Goal: Task Accomplishment & Management: Complete application form

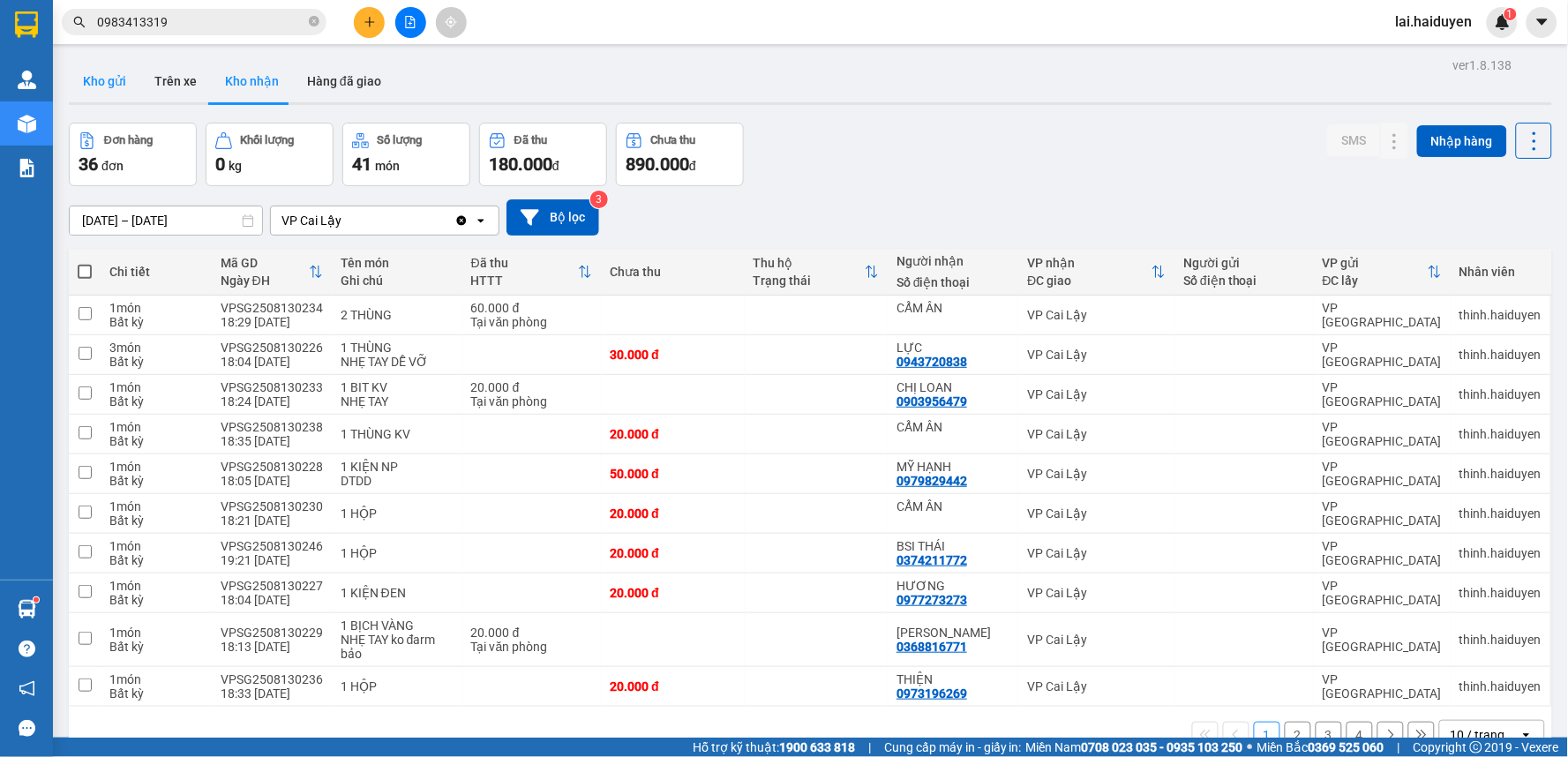
click at [90, 85] on button "Kho gửi" at bounding box center [104, 81] width 71 height 42
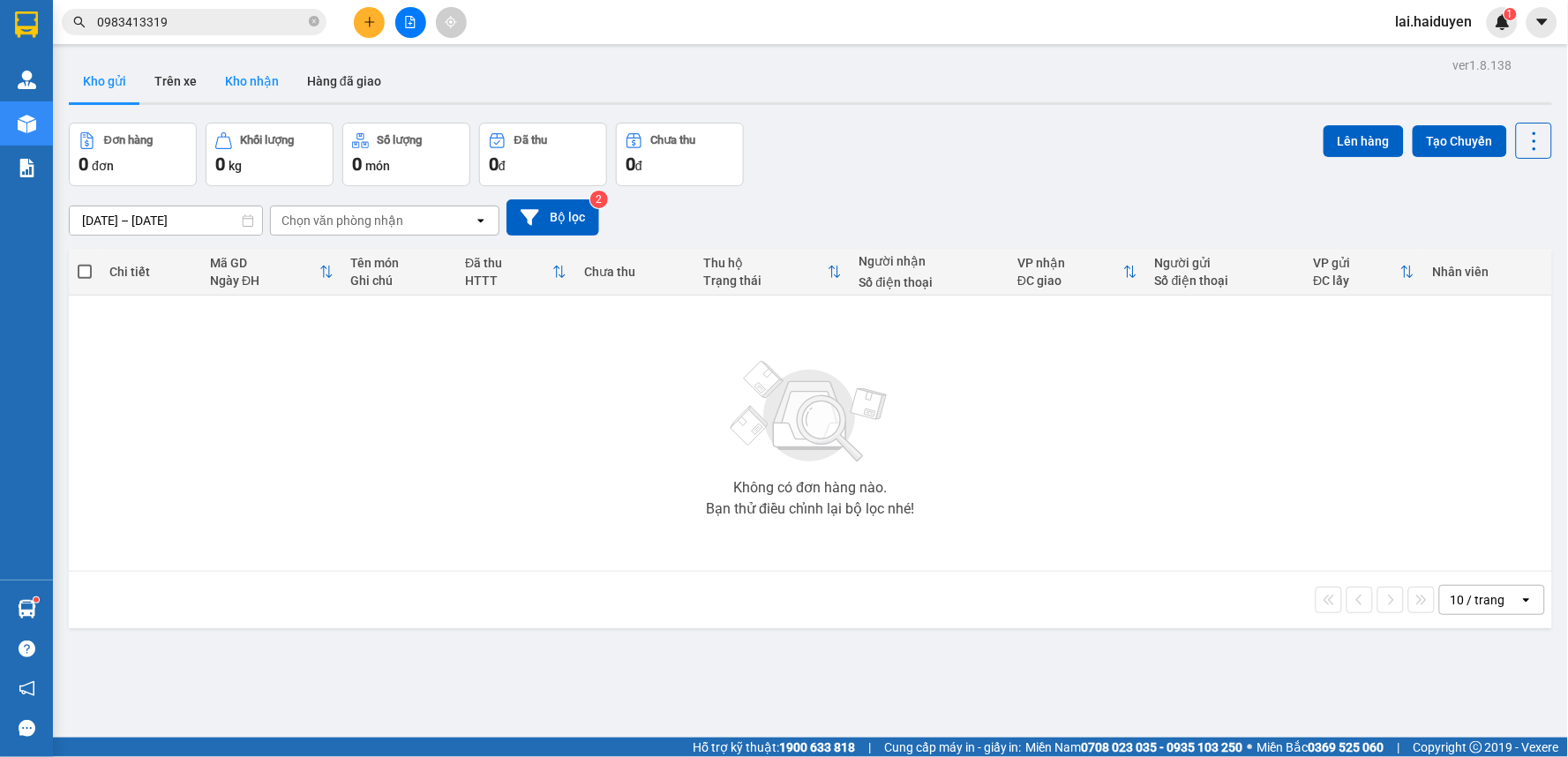
click at [256, 90] on button "Kho nhận" at bounding box center [252, 81] width 82 height 42
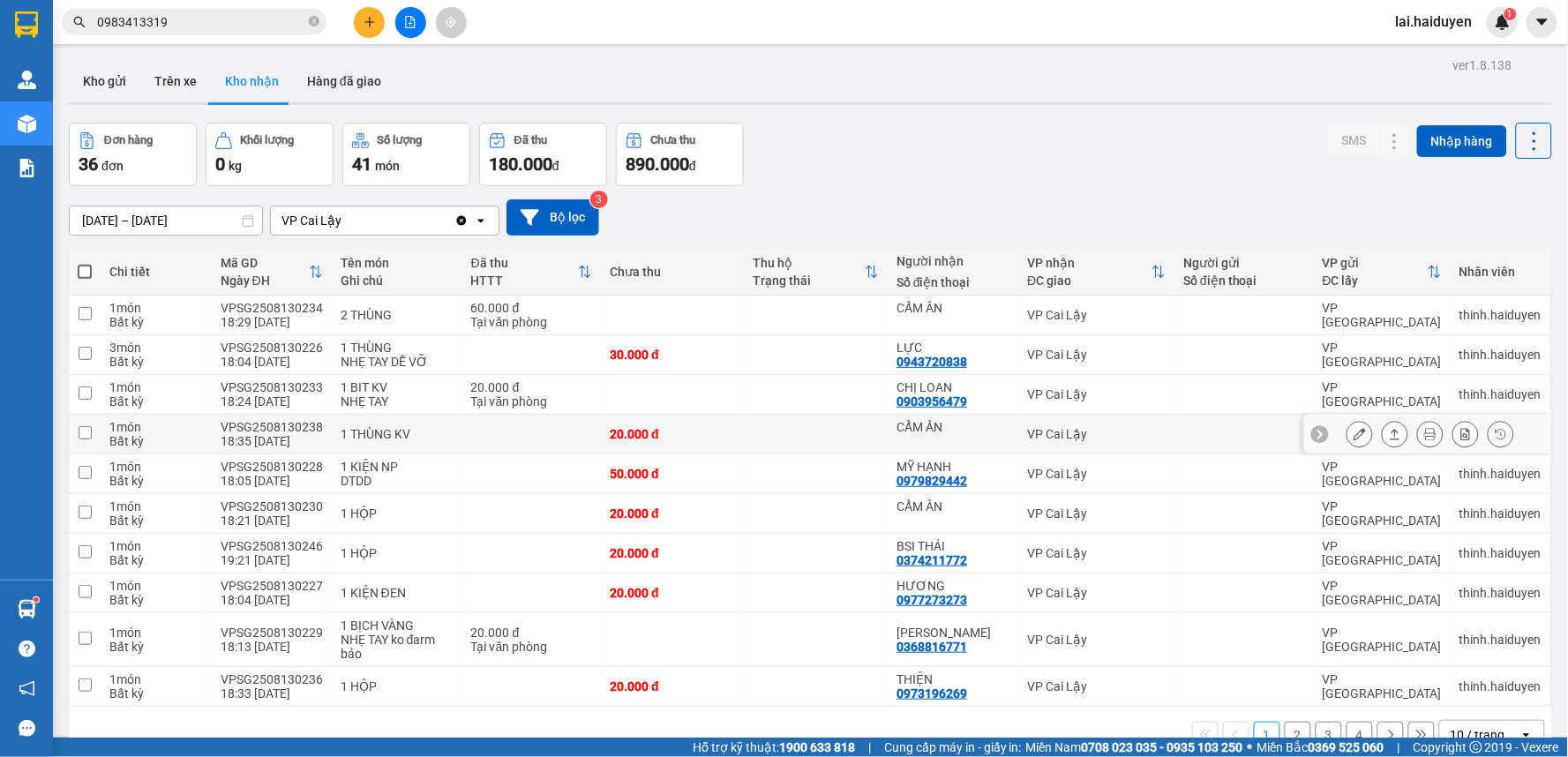
scroll to position [81, 0]
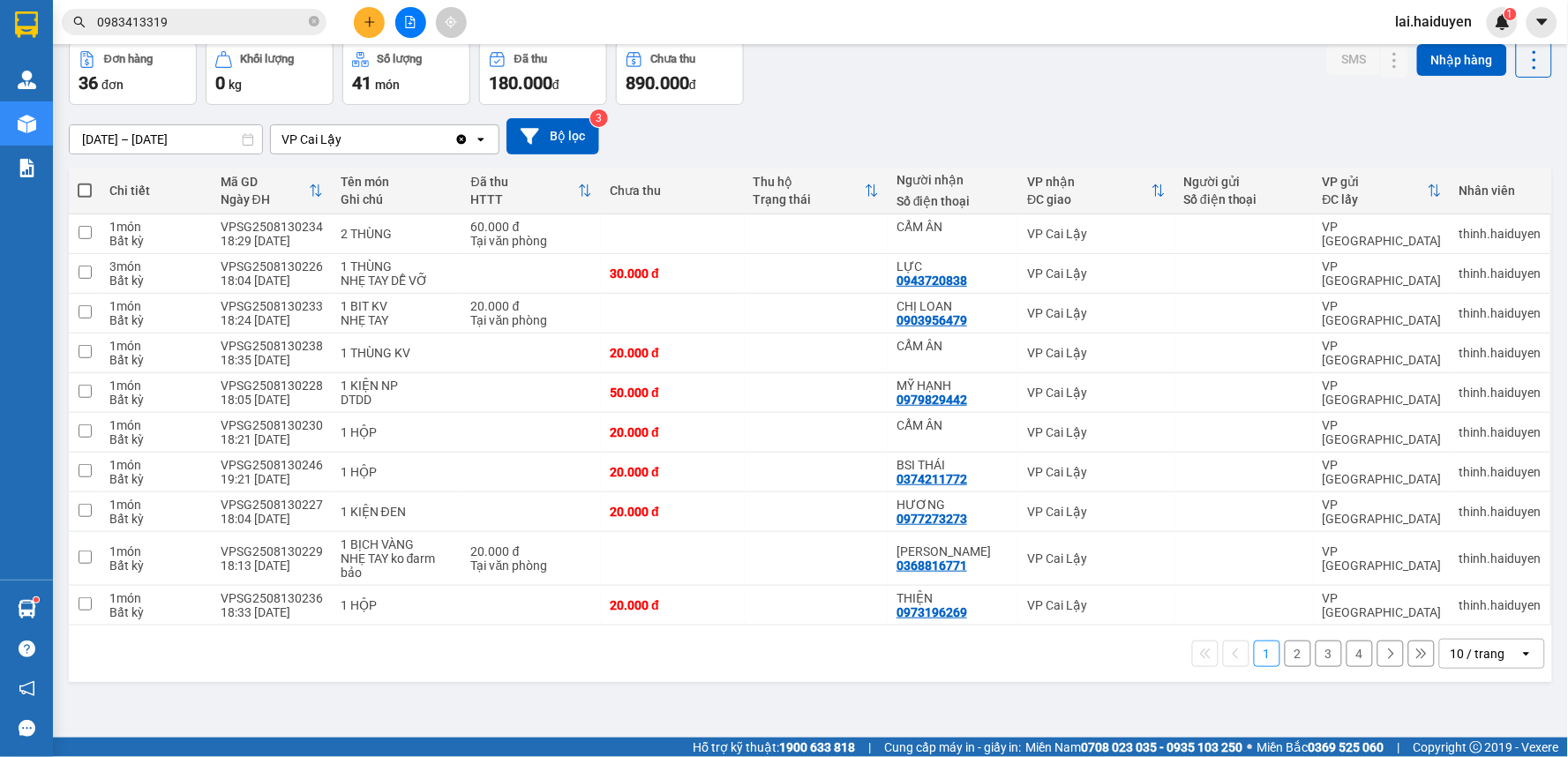
click at [1452, 655] on div "10 / trang" at bounding box center [1478, 653] width 55 height 17
click at [1458, 618] on span "100 / trang" at bounding box center [1470, 616] width 63 height 17
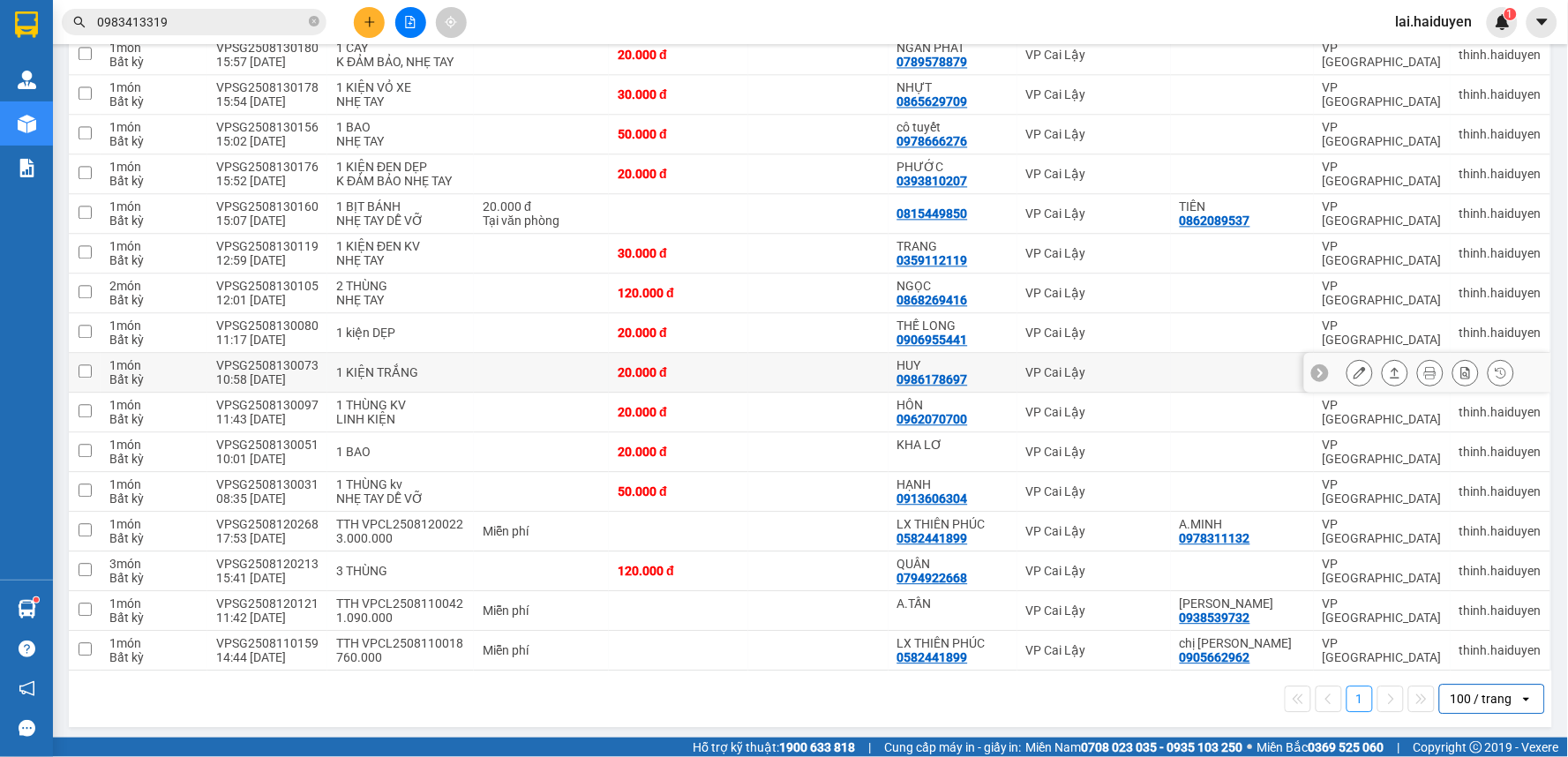
scroll to position [1061, 0]
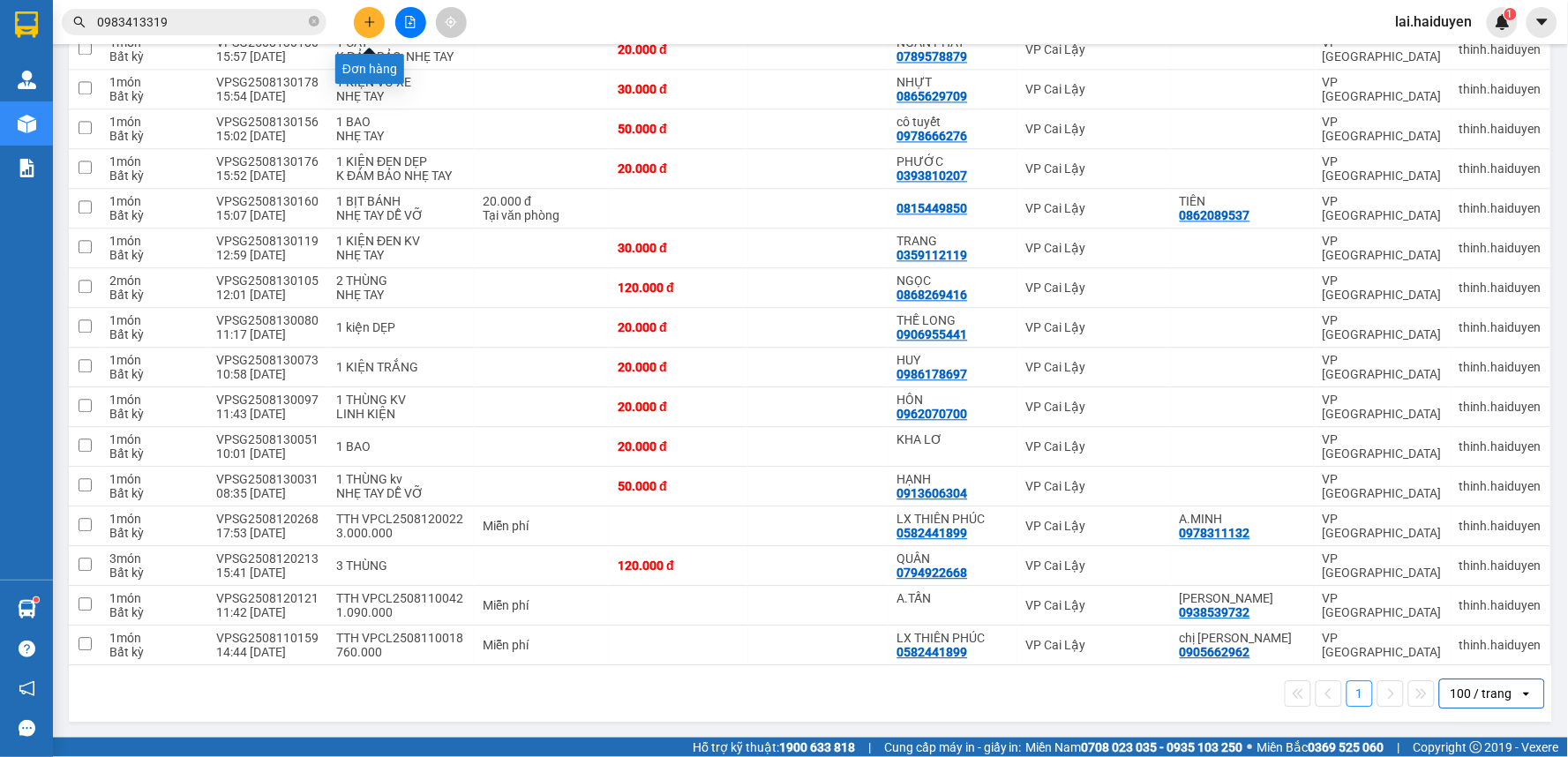
click at [371, 27] on icon "plus" at bounding box center [370, 22] width 13 height 13
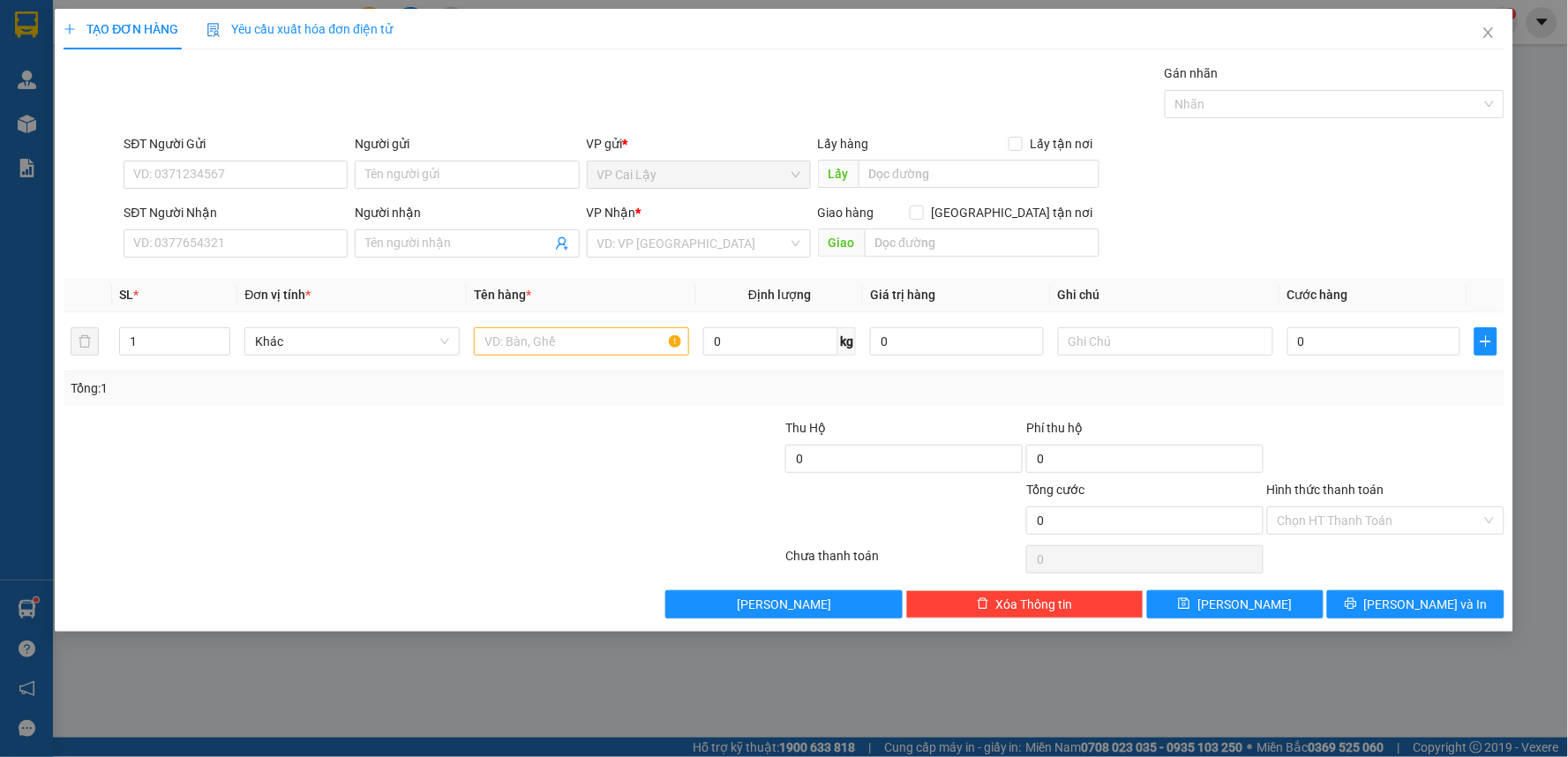
click at [262, 261] on div "SĐT Người Nhận VD: 0377654321" at bounding box center [235, 234] width 224 height 62
click at [276, 238] on input "SĐT Người Nhận" at bounding box center [235, 243] width 224 height 28
click at [275, 251] on input "0901031902" at bounding box center [235, 243] width 224 height 28
click at [159, 243] on input "0901031902" at bounding box center [235, 243] width 224 height 28
click at [175, 239] on input "0901031902" at bounding box center [235, 243] width 224 height 28
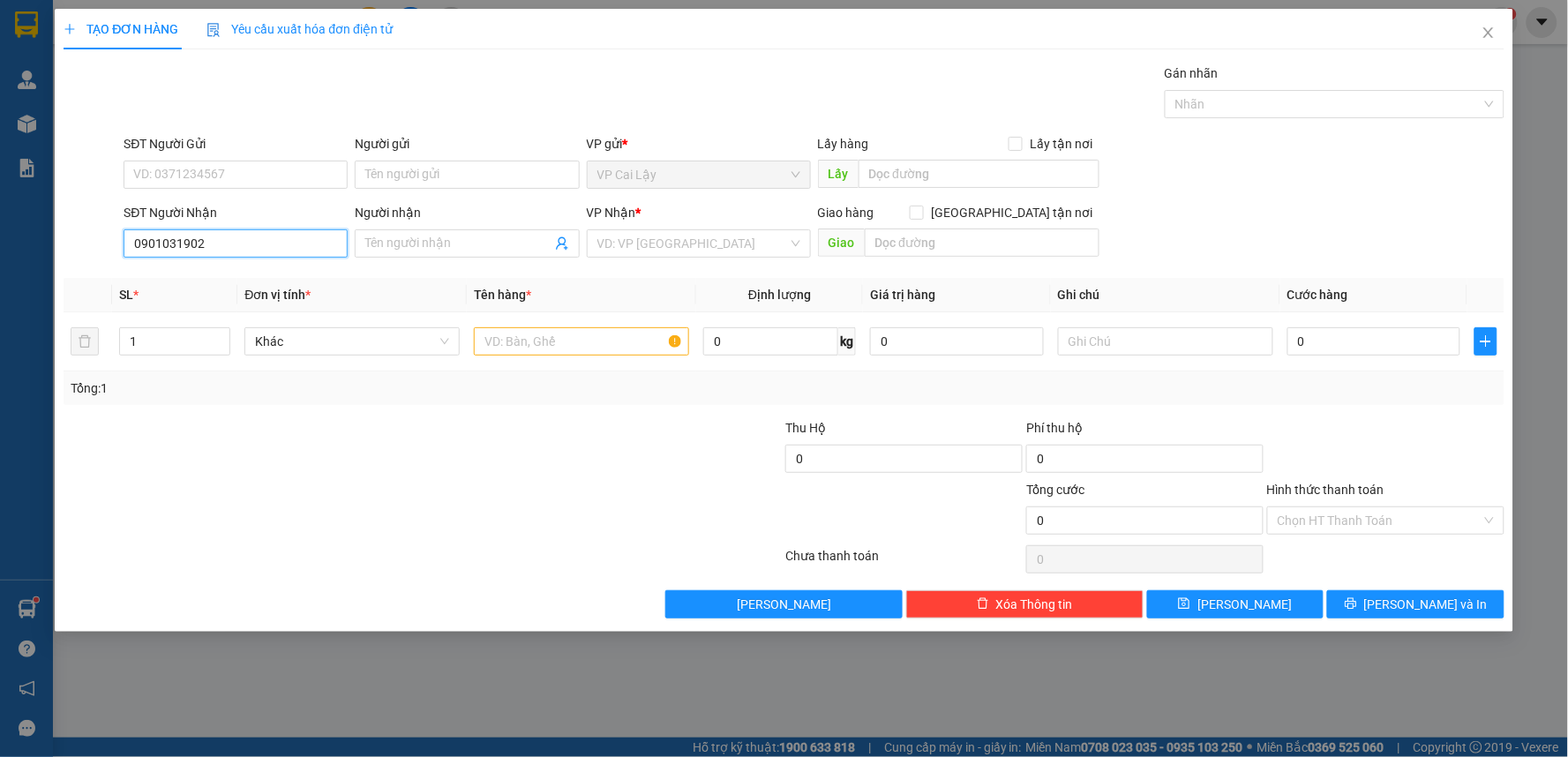
click at [179, 239] on input "0901031902" at bounding box center [235, 243] width 224 height 28
drag, startPoint x: 218, startPoint y: 239, endPoint x: 330, endPoint y: 241, distance: 112.0
click at [224, 239] on input "0901031902" at bounding box center [235, 243] width 224 height 28
type input "0901031902"
click at [513, 241] on input "Người nhận" at bounding box center [457, 243] width 186 height 19
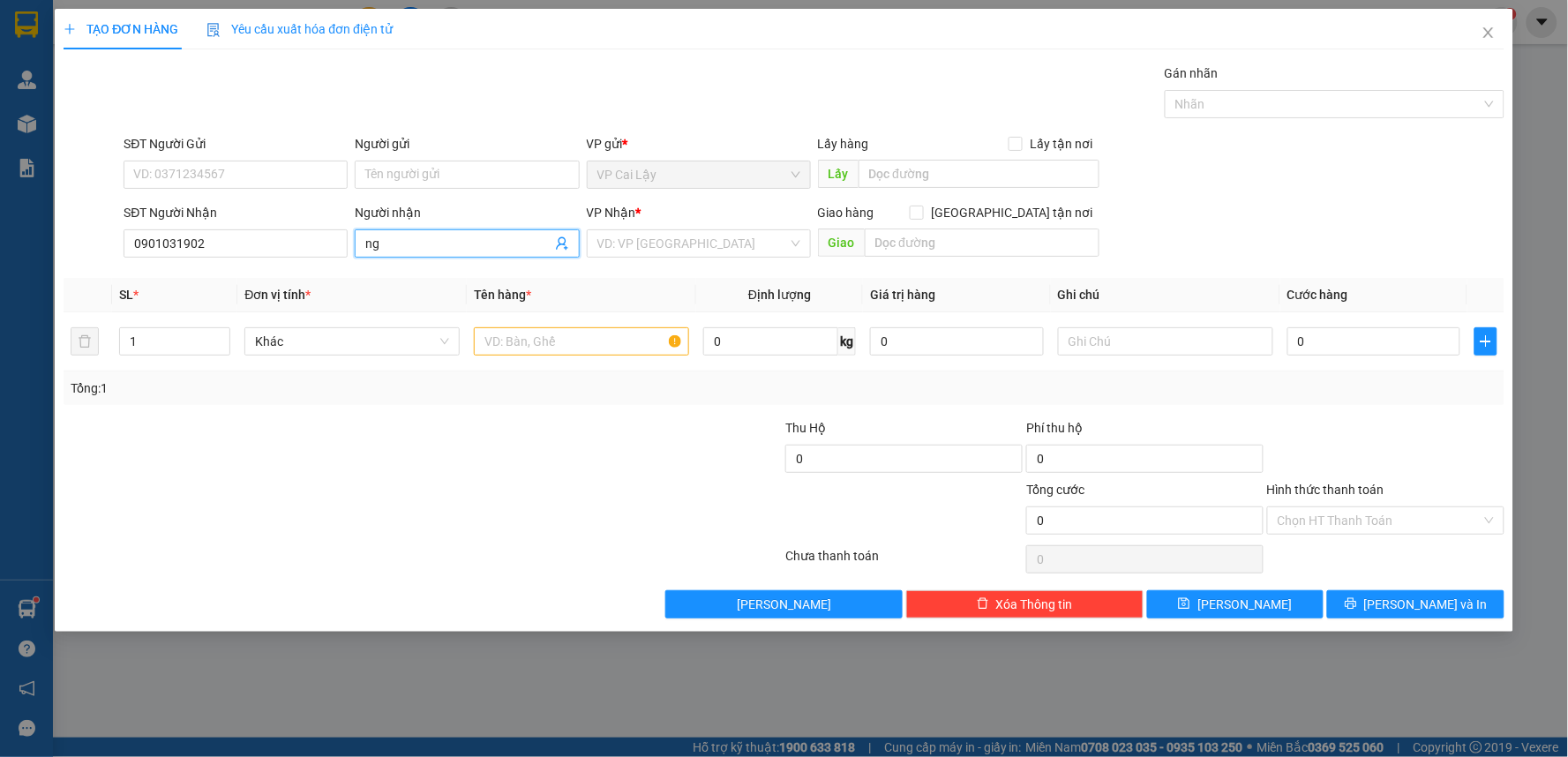
type input "n"
type input "G"
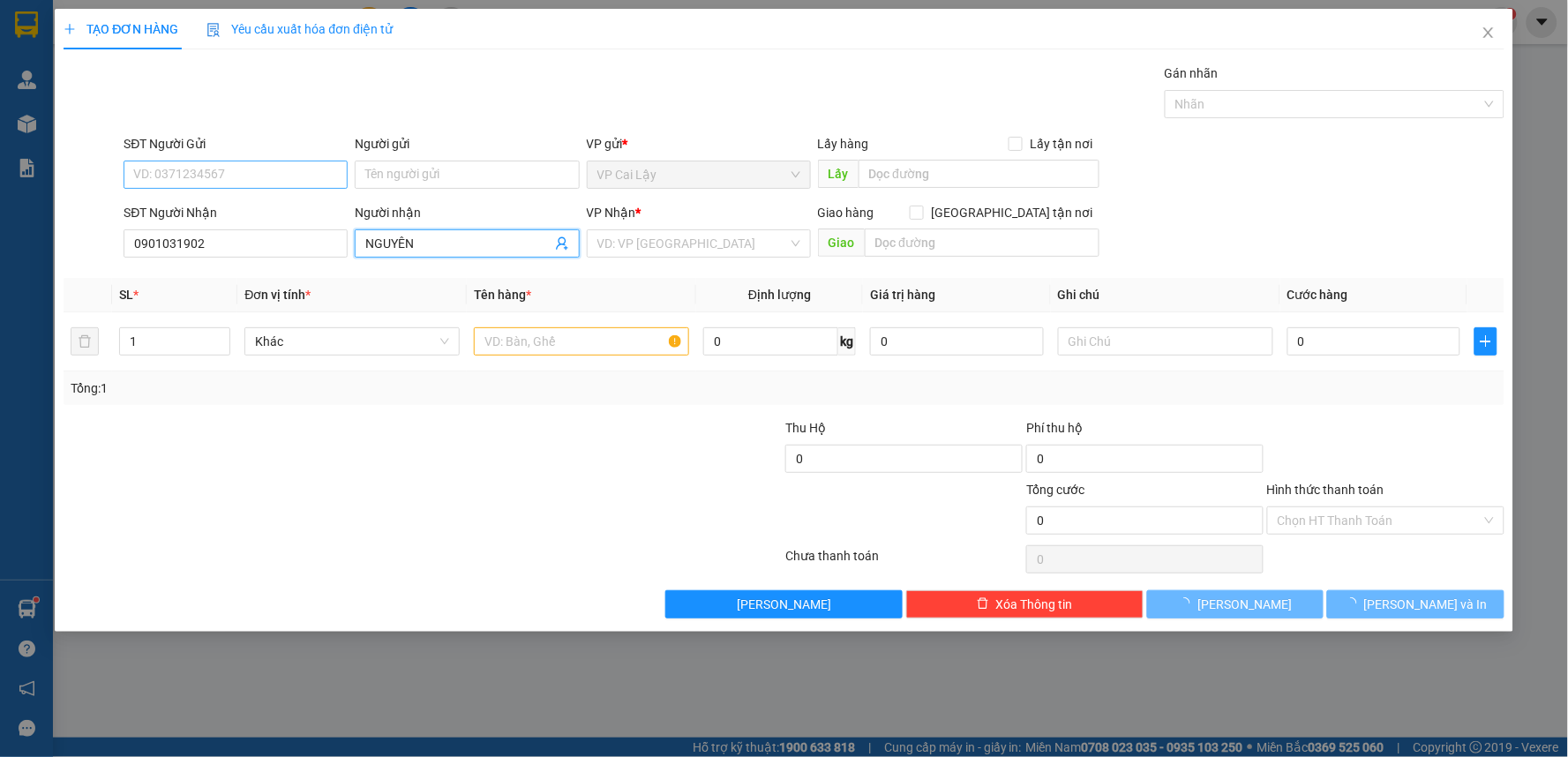
type input "NGUYÊN"
click at [256, 174] on input "SĐT Người Gửi" at bounding box center [235, 175] width 224 height 28
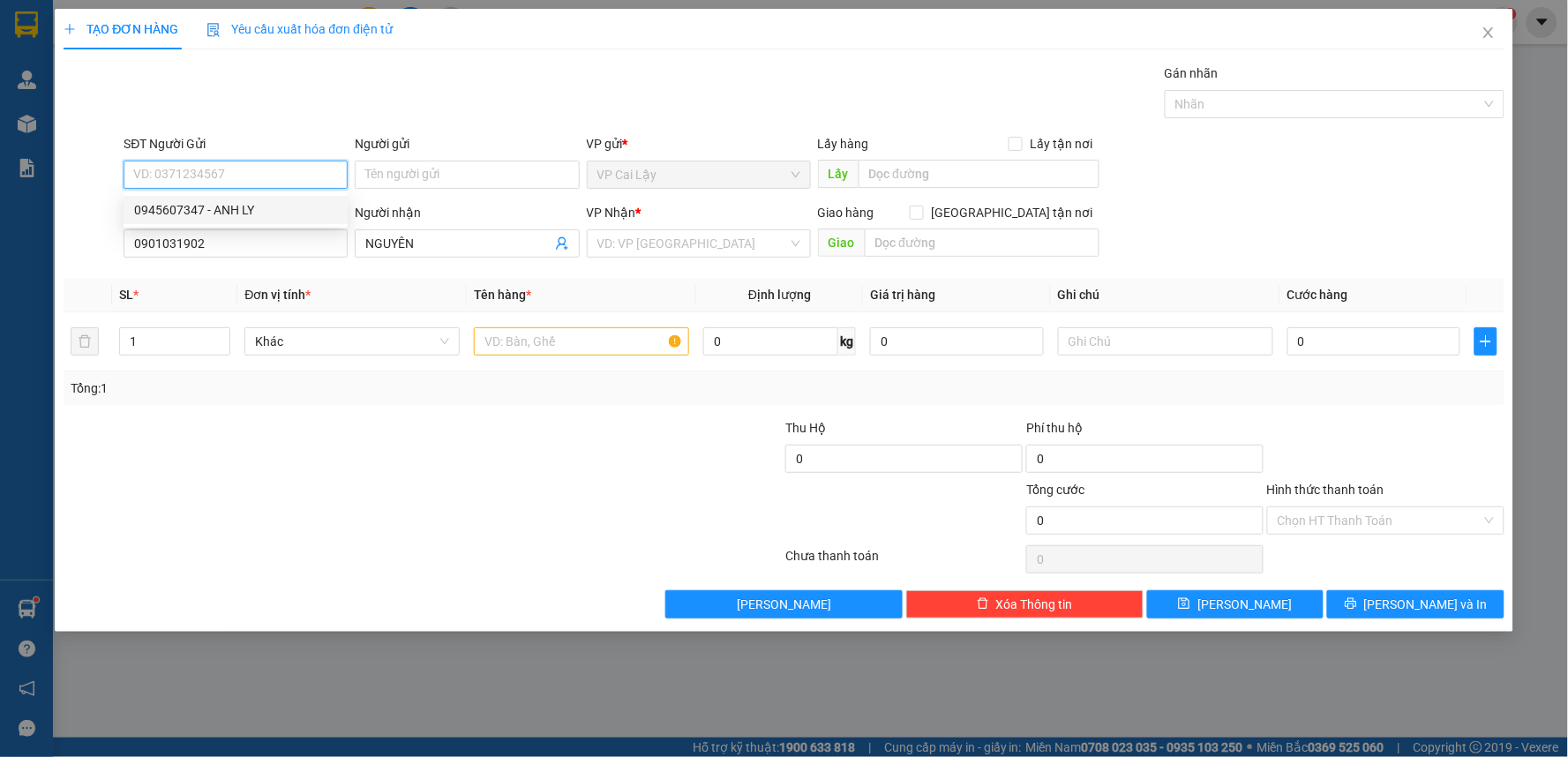
click at [252, 208] on div "0945607347 - ANH LY" at bounding box center [236, 209] width 203 height 19
type input "0945607347"
type input "ANH LY"
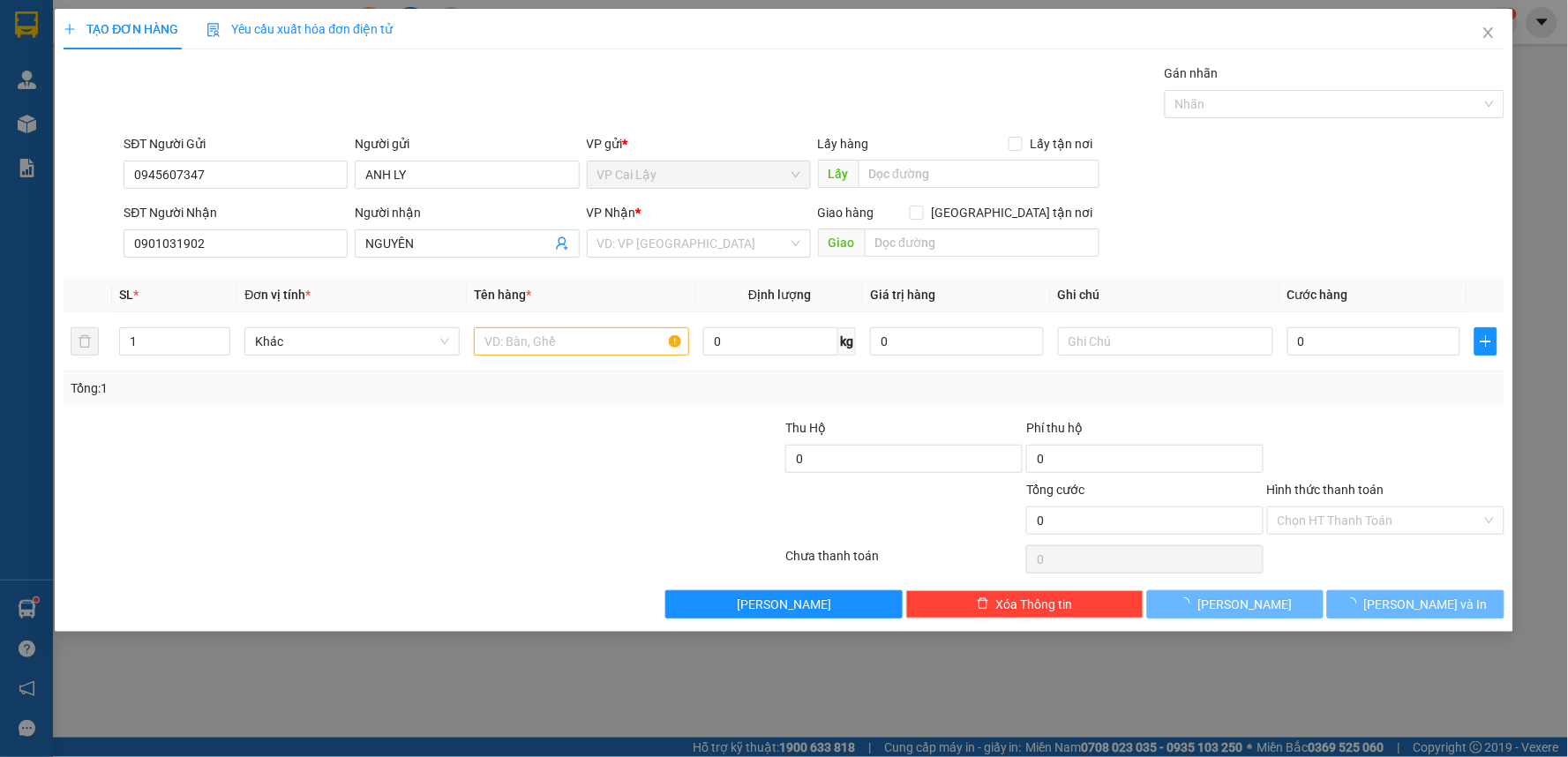
drag, startPoint x: 348, startPoint y: 59, endPoint x: 328, endPoint y: 99, distance: 44.7
click at [349, 59] on div "TẠO ĐƠN HÀNG Yêu cầu xuất hóa đơn điện tử Transit Pickup Surcharge Ids Transit …" at bounding box center [783, 314] width 1441 height 610
type input "20.000"
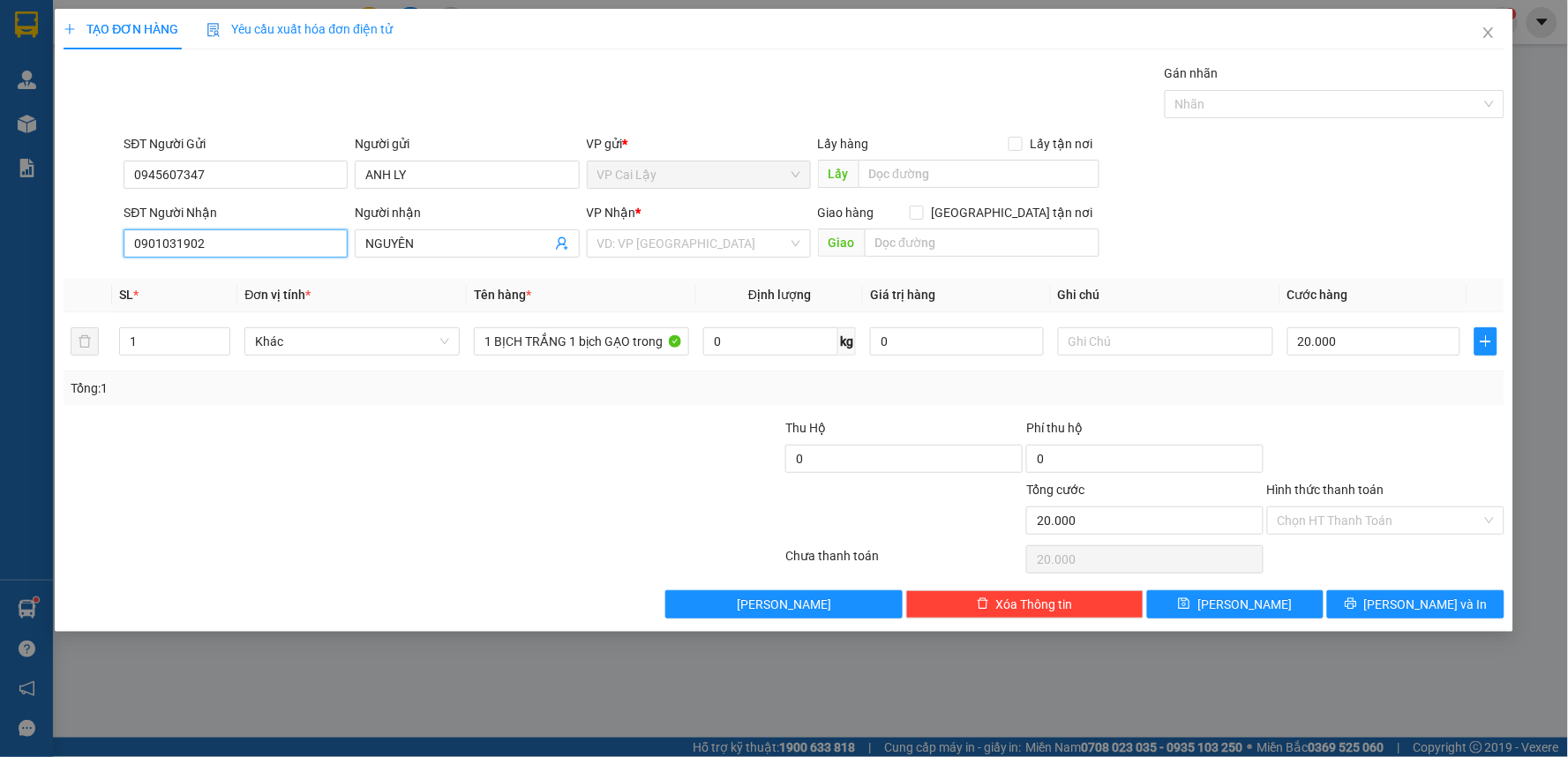
click at [250, 236] on input "0901031902" at bounding box center [235, 243] width 224 height 28
click at [248, 283] on div "0901031902 - NGUYÊN" at bounding box center [236, 278] width 203 height 19
type input "0901031902"
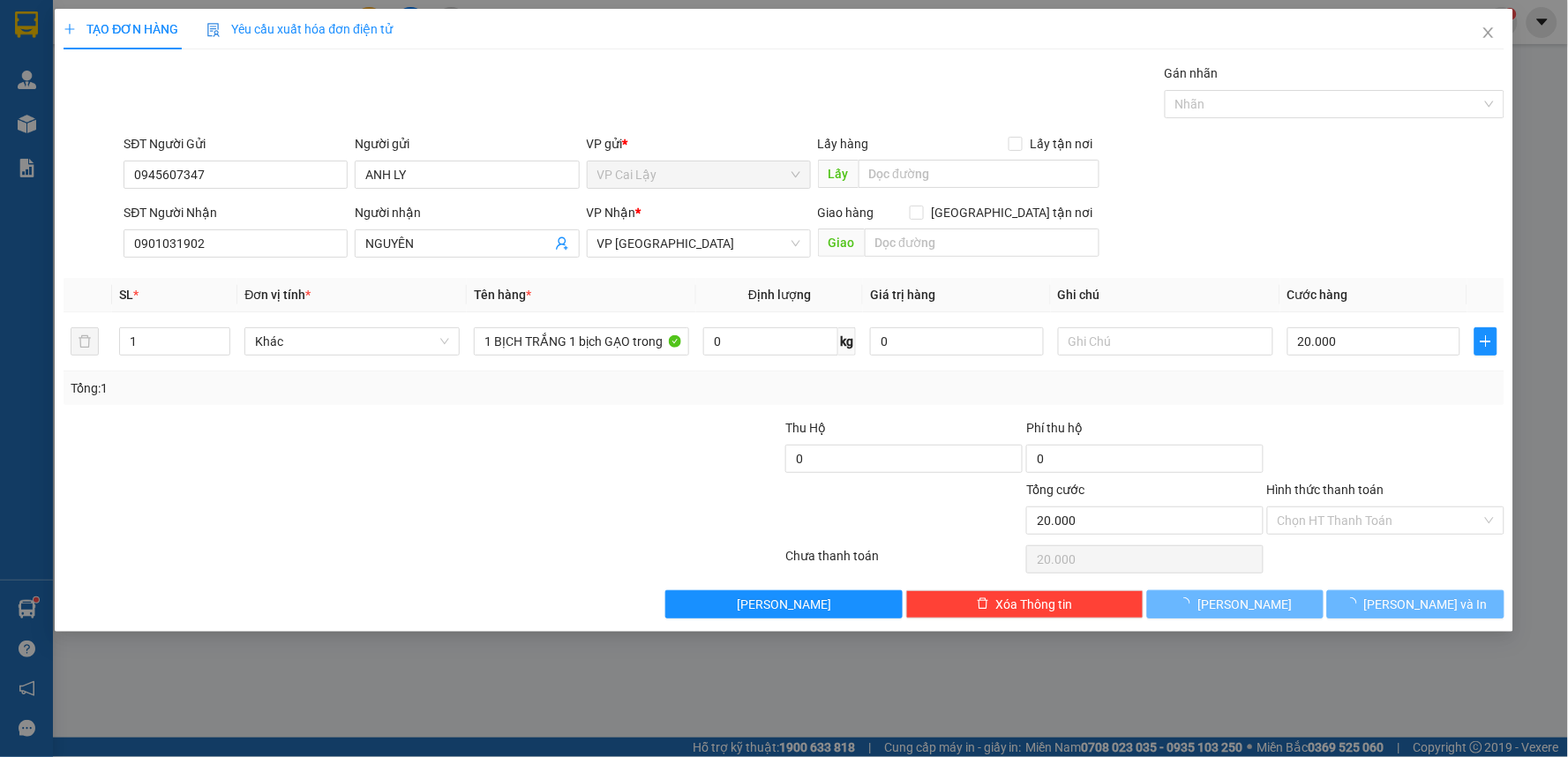
drag, startPoint x: 461, startPoint y: 437, endPoint x: 589, endPoint y: 416, distance: 129.7
click at [464, 435] on div at bounding box center [303, 449] width 482 height 62
drag, startPoint x: 589, startPoint y: 416, endPoint x: 584, endPoint y: 340, distance: 76.2
click at [593, 414] on div "Transit Pickup Surcharge Ids Transit Deliver Surcharge Ids Transit Deliver Surc…" at bounding box center [783, 340] width 1441 height 555
drag, startPoint x: 568, startPoint y: 330, endPoint x: 553, endPoint y: 333, distance: 15.3
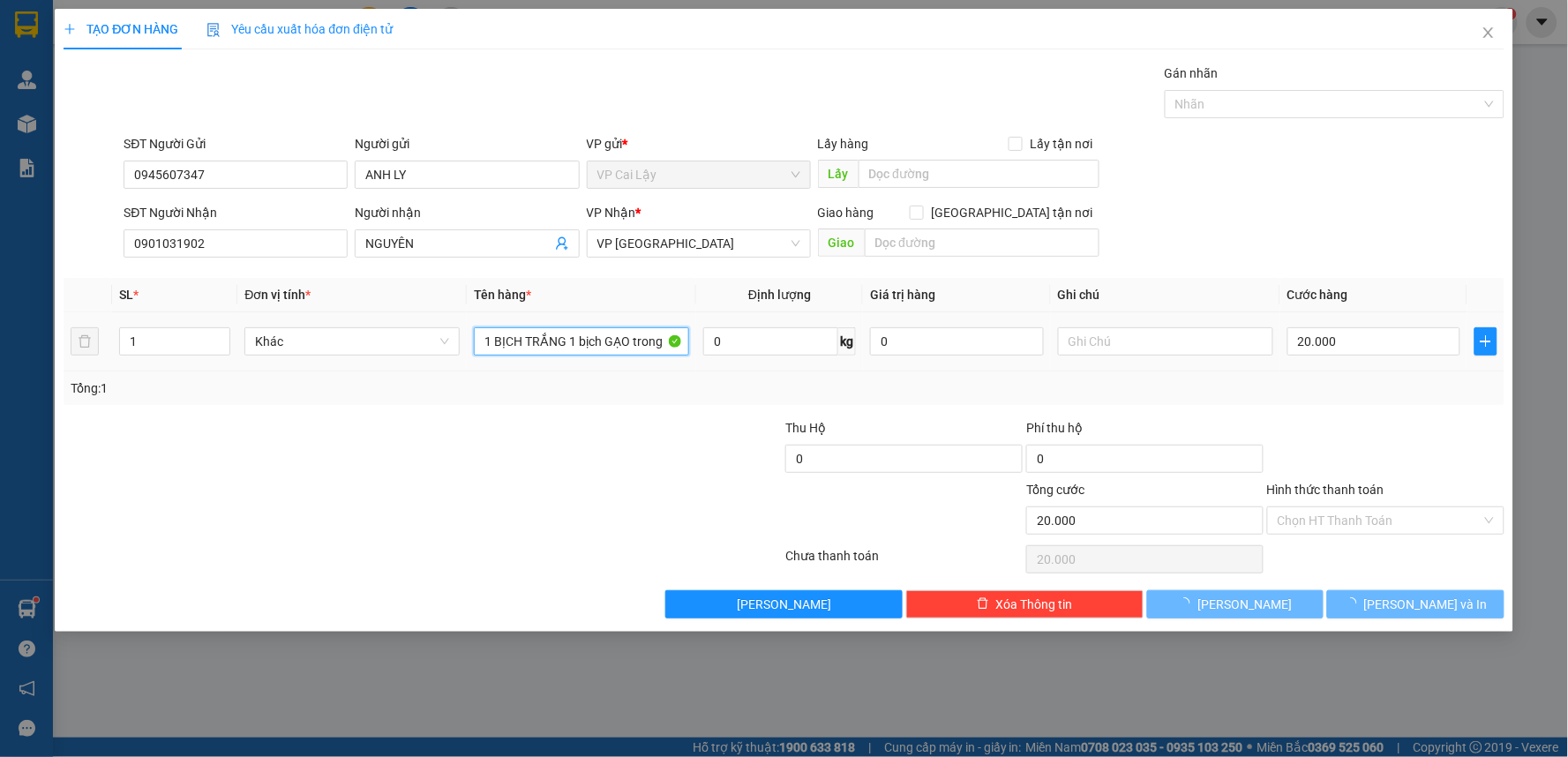
click at [565, 330] on input "1 BỊCH TRẮNG 1 bịch GẠO trong" at bounding box center [581, 341] width 215 height 28
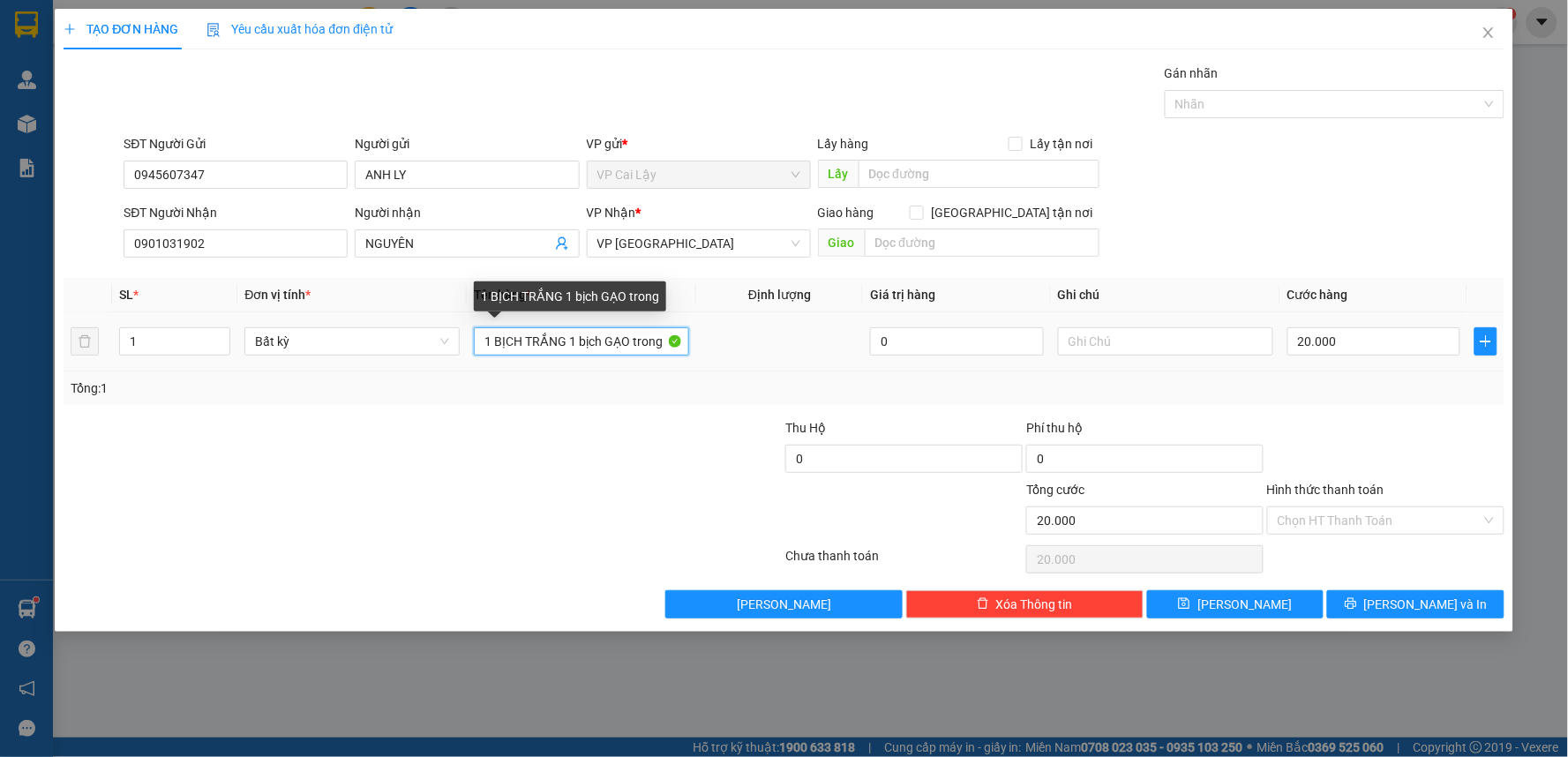
click at [479, 336] on input "1 BỊCH TRẮNG 1 bịch GẠO trong" at bounding box center [581, 341] width 215 height 28
drag, startPoint x: 479, startPoint y: 336, endPoint x: 1567, endPoint y: 313, distance: 1088.2
click at [1567, 313] on div "TẠO ĐƠN HÀNG Yêu cầu xuất hóa đơn điện tử Transit Pickup Surcharge Ids Transit …" at bounding box center [784, 378] width 1568 height 757
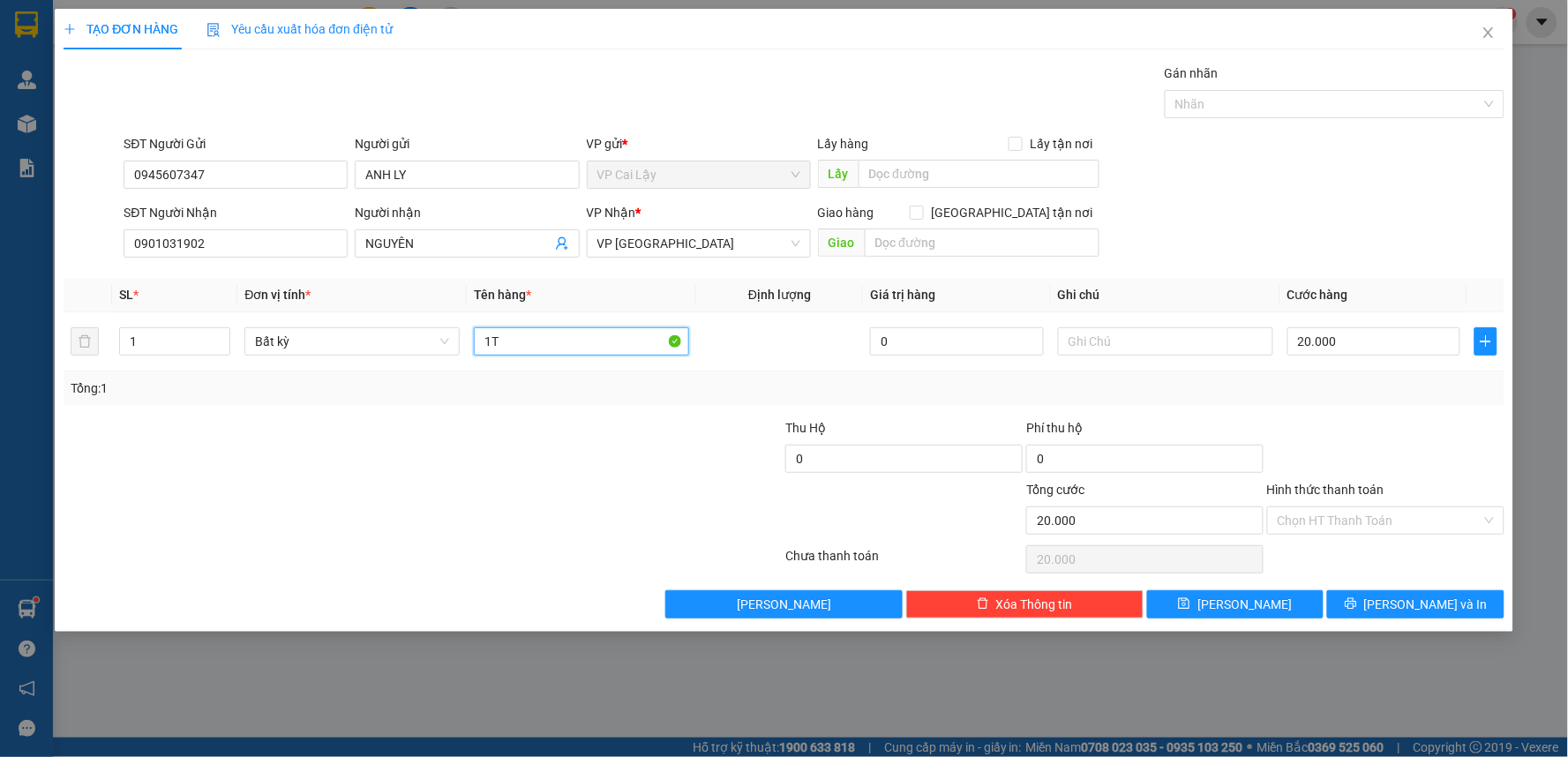
type input "1"
type input "1 TÚI GẠO ĐỎ"
click at [1374, 438] on div at bounding box center [1385, 449] width 241 height 62
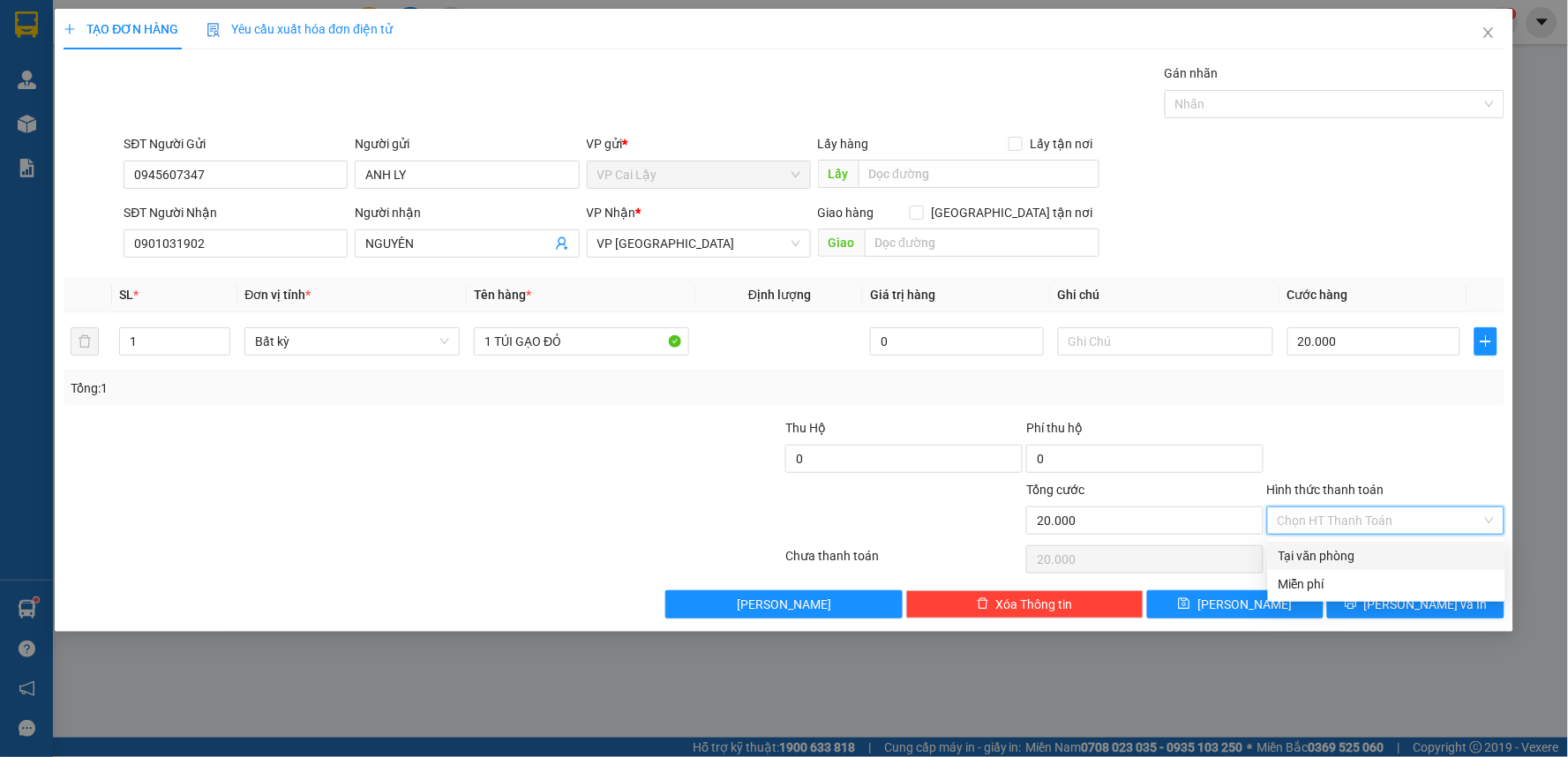
click at [1336, 515] on input "Hình thức thanh toán" at bounding box center [1380, 520] width 204 height 27
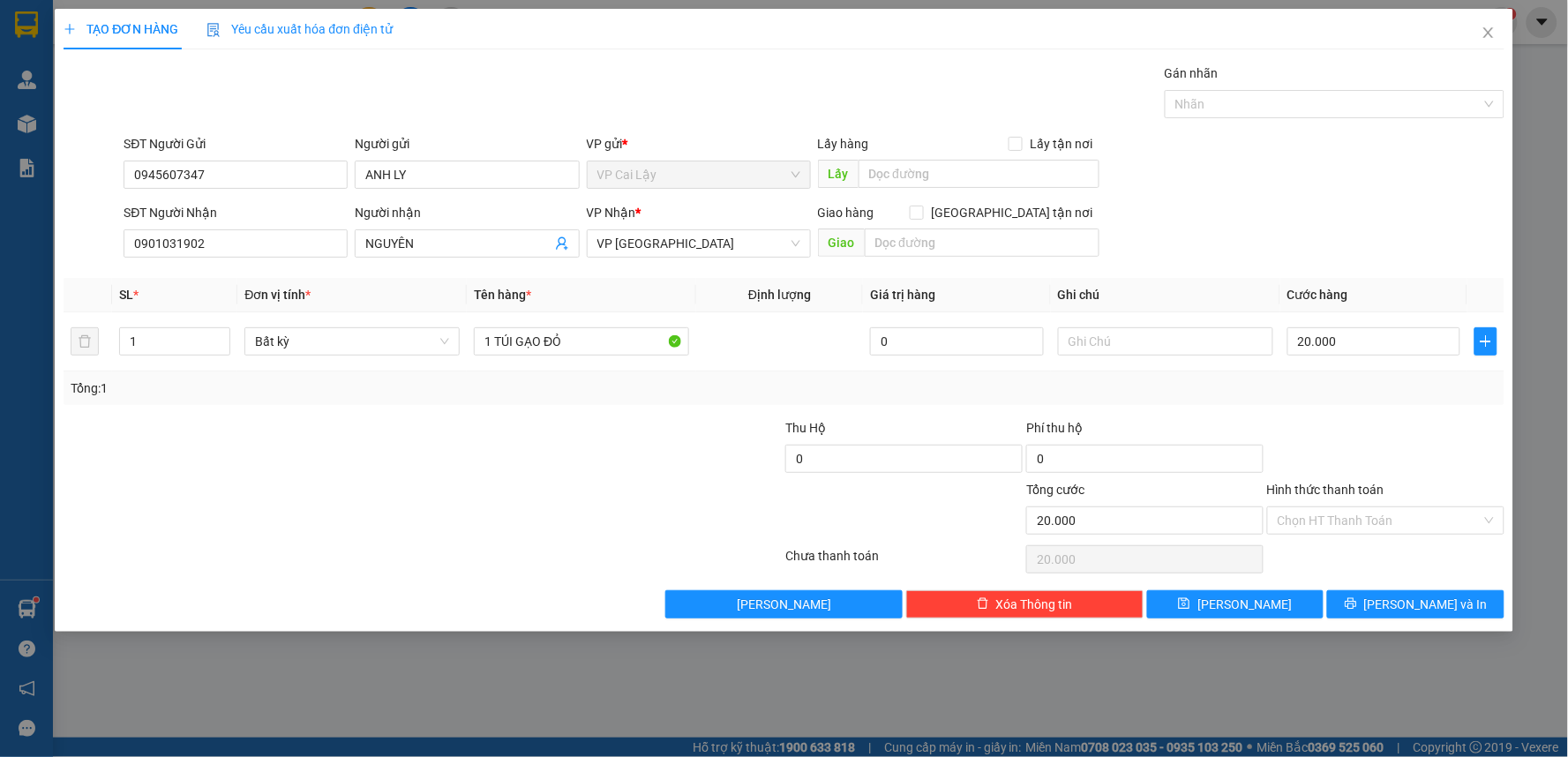
drag, startPoint x: 1456, startPoint y: 439, endPoint x: 1402, endPoint y: 505, distance: 85.3
click at [1452, 437] on div at bounding box center [1385, 449] width 241 height 62
click at [1358, 606] on icon "printer" at bounding box center [1351, 603] width 13 height 13
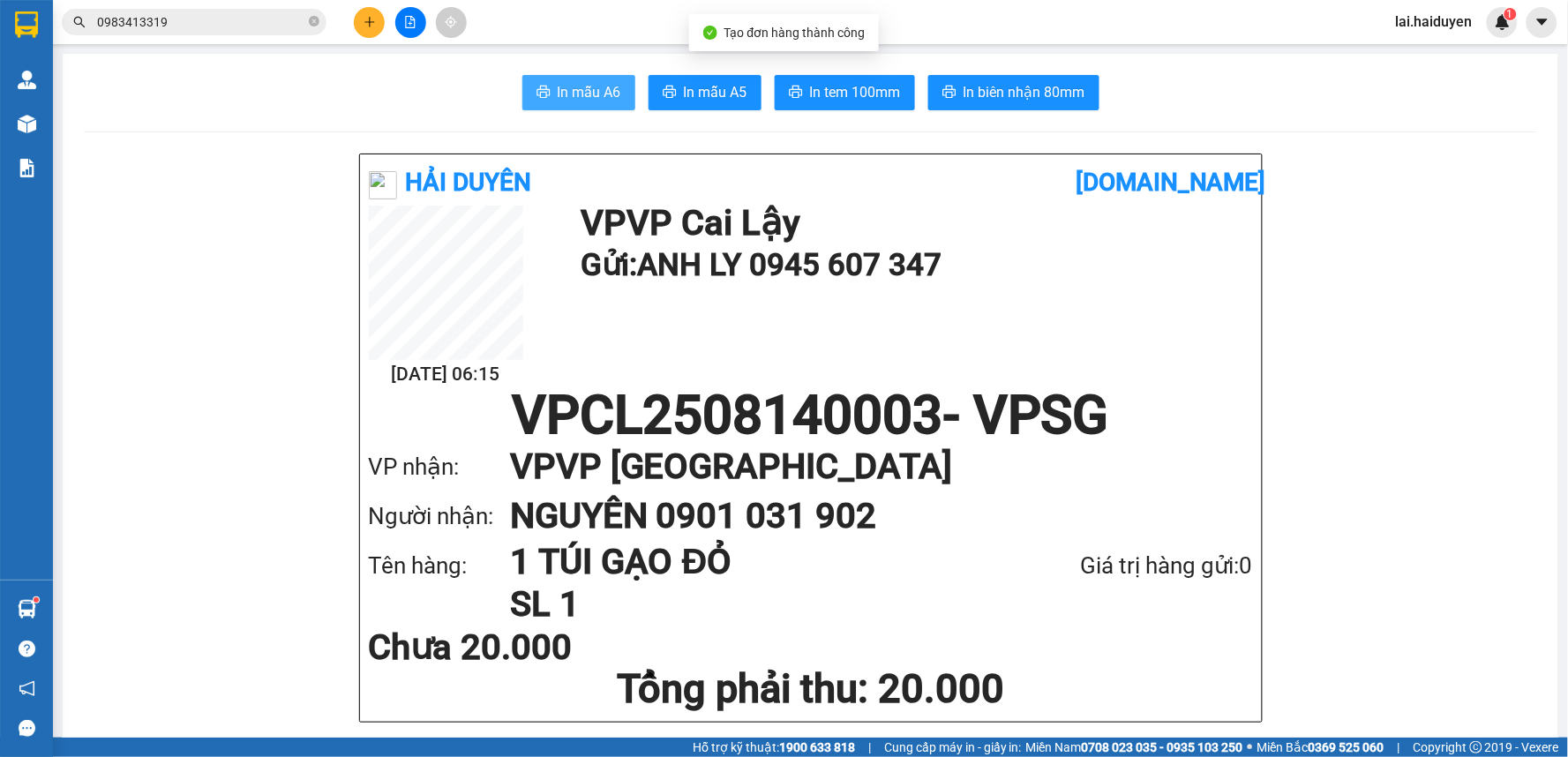
click at [584, 110] on button "In mẫu A6" at bounding box center [578, 92] width 113 height 36
drag, startPoint x: 471, startPoint y: 172, endPoint x: 414, endPoint y: 77, distance: 110.8
click at [472, 170] on b "Hải Duyên" at bounding box center [469, 182] width 126 height 29
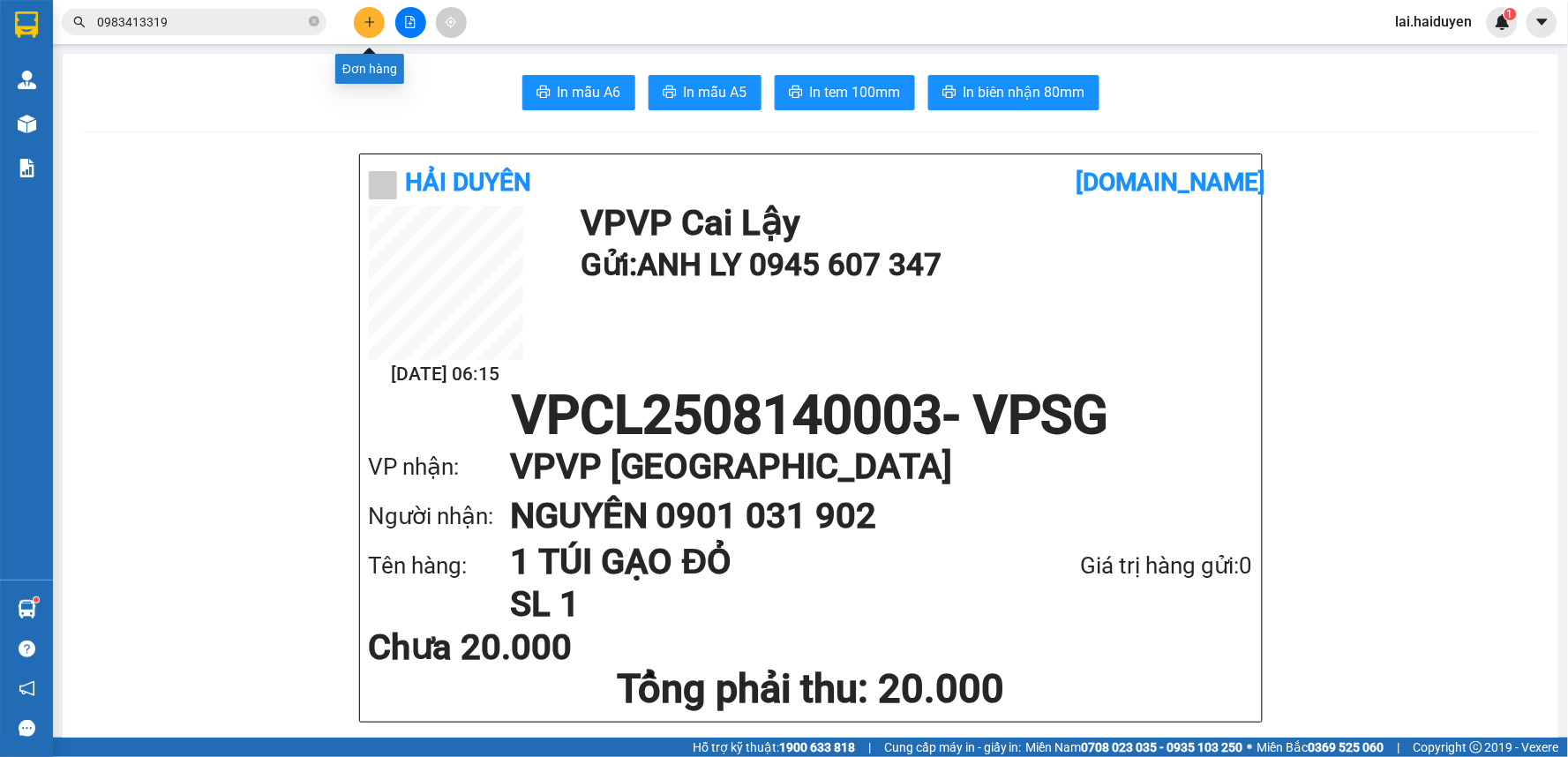
click at [371, 17] on icon "plus" at bounding box center [370, 22] width 13 height 13
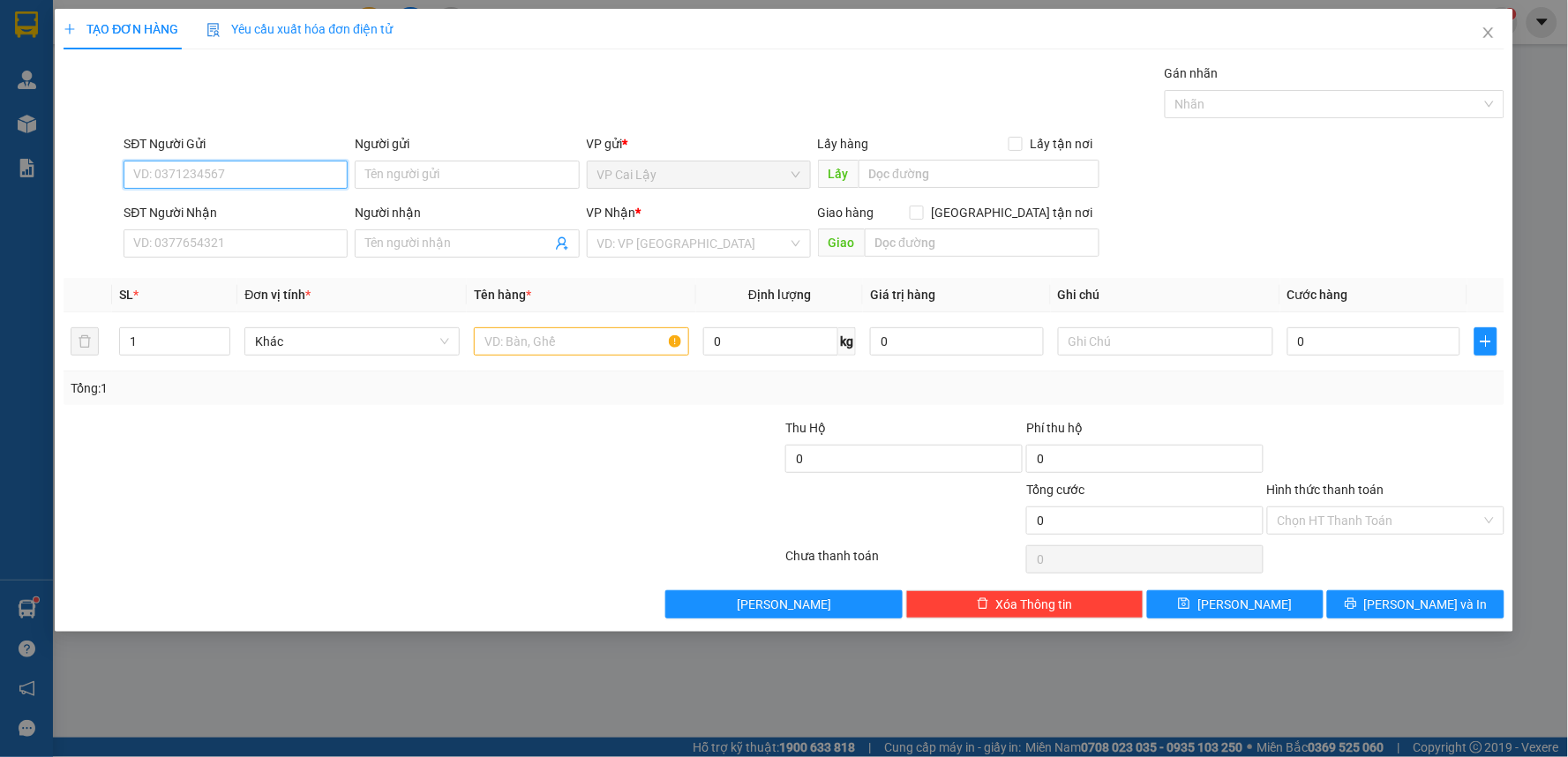
drag, startPoint x: 271, startPoint y: 182, endPoint x: 266, endPoint y: 173, distance: 10.3
click at [266, 174] on input "SĐT Người Gửi" at bounding box center [235, 175] width 224 height 28
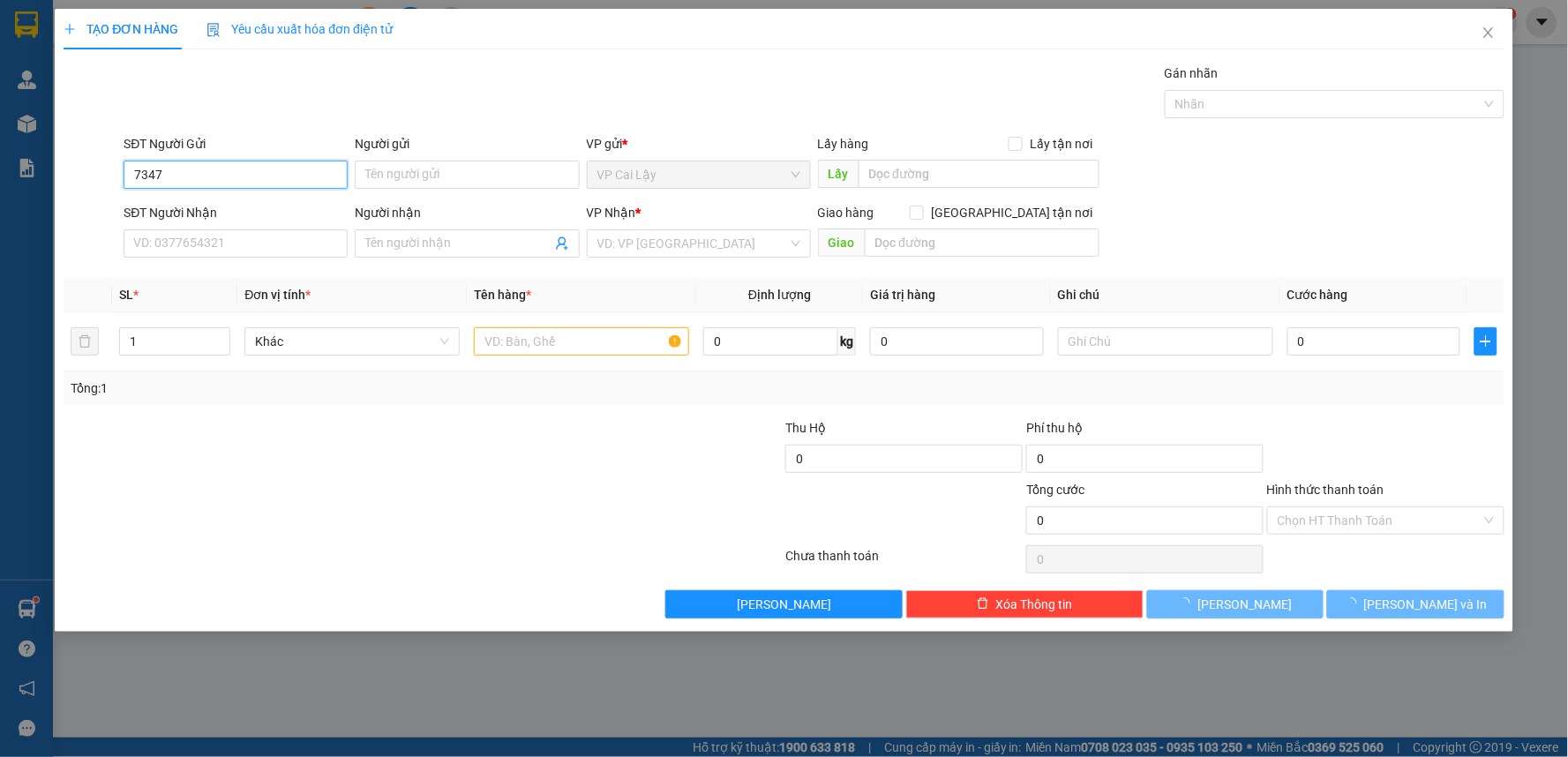
click at [248, 183] on input "7347" at bounding box center [235, 175] width 224 height 28
click at [251, 184] on input "7347" at bounding box center [235, 175] width 224 height 28
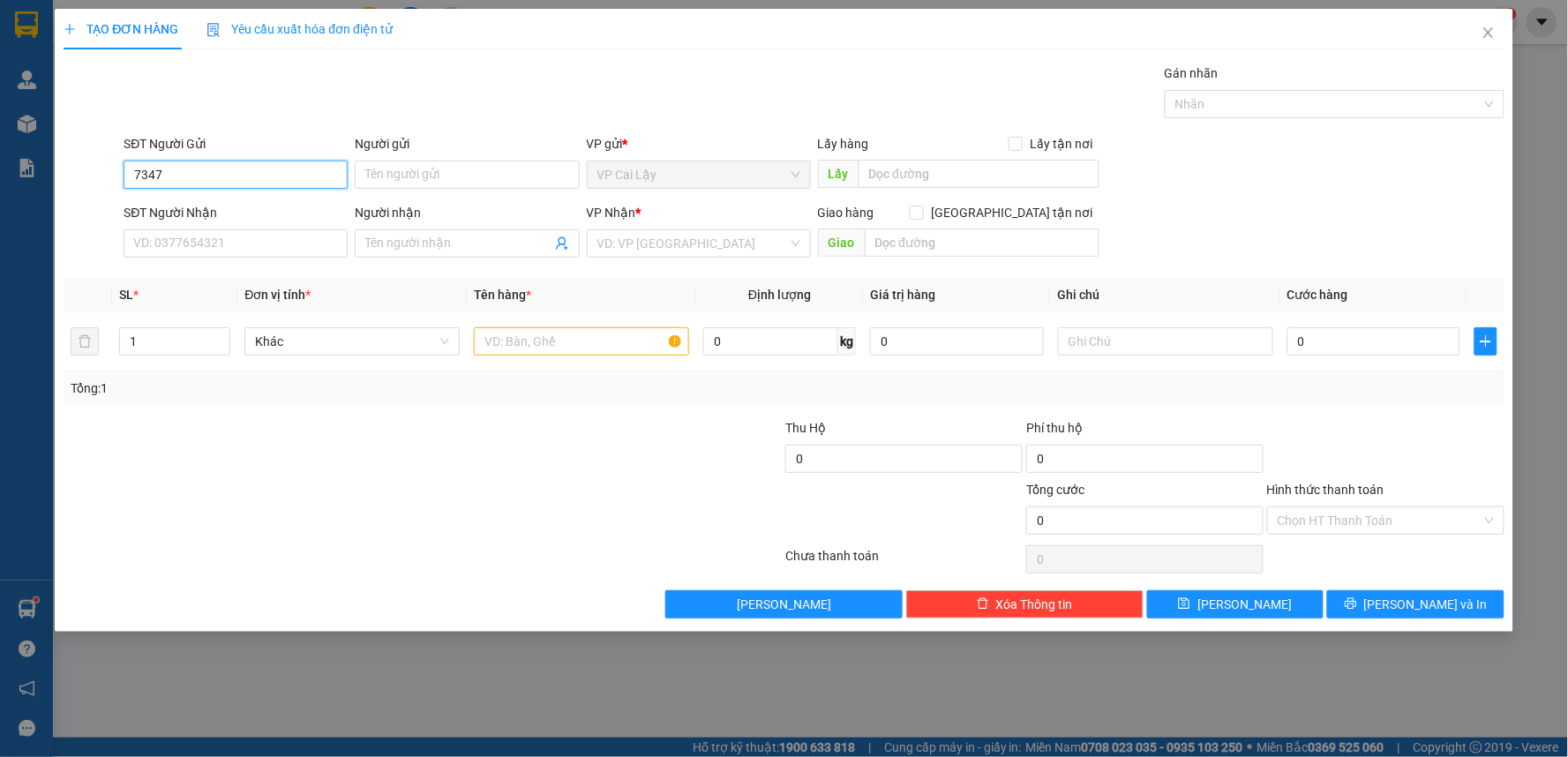
click at [252, 171] on input "7347" at bounding box center [235, 175] width 224 height 28
click at [248, 215] on div "0945607347 - ANH LY" at bounding box center [236, 209] width 203 height 19
type input "0945607347"
type input "ANH LY"
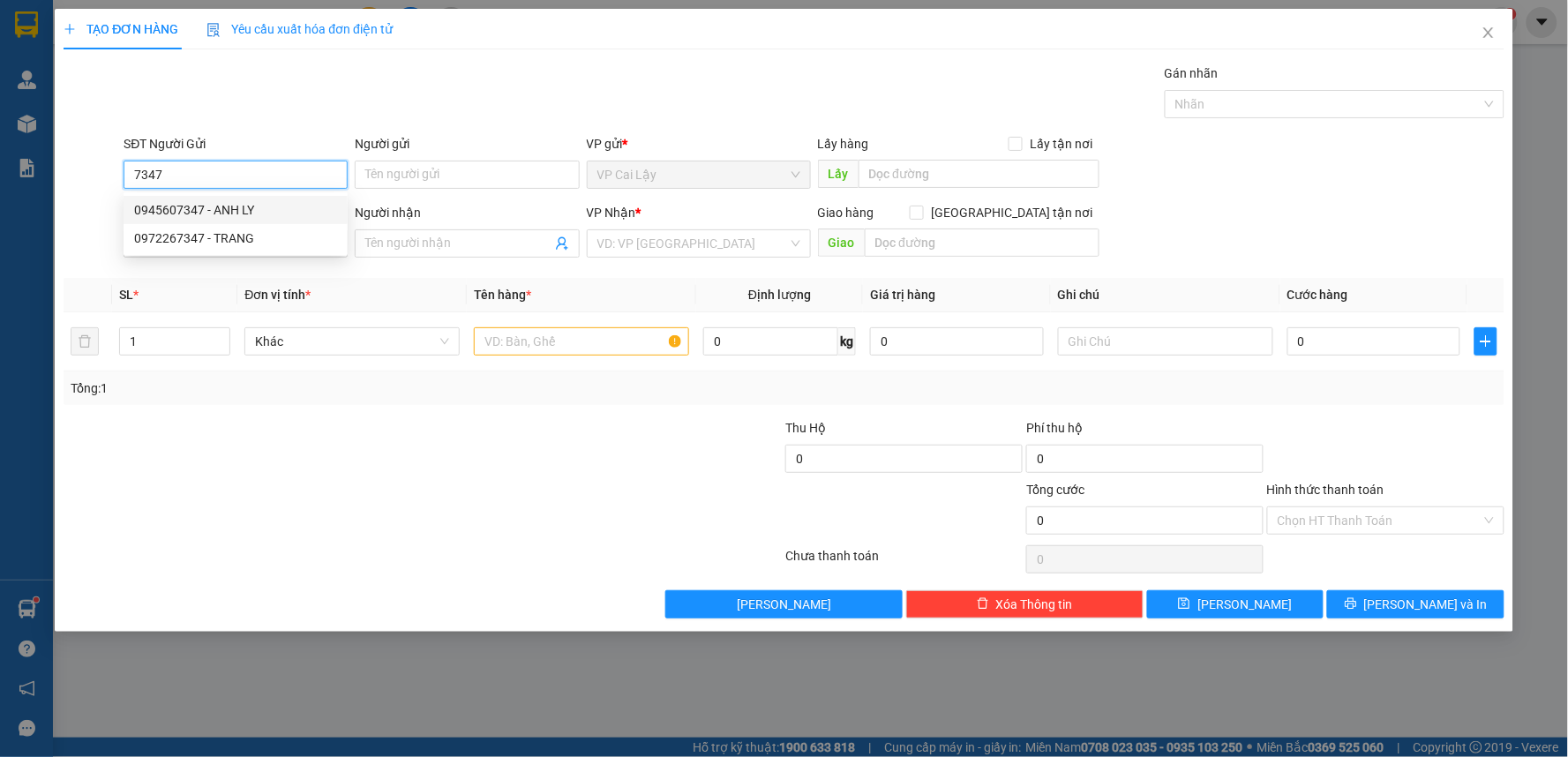
type input "0901031902"
type input "NGUYÊN"
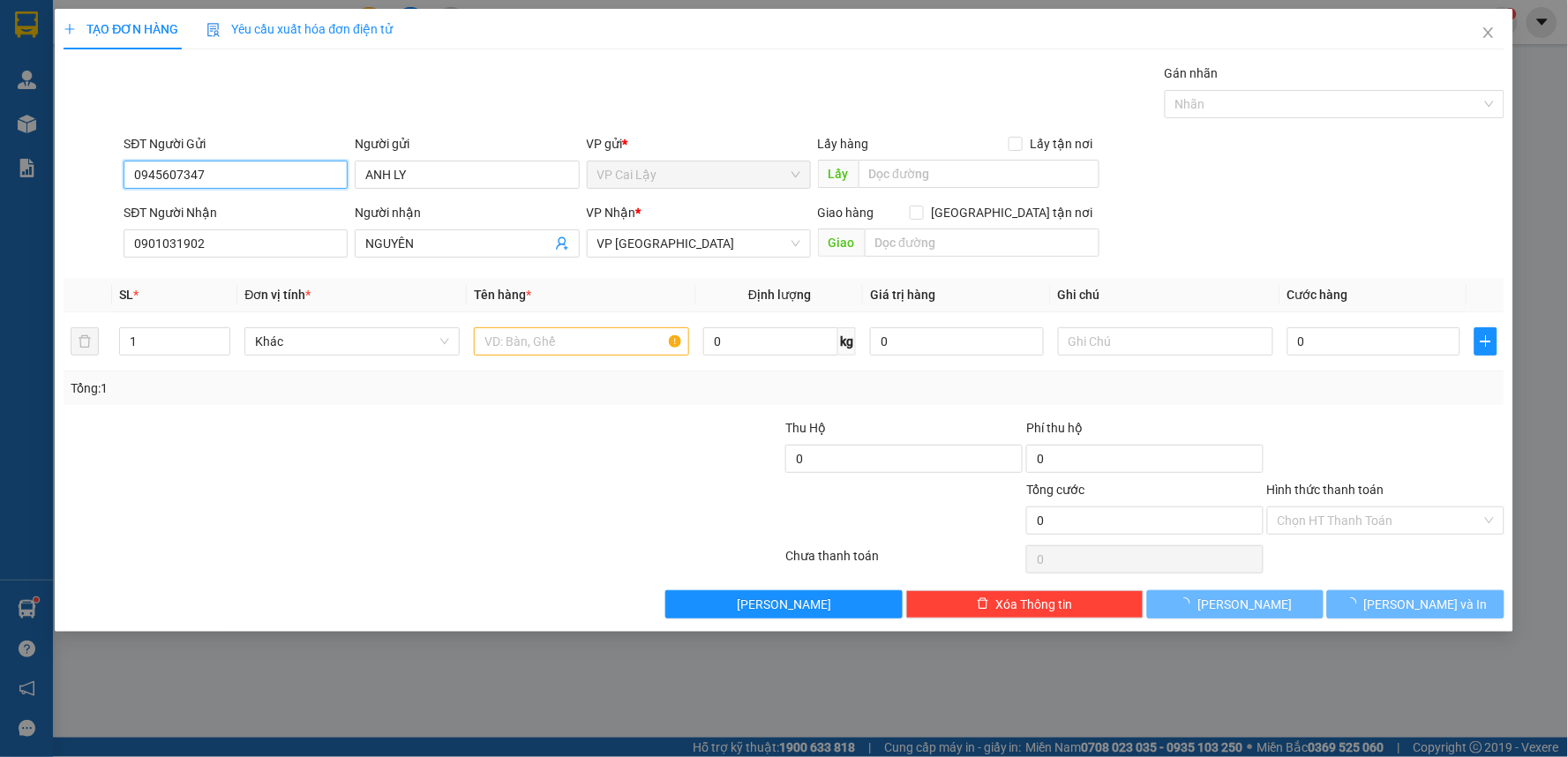
type input "20.000"
type input "0945607347"
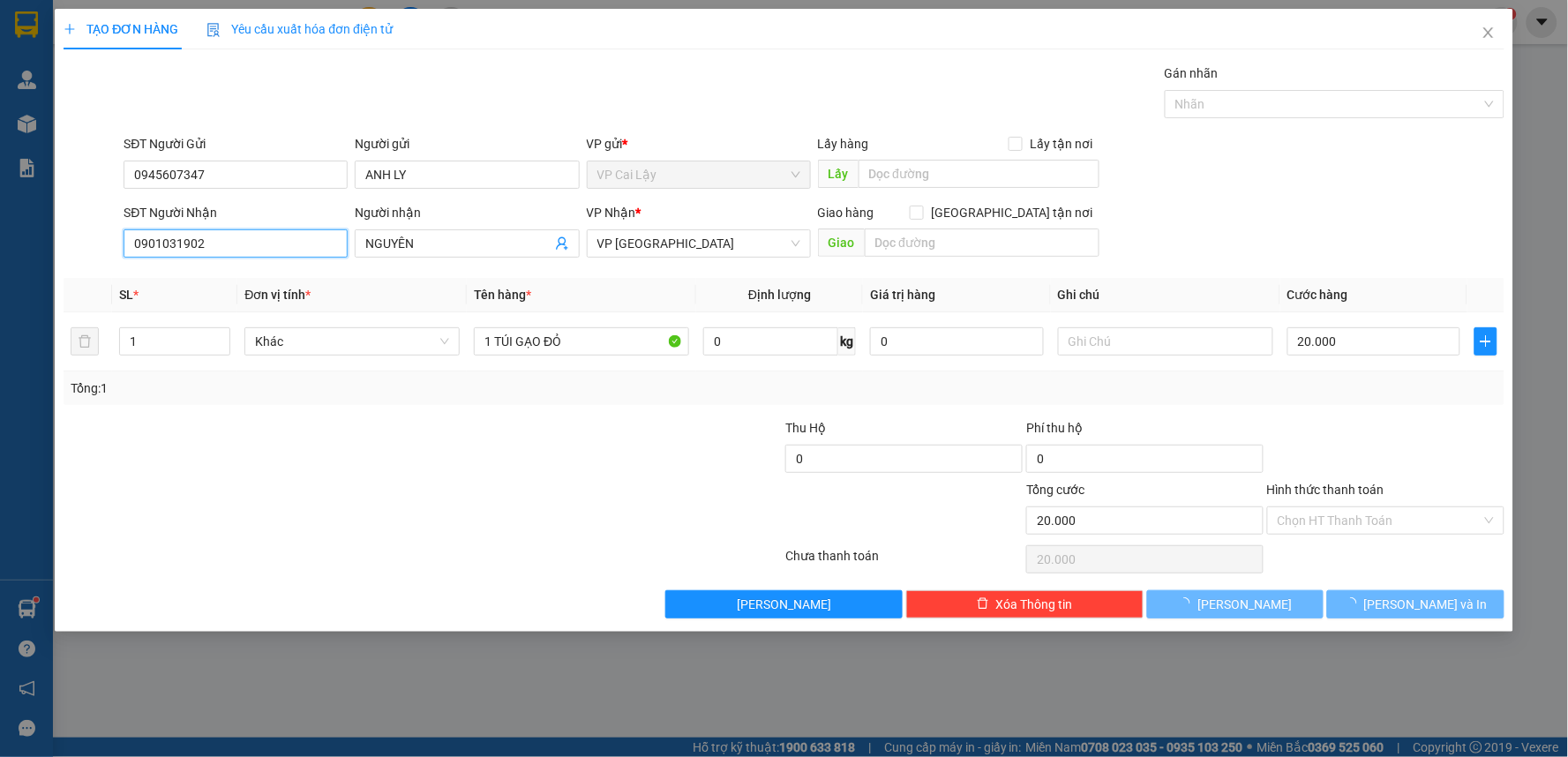
click at [197, 256] on input "0901031902" at bounding box center [235, 243] width 224 height 28
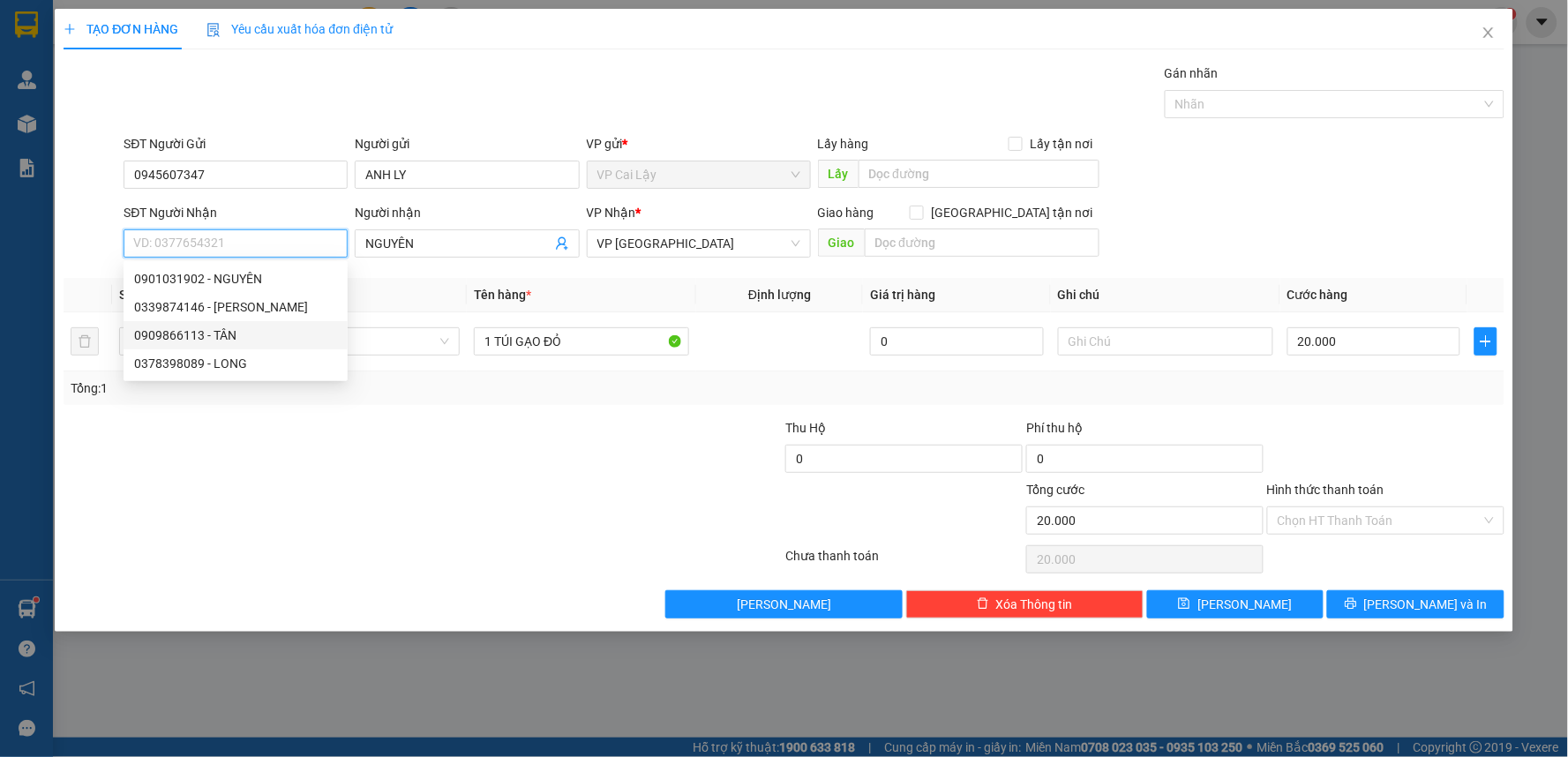
click at [220, 334] on div "0909866113 - TÂN" at bounding box center [236, 335] width 203 height 19
type input "0909866113"
type input "TÂN"
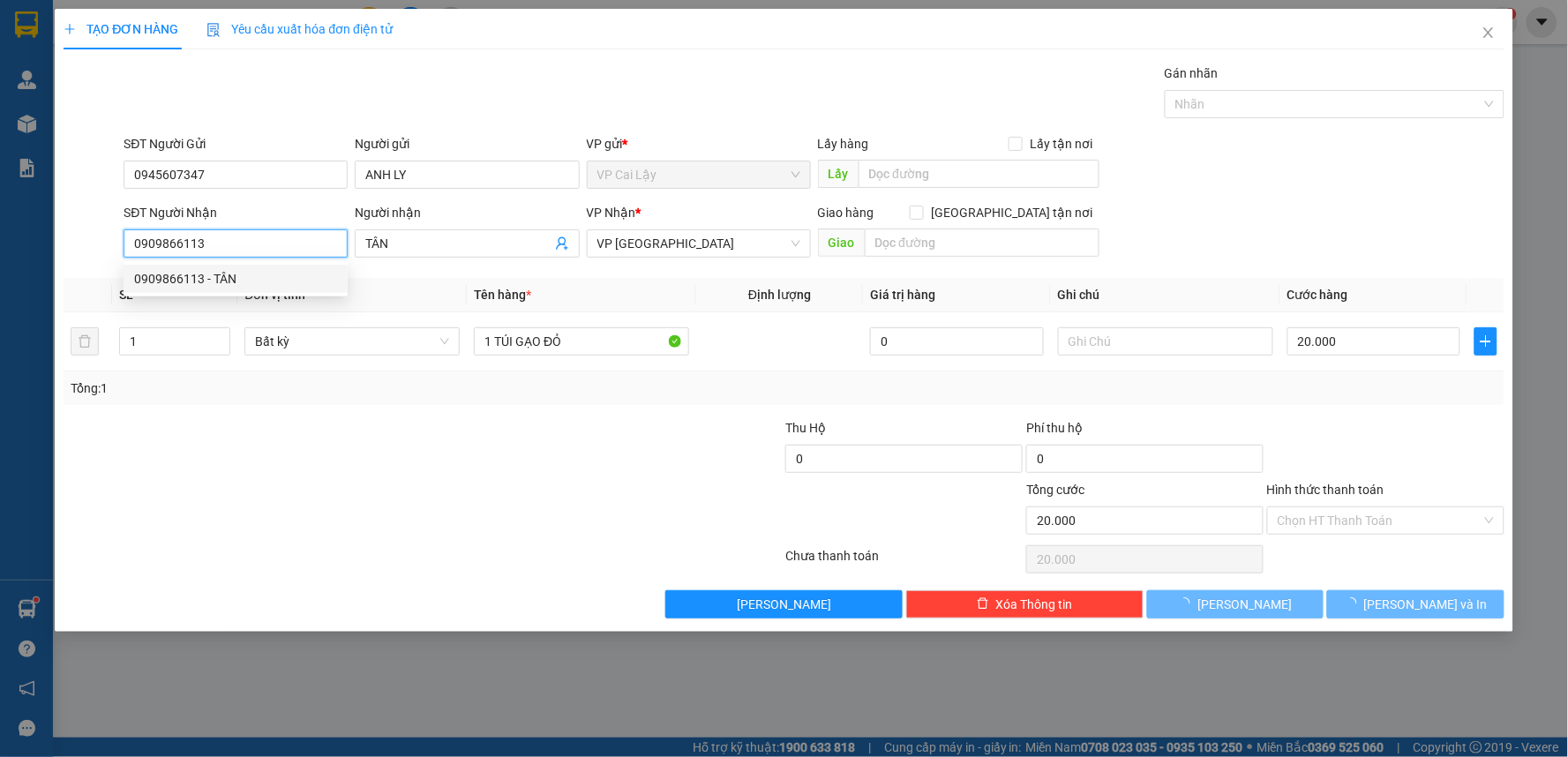
type input "0909866113"
drag, startPoint x: 528, startPoint y: 460, endPoint x: 521, endPoint y: 441, distance: 20.2
click at [528, 452] on div at bounding box center [303, 449] width 482 height 62
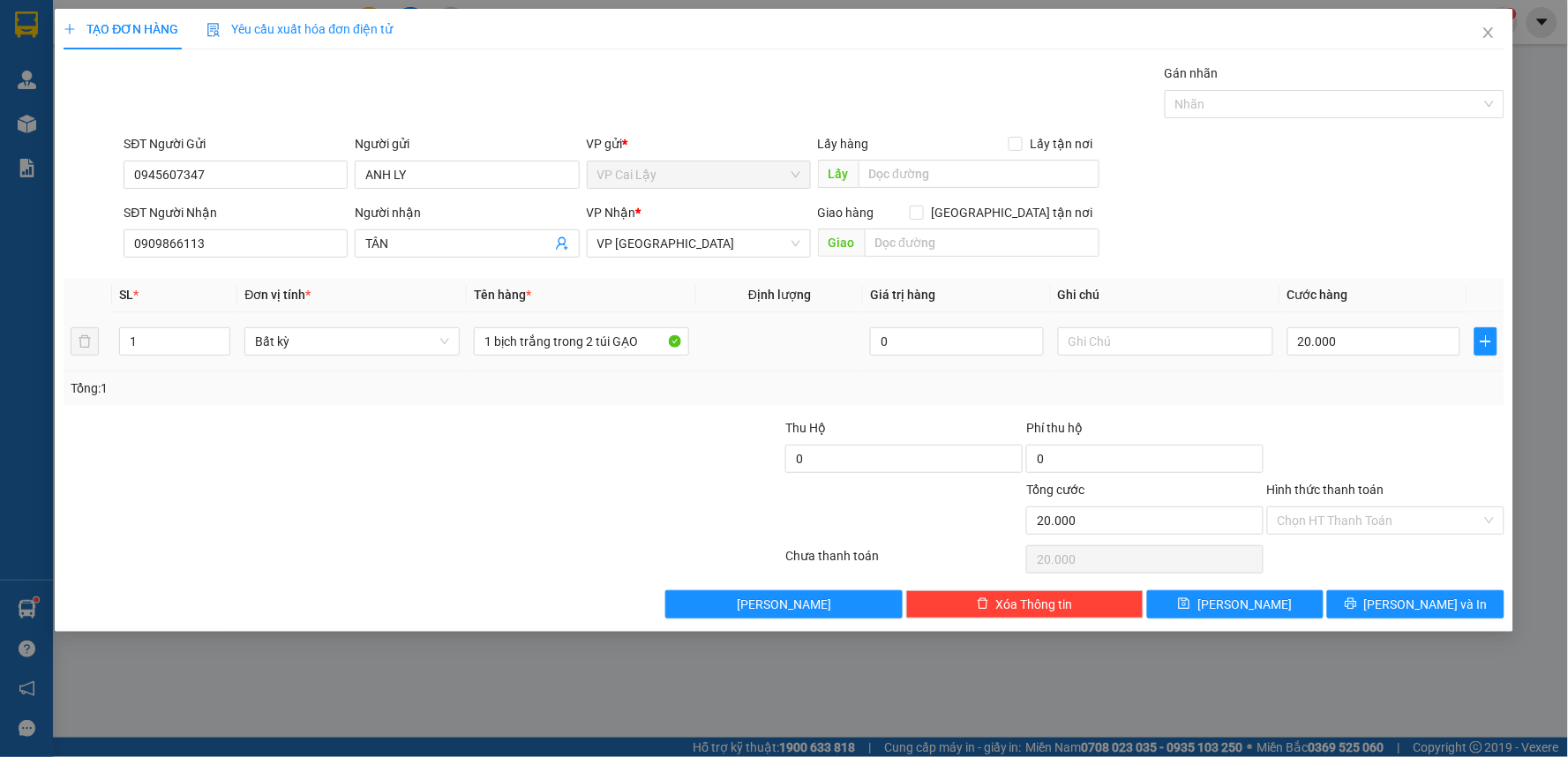
drag, startPoint x: 532, startPoint y: 410, endPoint x: 562, endPoint y: 393, distance: 34.5
click at [535, 409] on div "Transit Pickup Surcharge Ids Transit Deliver Surcharge Ids Transit Deliver Surc…" at bounding box center [783, 340] width 1441 height 555
click at [624, 346] on input "1 bịch trắng trong 2 túi GẠO" at bounding box center [581, 341] width 215 height 28
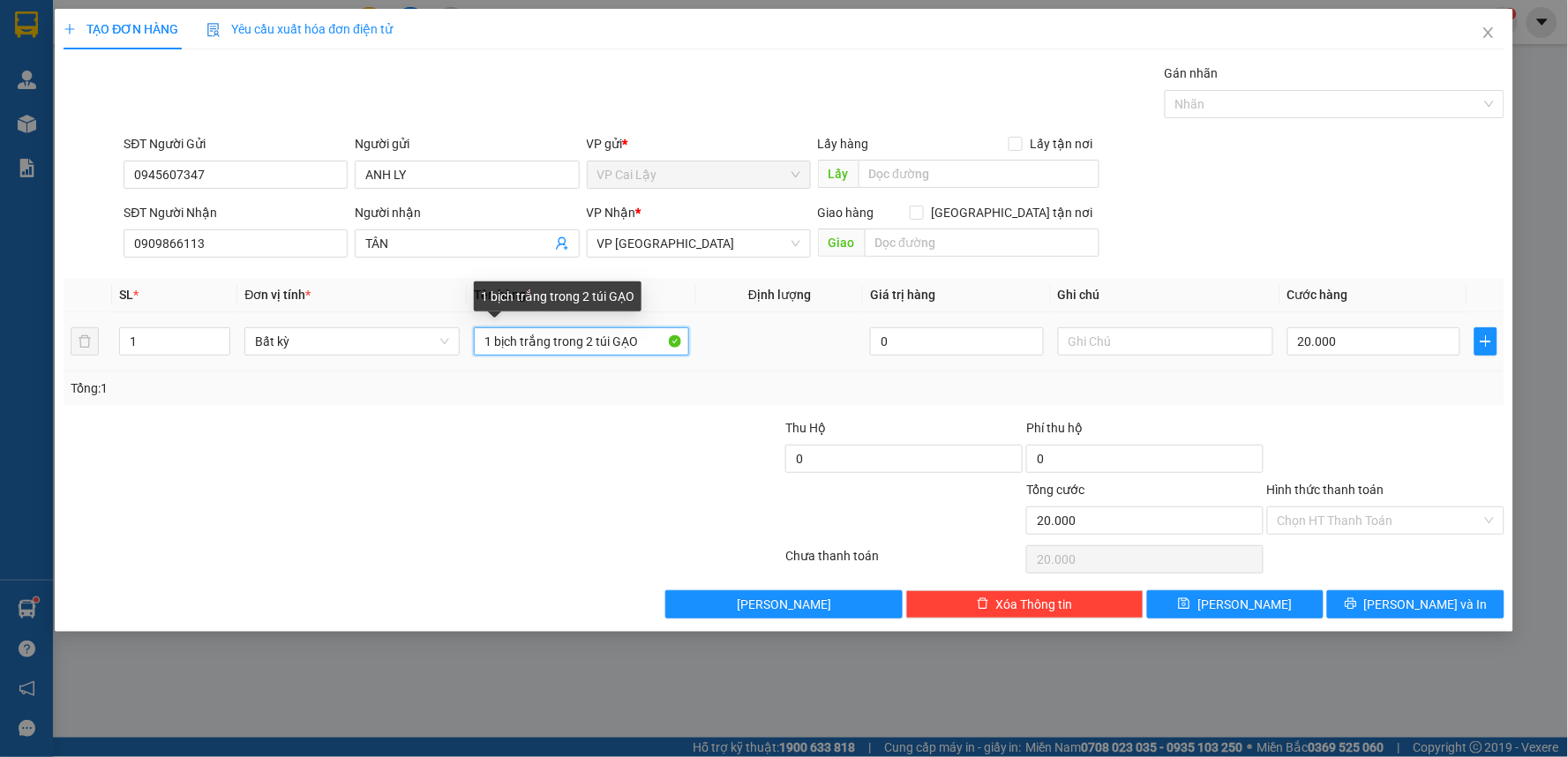
drag, startPoint x: 658, startPoint y: 339, endPoint x: 564, endPoint y: 336, distance: 94.0
click at [564, 336] on input "1 bịch trắng trong 2 túi GẠO" at bounding box center [581, 341] width 215 height 28
type input "1 bịch trắng GẠO MẪU"
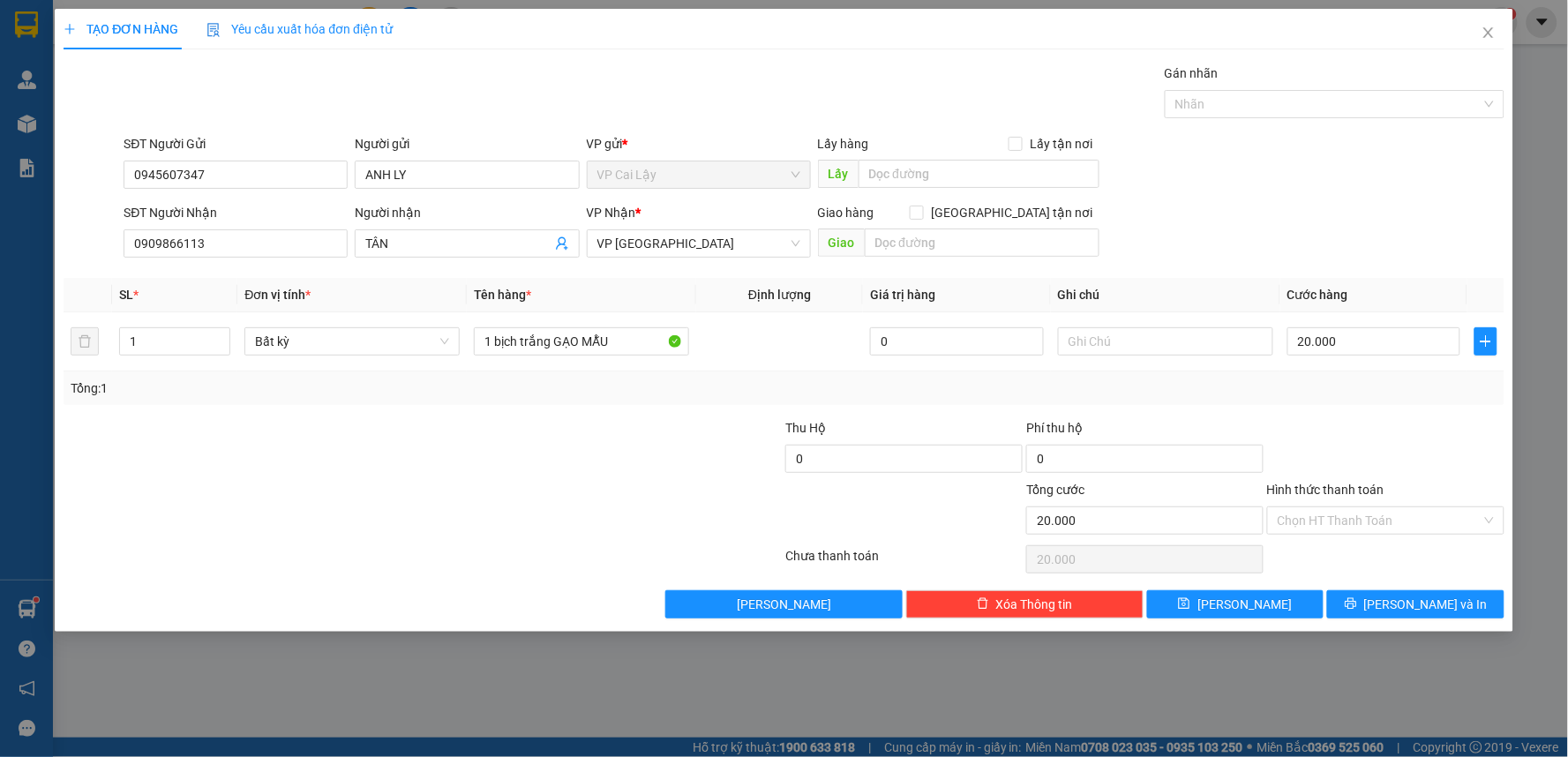
drag, startPoint x: 1284, startPoint y: 444, endPoint x: 1301, endPoint y: 442, distance: 17.1
click at [1293, 441] on div at bounding box center [1385, 449] width 241 height 62
drag, startPoint x: 1359, startPoint y: 609, endPoint x: 1232, endPoint y: 518, distance: 156.2
click at [1359, 605] on button "[PERSON_NAME] và In" at bounding box center [1416, 603] width 177 height 28
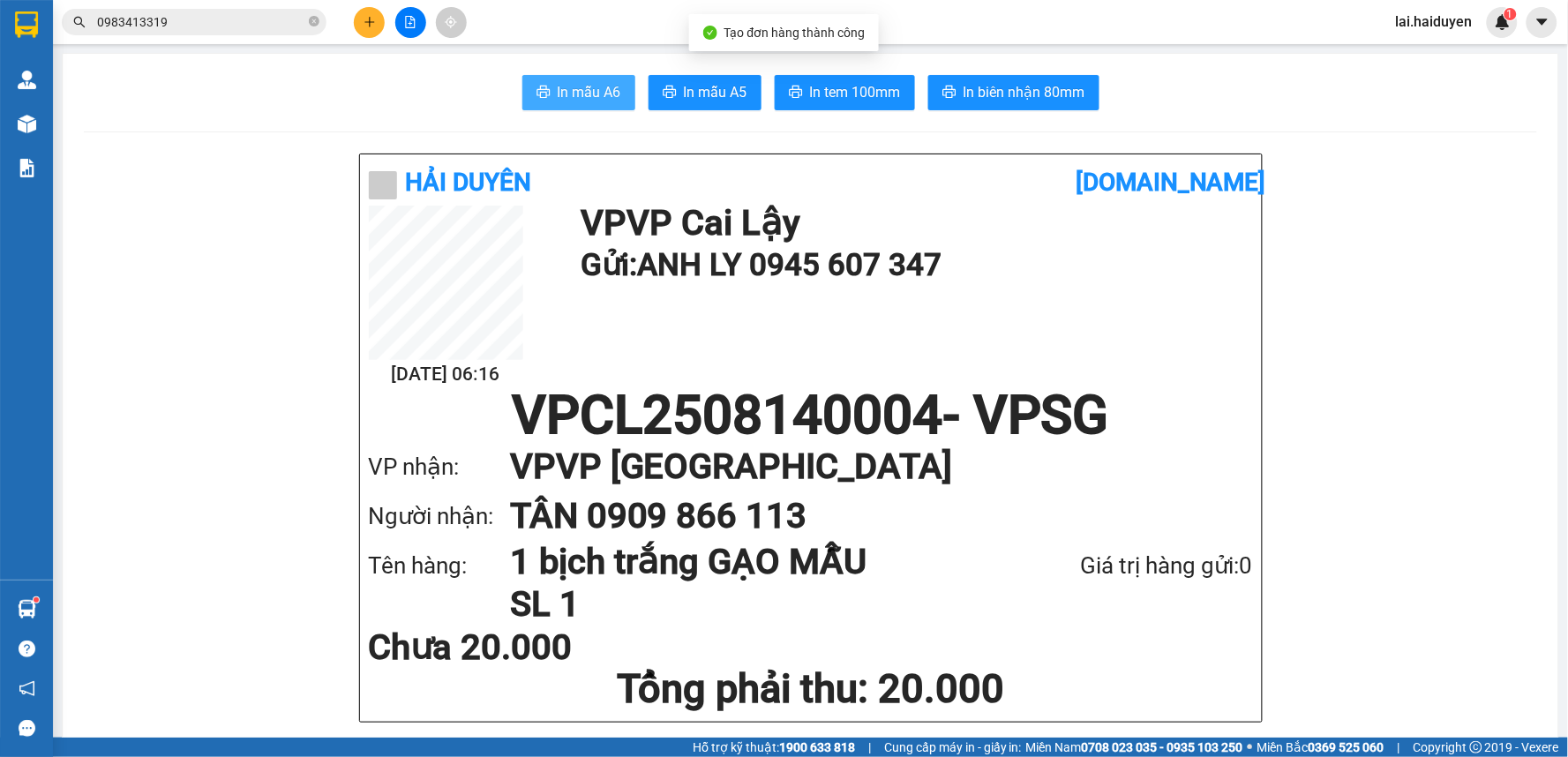
click at [527, 86] on button "In mẫu A6" at bounding box center [578, 92] width 113 height 36
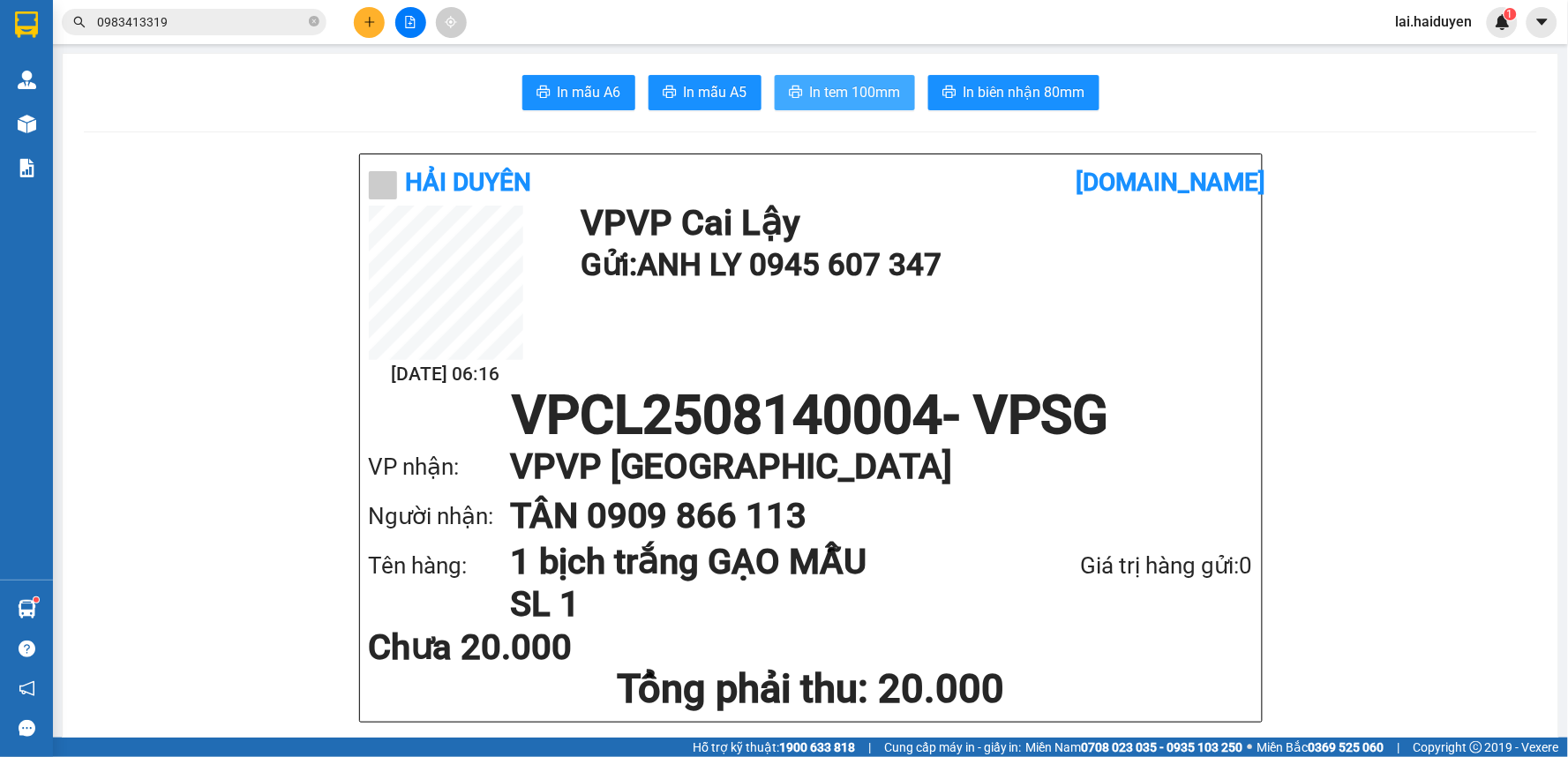
click at [862, 97] on span "In tem 100mm" at bounding box center [854, 92] width 91 height 22
drag, startPoint x: 853, startPoint y: 360, endPoint x: 735, endPoint y: 281, distance: 142.0
click at [853, 353] on div "[DATE] 06:16 VP VP [PERSON_NAME] Lậy Gửi: ANH LY 0945 607 347" at bounding box center [811, 297] width 885 height 184
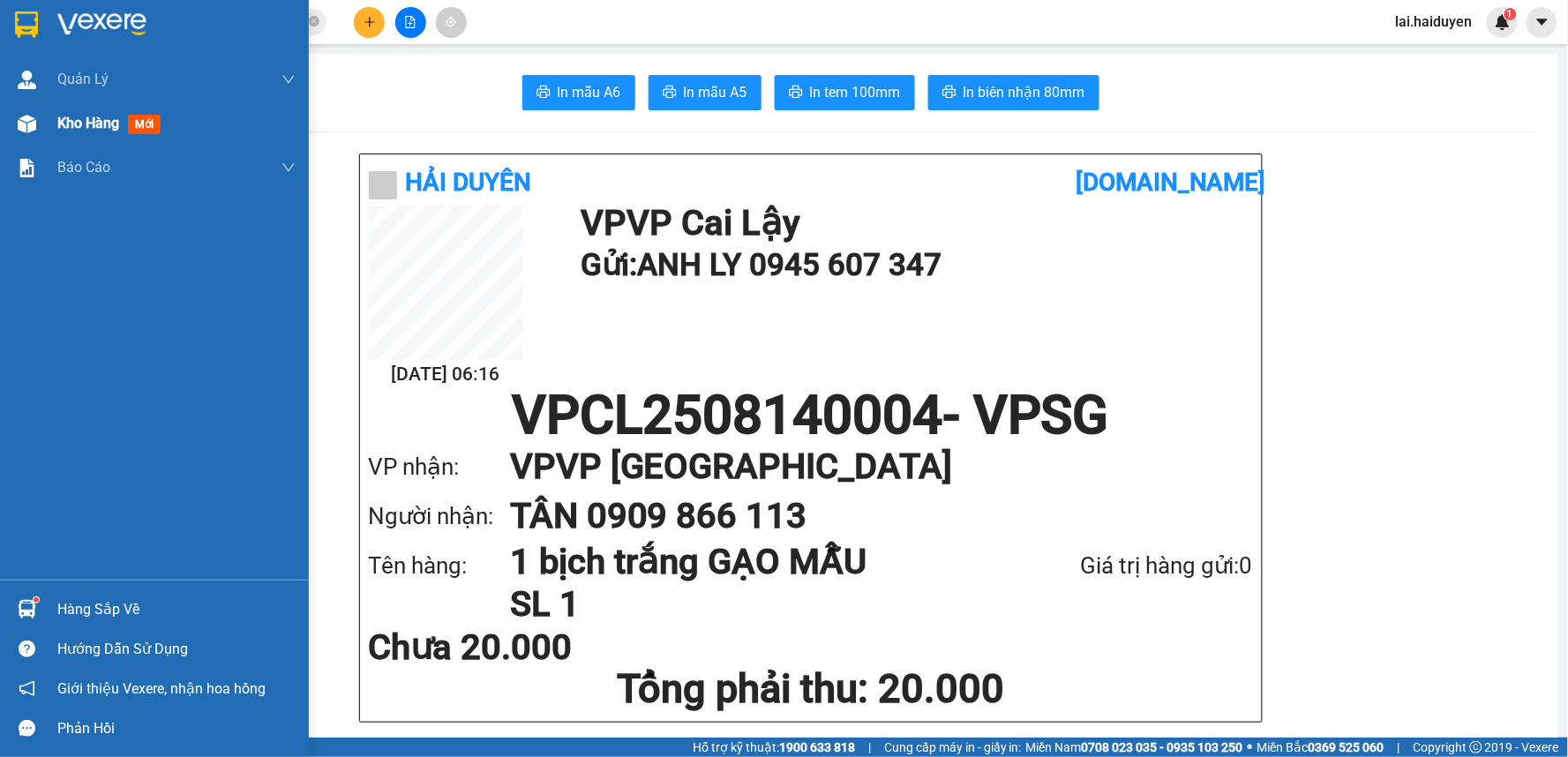
click at [101, 124] on span "Kho hàng" at bounding box center [89, 123] width 62 height 16
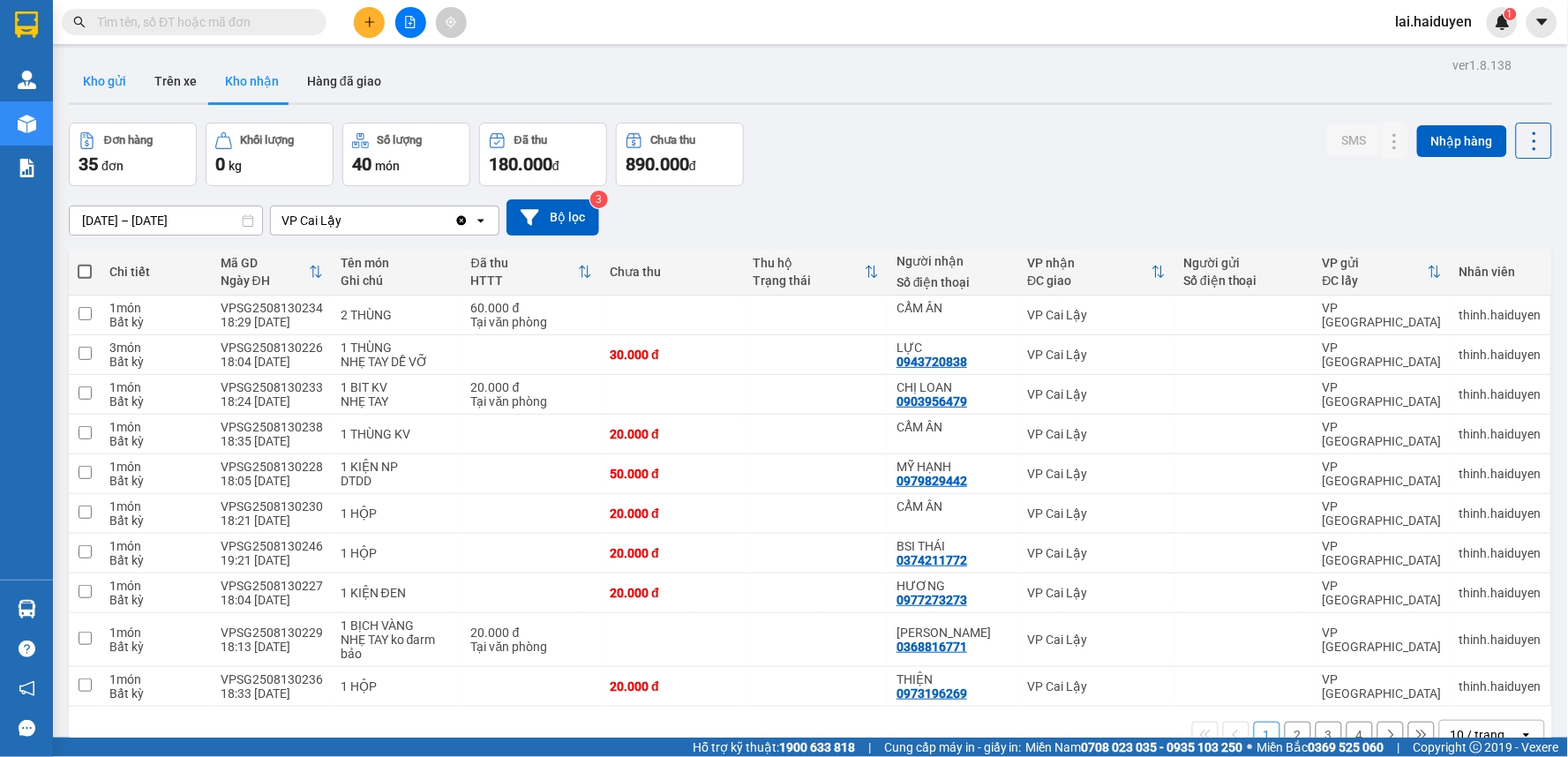
click at [100, 91] on button "Kho gửi" at bounding box center [104, 81] width 71 height 42
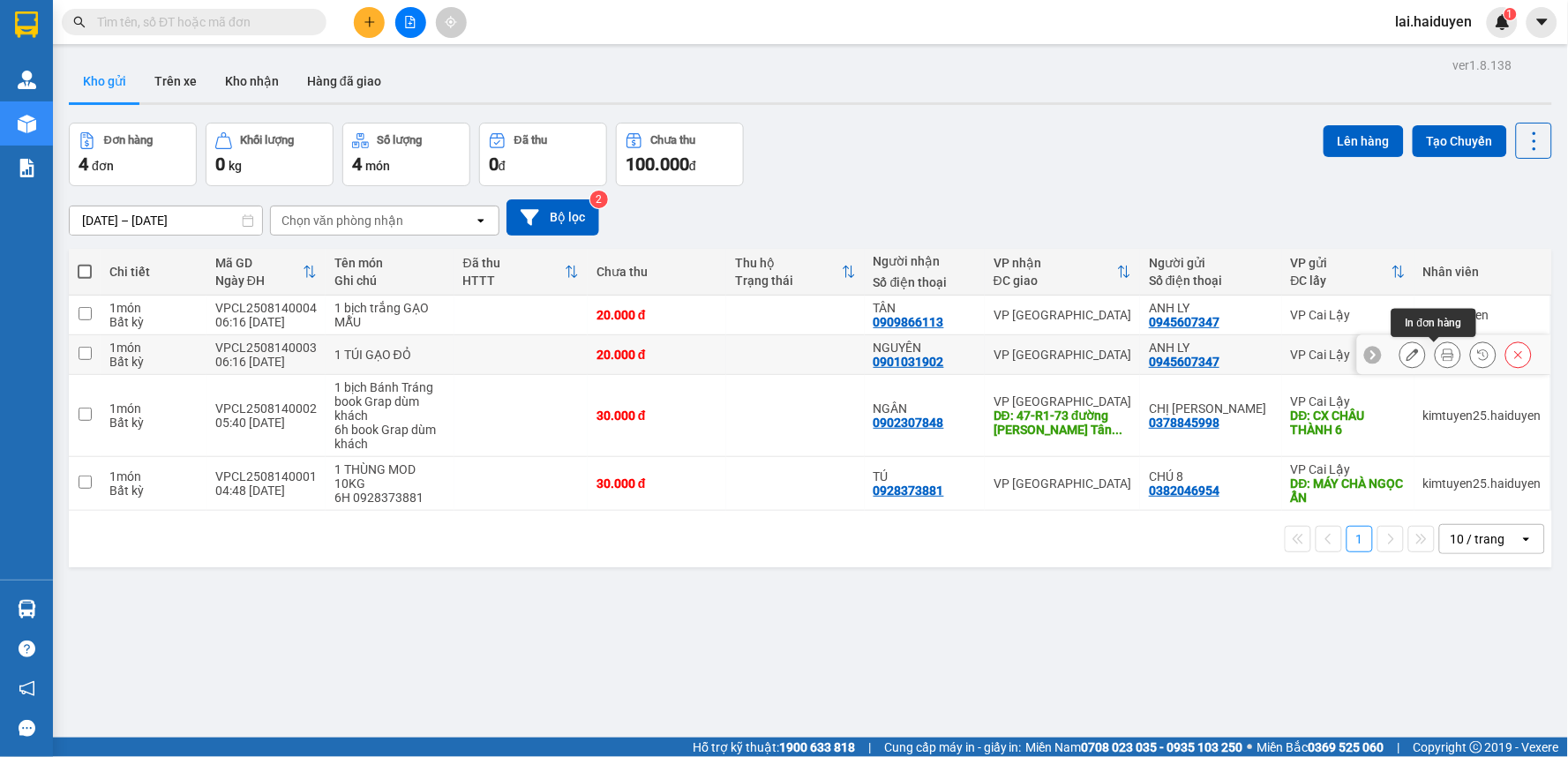
click at [1442, 358] on icon at bounding box center [1448, 355] width 13 height 13
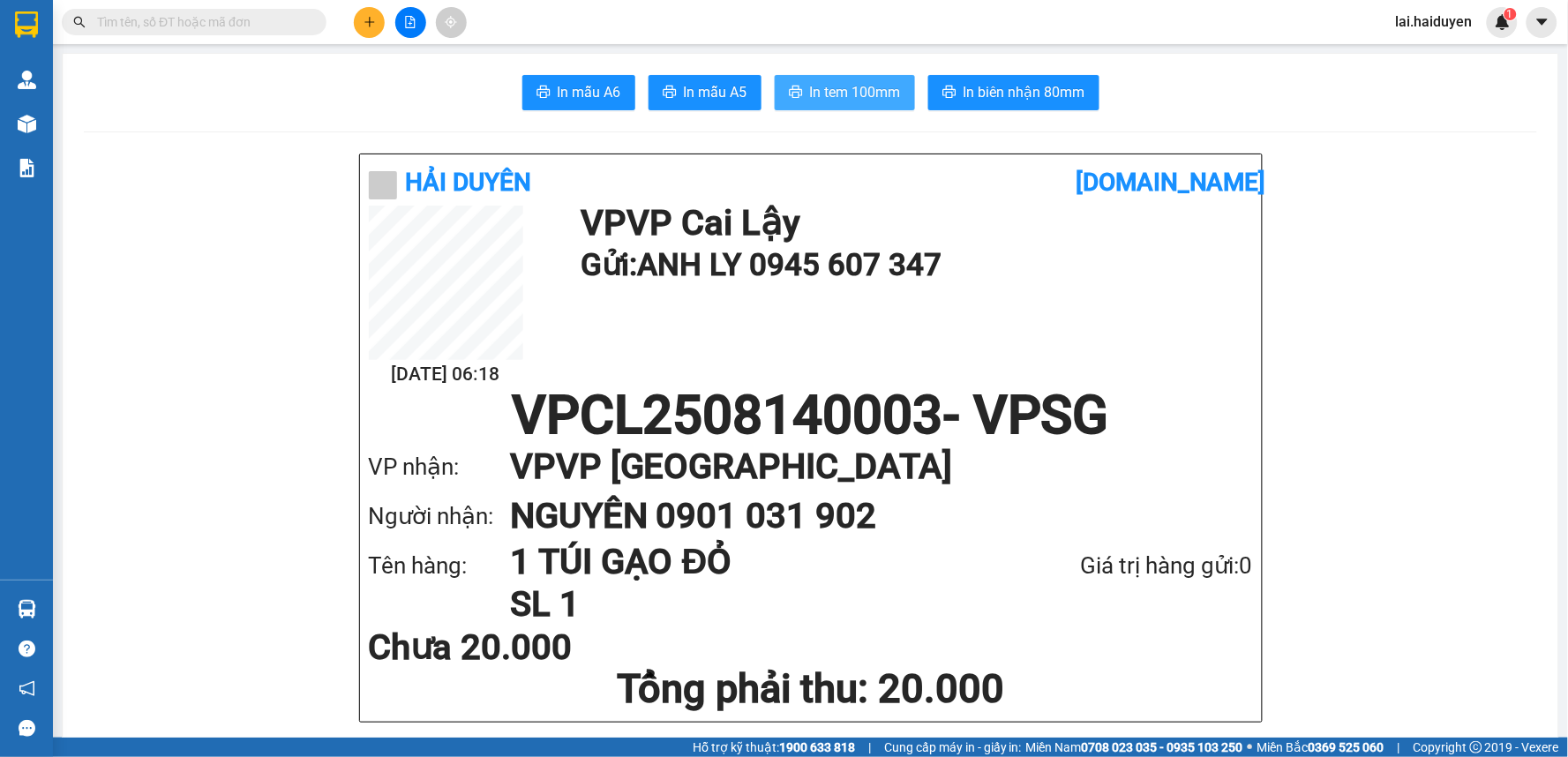
click at [842, 102] on span "In tem 100mm" at bounding box center [854, 92] width 91 height 22
click at [1141, 410] on h1 "VPCL2508140003 - VPSG" at bounding box center [811, 415] width 885 height 53
click at [371, 24] on icon "plus" at bounding box center [370, 22] width 13 height 13
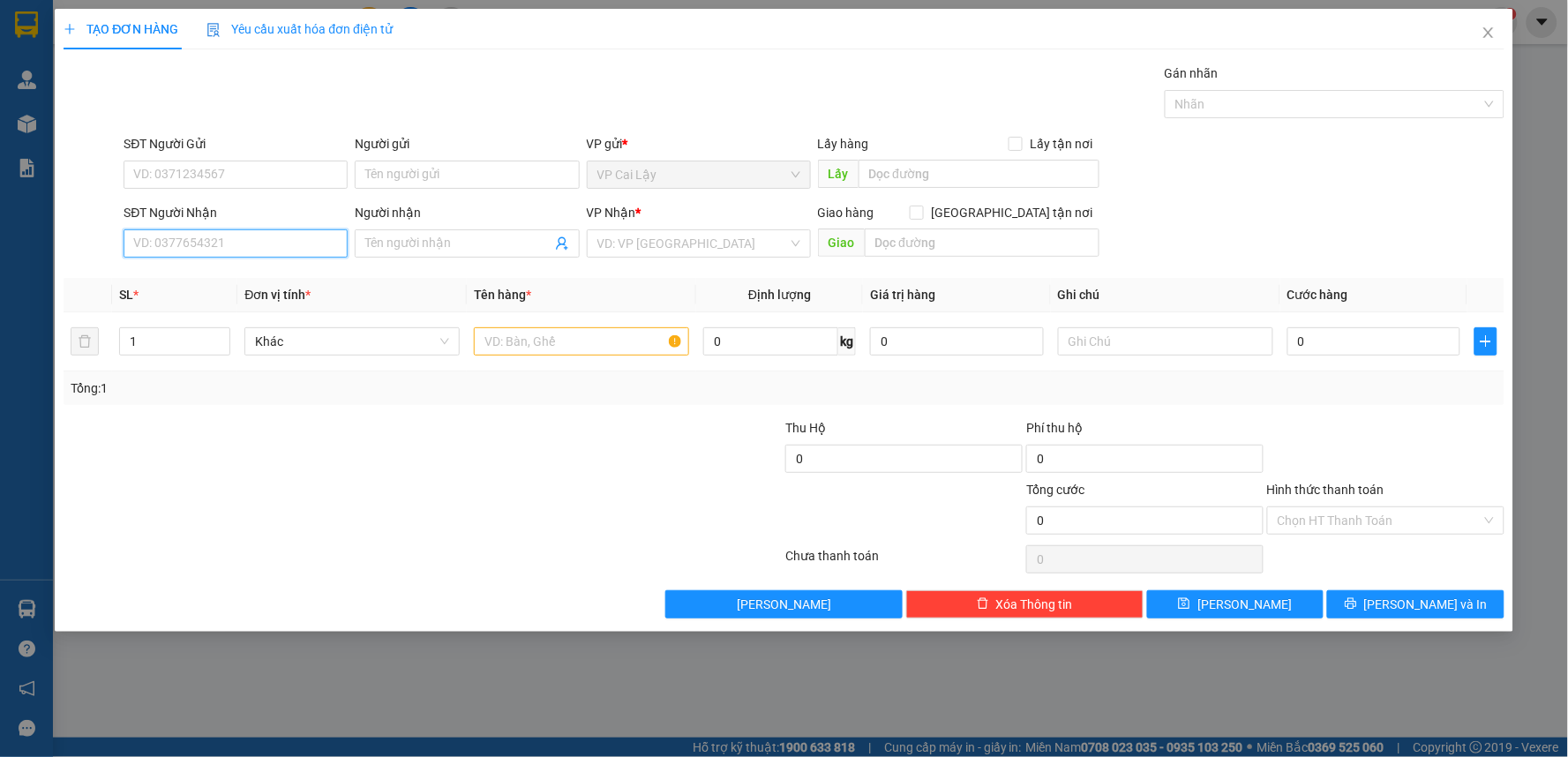
click at [279, 244] on input "SĐT Người Nhận" at bounding box center [235, 243] width 224 height 28
type input "0706694383"
click at [219, 278] on div "0706694383 - Chi" at bounding box center [236, 278] width 203 height 19
type input "Chi"
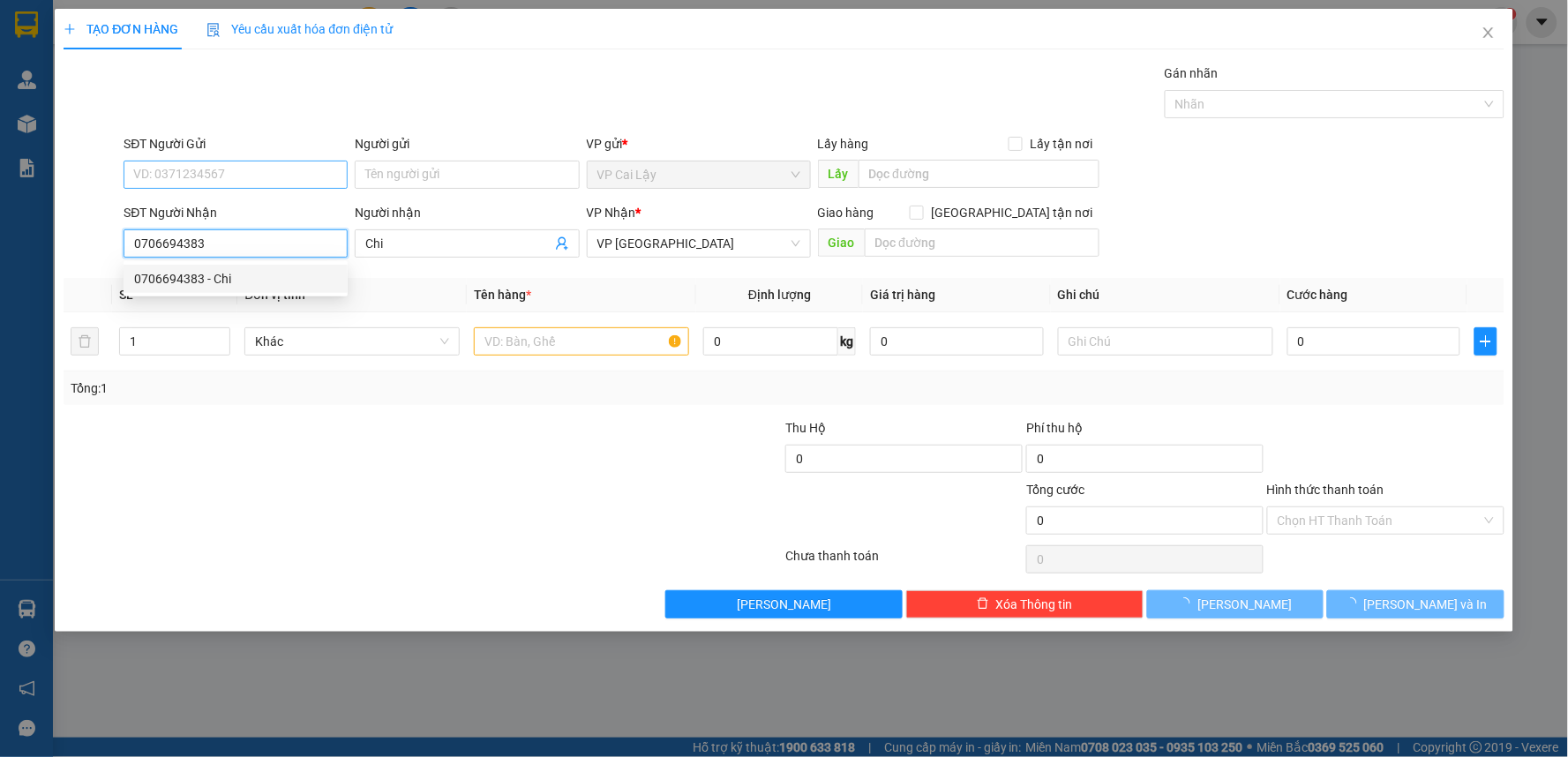
type input "20.000"
type input "0706694383"
click at [272, 173] on input "SĐT Người Gửi" at bounding box center [235, 175] width 224 height 28
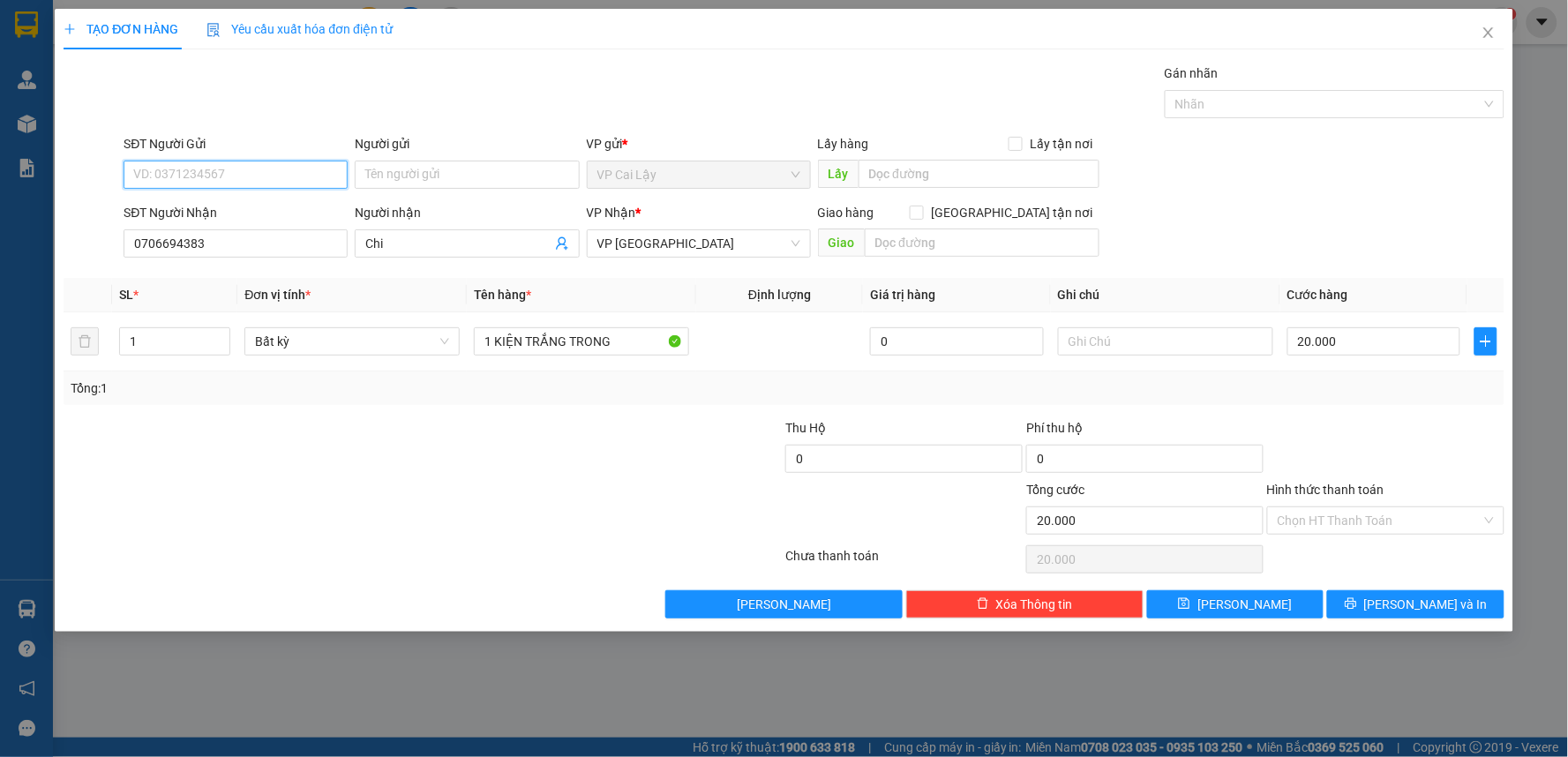
click at [272, 173] on input "SĐT Người Gửi" at bounding box center [235, 175] width 224 height 28
type input "0903185381"
drag, startPoint x: 150, startPoint y: 203, endPoint x: 478, endPoint y: 492, distance: 437.2
click at [152, 203] on div "0903185381 - KHÁNH" at bounding box center [236, 209] width 203 height 19
type input "KHÁNH"
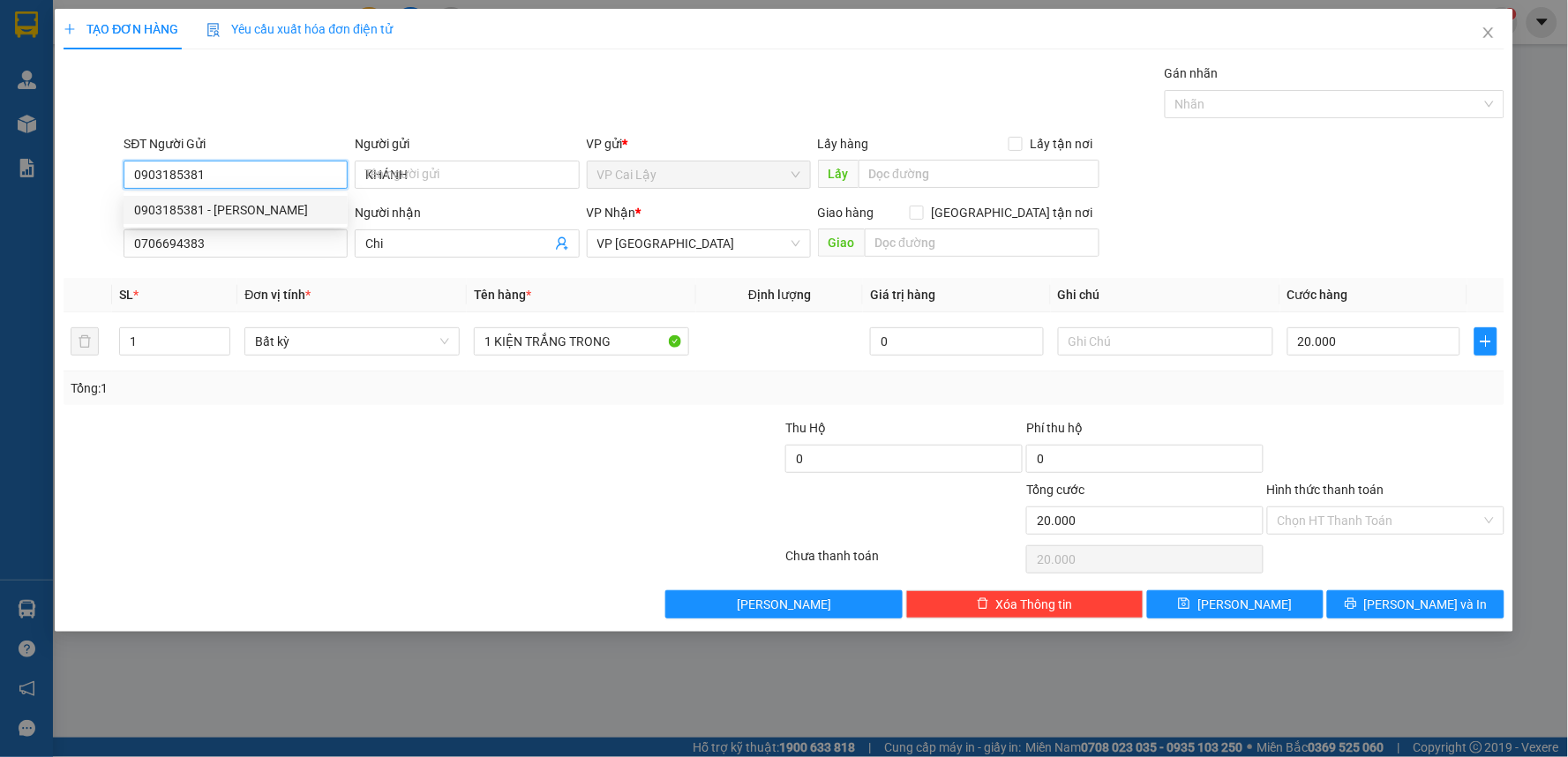
type input "0903185381"
type input "30.000"
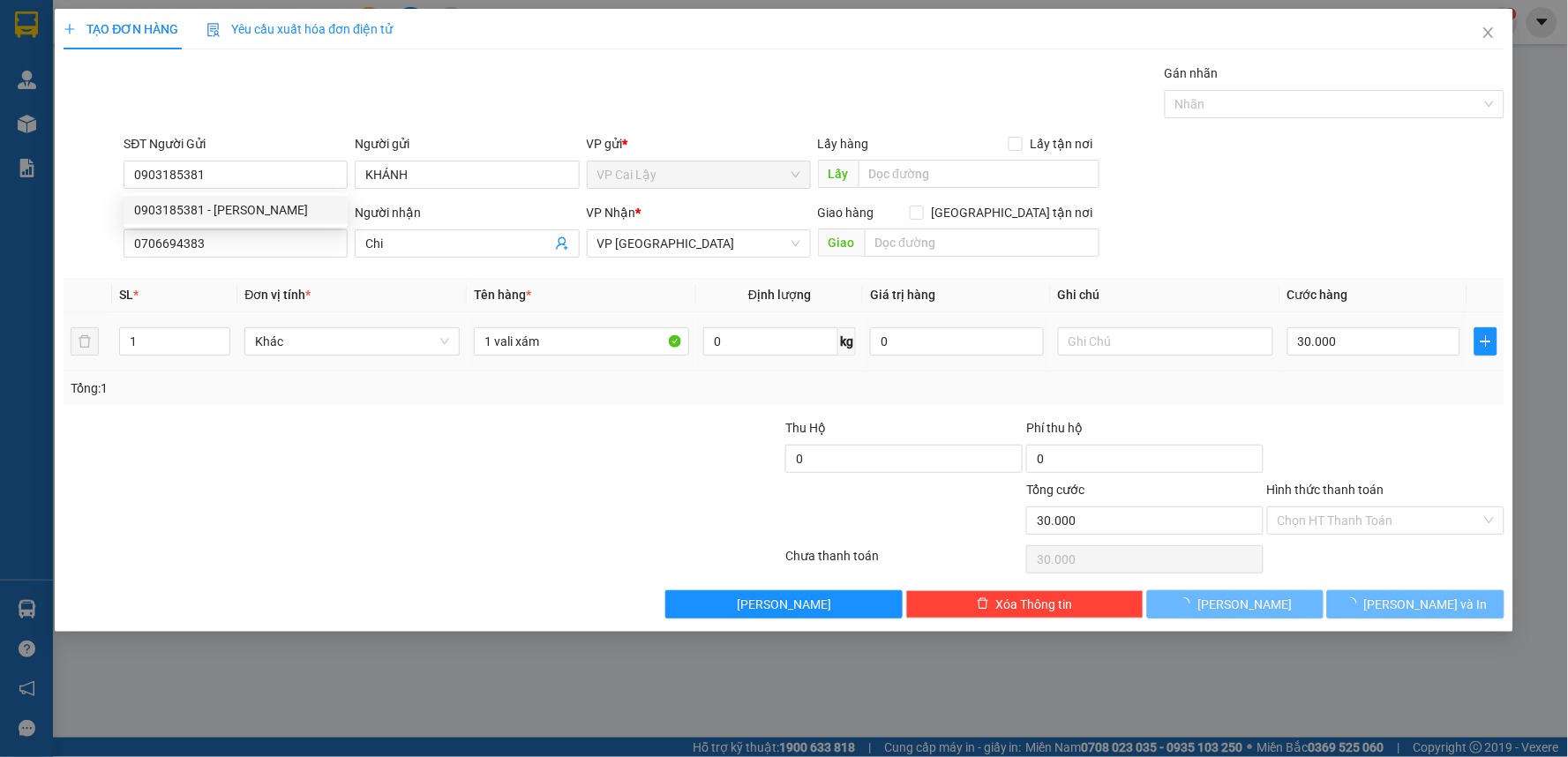
drag, startPoint x: 478, startPoint y: 492, endPoint x: 511, endPoint y: 386, distance: 111.0
click at [477, 488] on div at bounding box center [303, 511] width 482 height 62
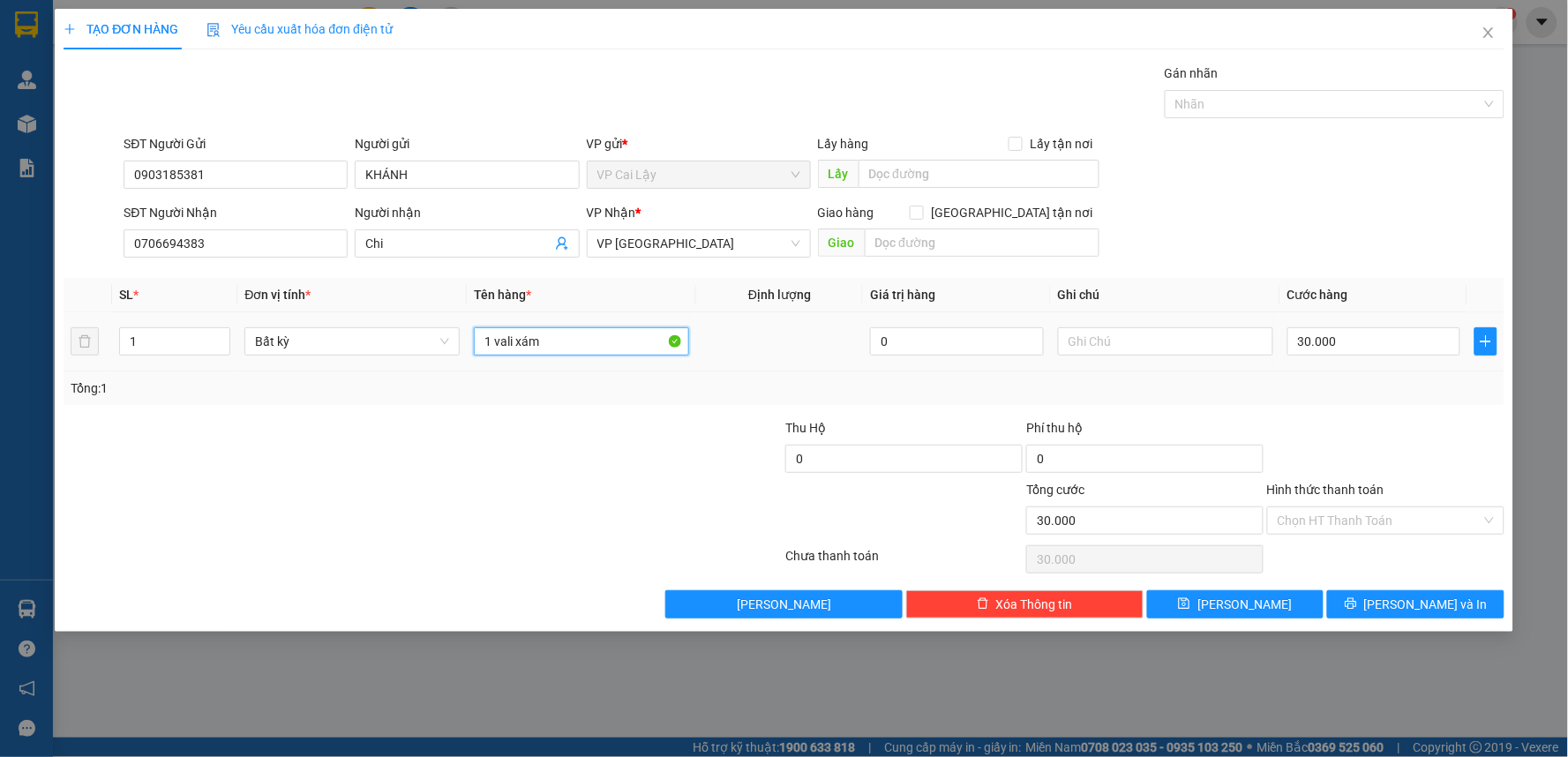
click at [531, 342] on input "1 vali xám" at bounding box center [581, 341] width 215 height 28
drag, startPoint x: 567, startPoint y: 340, endPoint x: 320, endPoint y: 333, distance: 247.1
click at [322, 333] on tr "1 Bất kỳ 1 vali xám 0 30.000" at bounding box center [783, 341] width 1441 height 59
type input "1 THUNG KEO TRẮNG MÁY HÚT MÙI"
click at [1065, 336] on input "text" at bounding box center [1165, 341] width 215 height 28
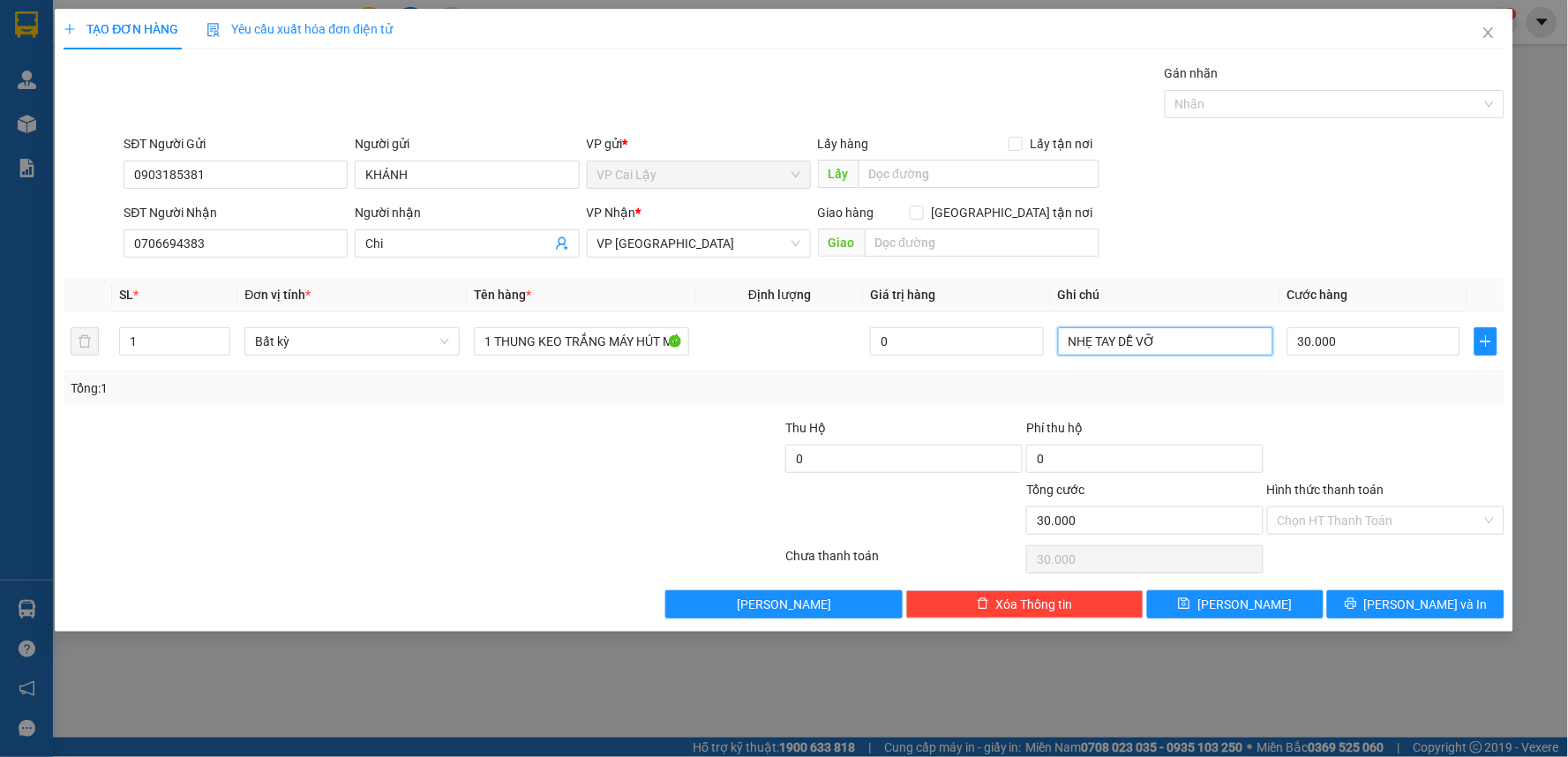
type input "NHẸ TAY DỄ VỠ"
click at [1336, 409] on div "Transit Pickup Surcharge Ids Transit Deliver Surcharge Ids Transit Deliver Surc…" at bounding box center [783, 340] width 1441 height 555
click at [1348, 529] on input "Hình thức thanh toán" at bounding box center [1380, 520] width 204 height 27
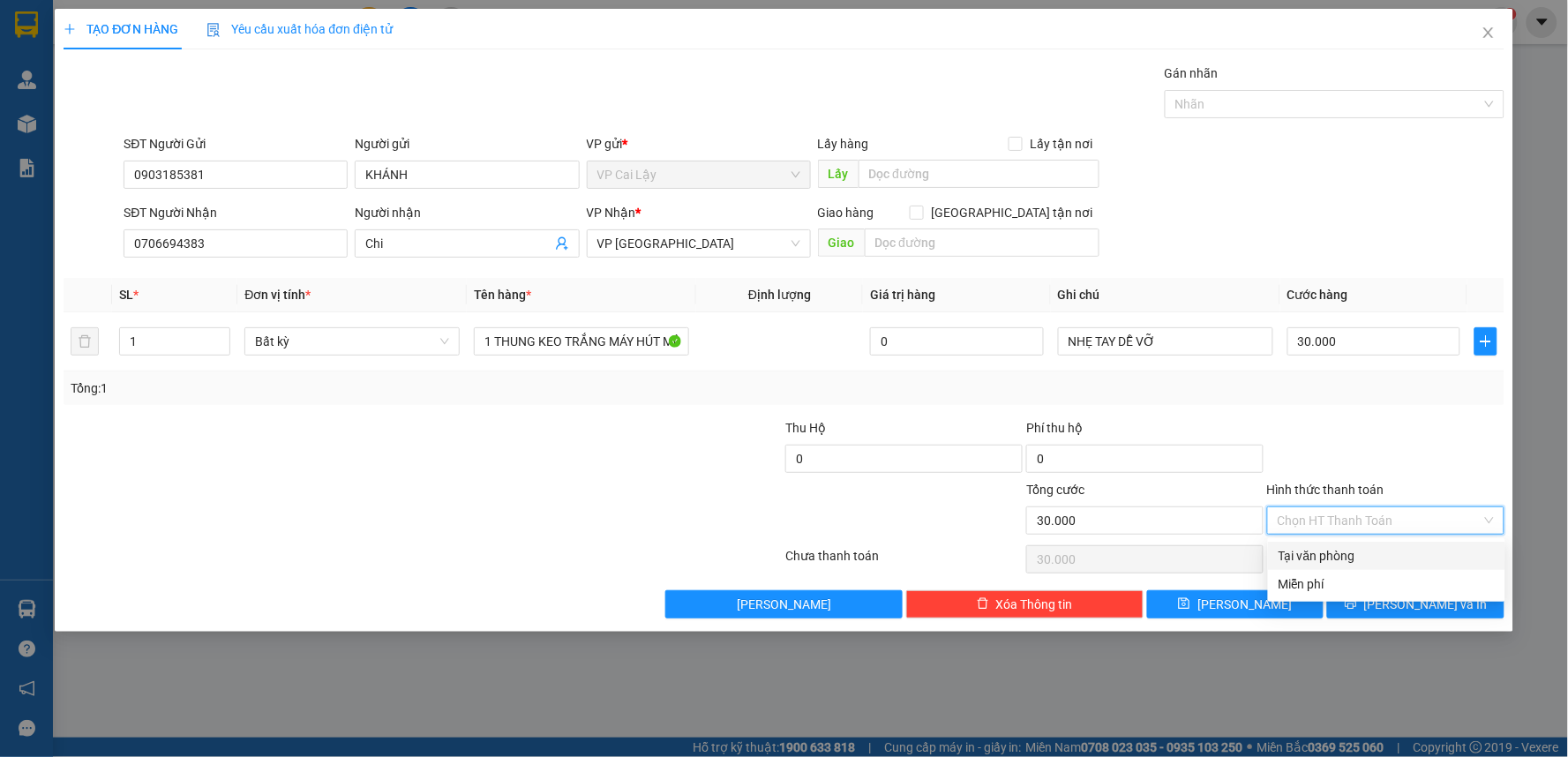
drag, startPoint x: 1353, startPoint y: 560, endPoint x: 1459, endPoint y: 460, distance: 145.7
click at [1368, 551] on div "Tại văn phòng" at bounding box center [1387, 555] width 216 height 19
type input "0"
drag, startPoint x: 1469, startPoint y: 432, endPoint x: 1410, endPoint y: 525, distance: 110.1
click at [1460, 436] on div at bounding box center [1385, 449] width 241 height 62
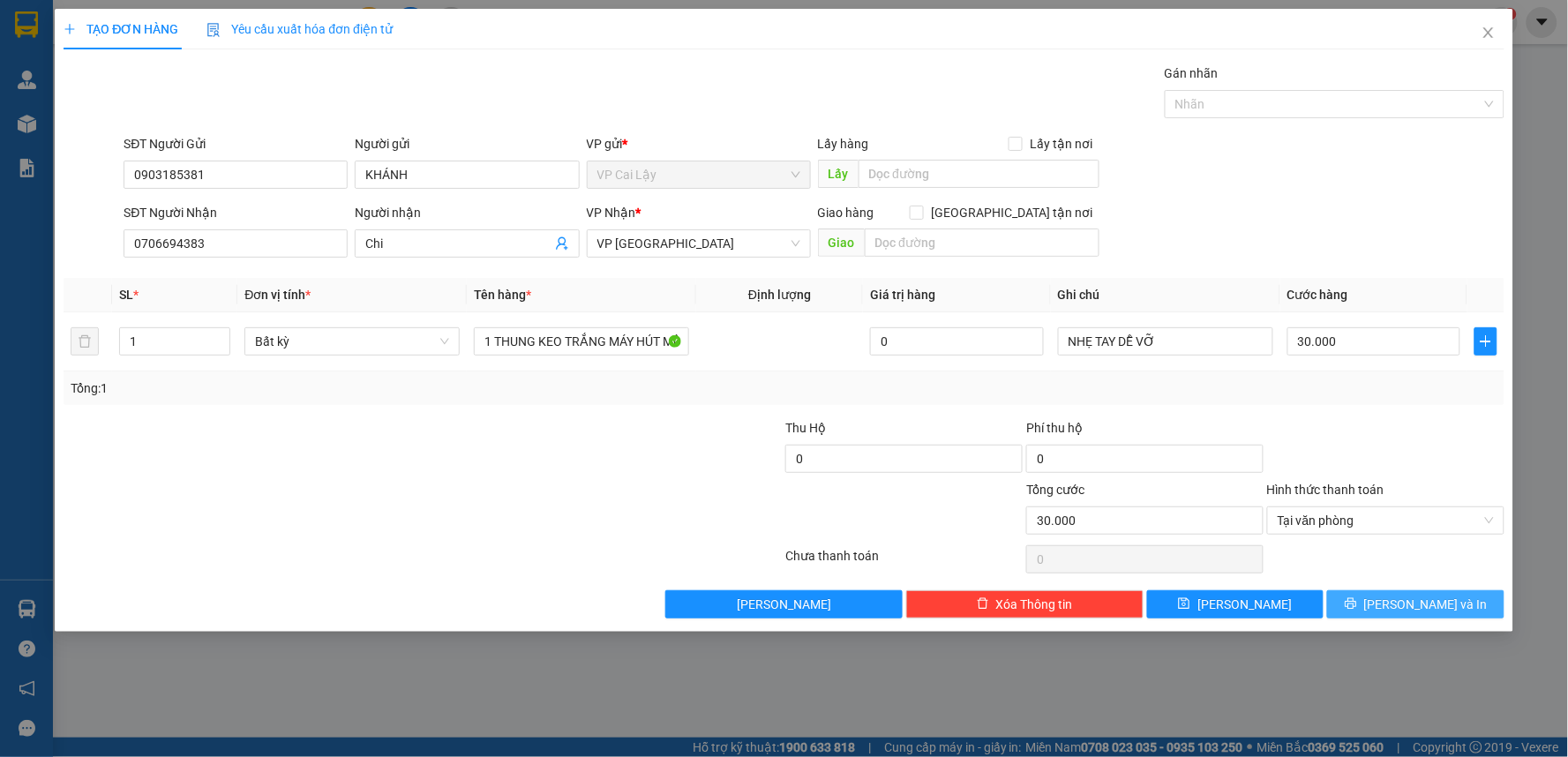
click at [1377, 606] on button "[PERSON_NAME] và In" at bounding box center [1416, 603] width 177 height 28
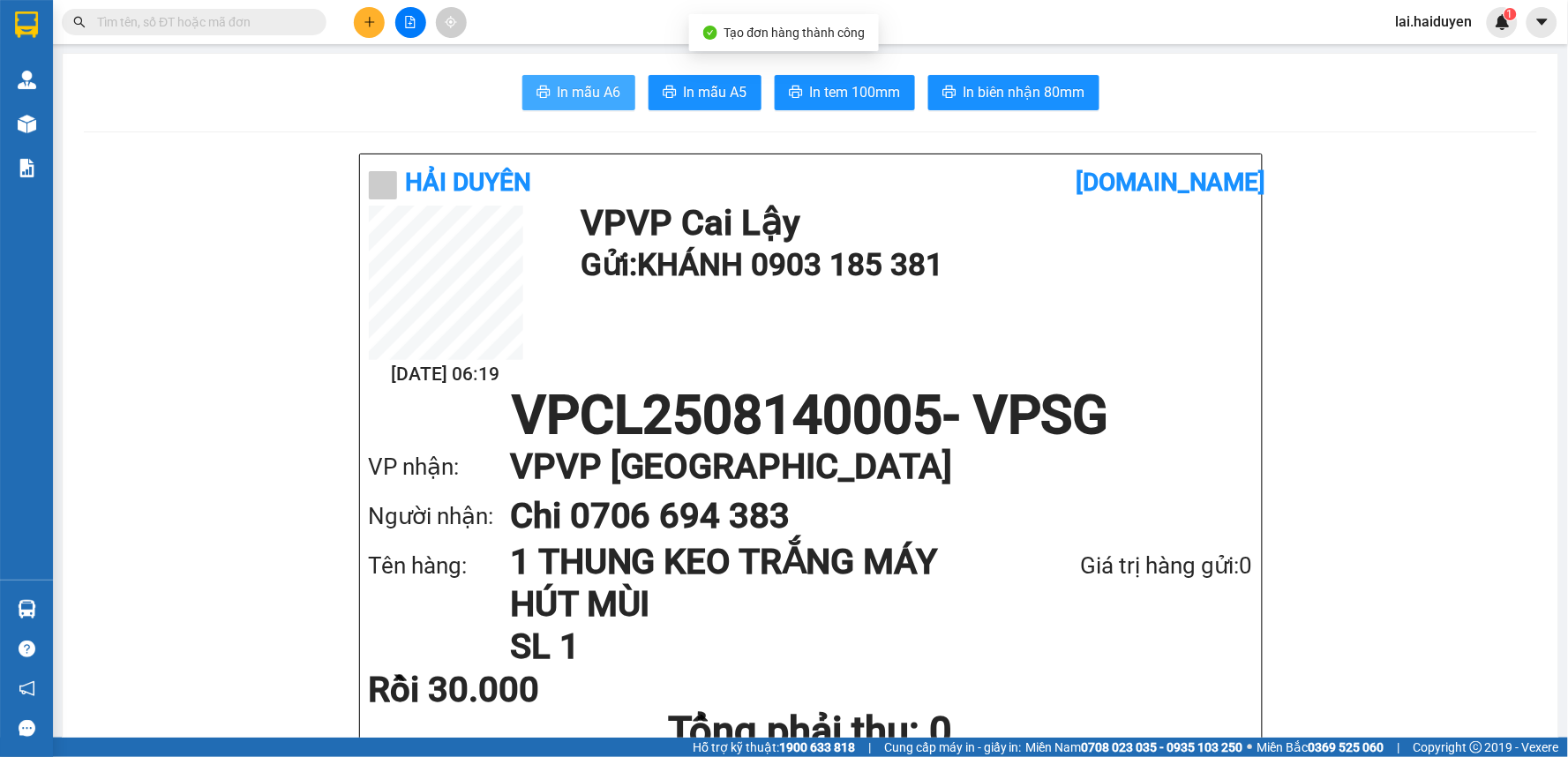
click at [567, 109] on button "In mẫu A6" at bounding box center [578, 92] width 113 height 36
click at [1030, 224] on div "VP VP Cai Lậy Gửi: KHÁNH 0903 185 381" at bounding box center [912, 248] width 663 height 84
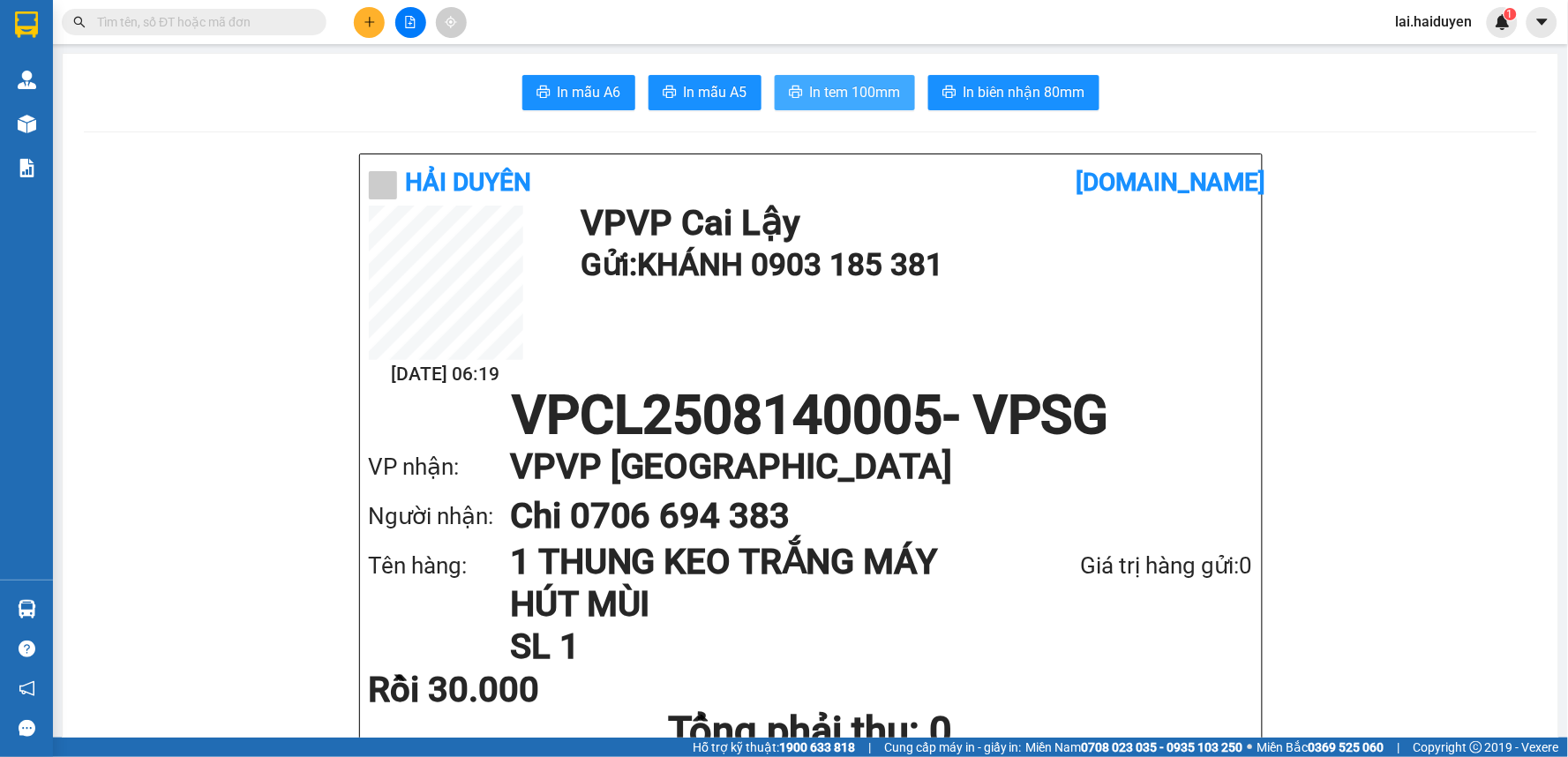
click at [858, 91] on span "In tem 100mm" at bounding box center [854, 92] width 91 height 22
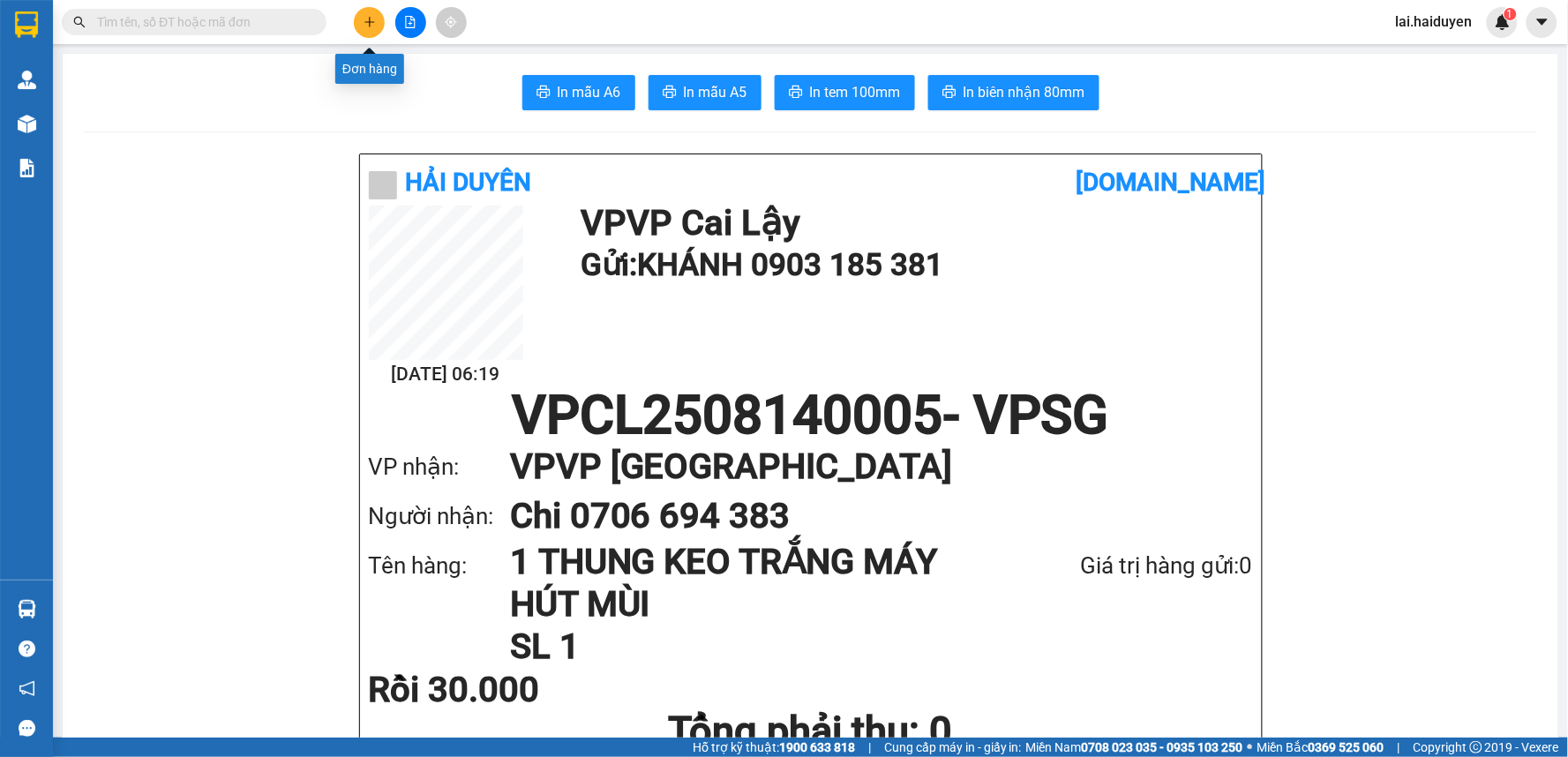
click at [374, 20] on icon "plus" at bounding box center [370, 22] width 13 height 13
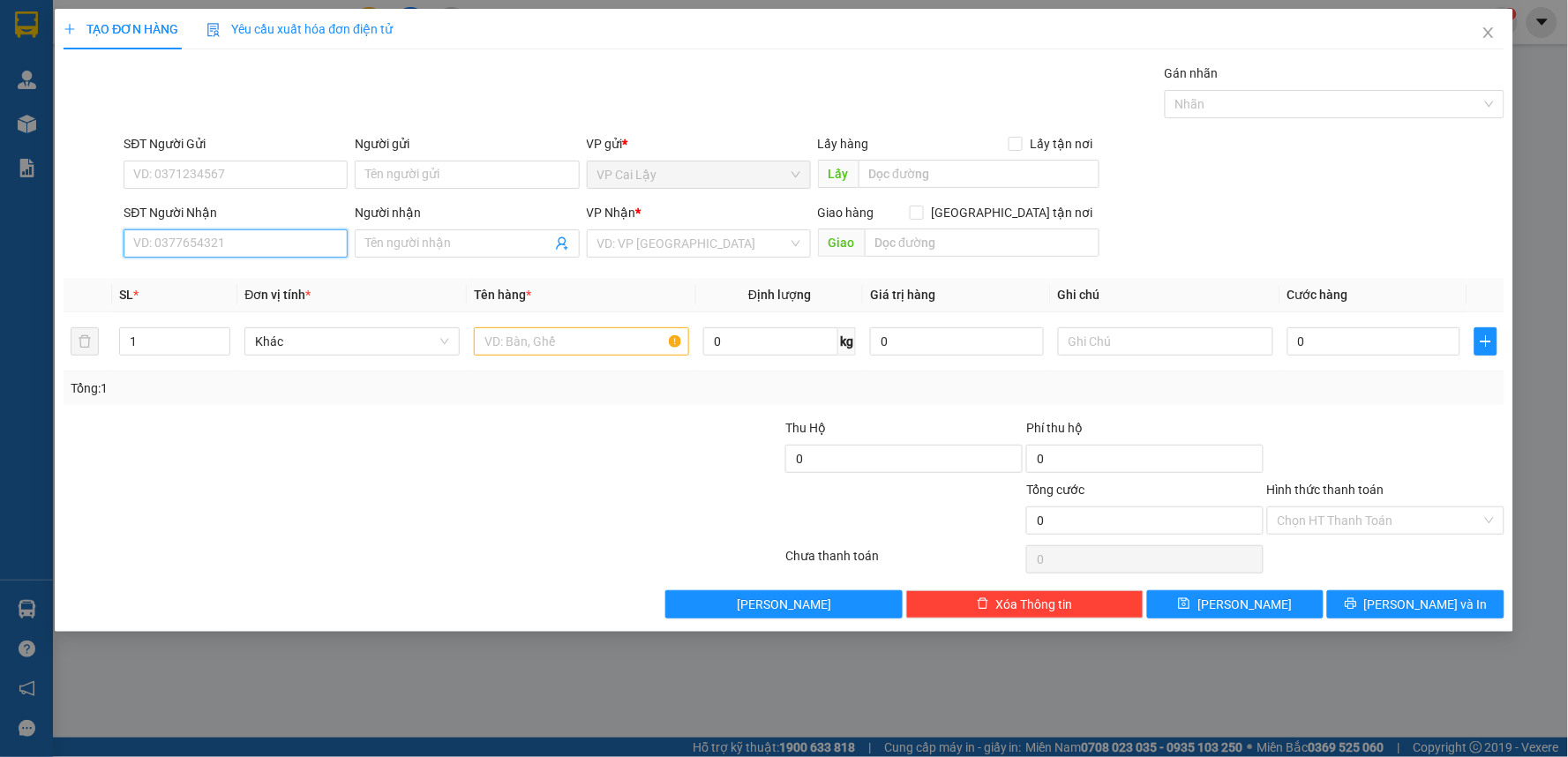
click at [268, 247] on input "SĐT Người Nhận" at bounding box center [235, 243] width 224 height 28
type input "0"
click at [154, 239] on input "0385739239" at bounding box center [235, 243] width 224 height 28
click at [167, 240] on input "0385739239" at bounding box center [235, 243] width 224 height 28
click at [178, 240] on input "0385739239" at bounding box center [235, 243] width 224 height 28
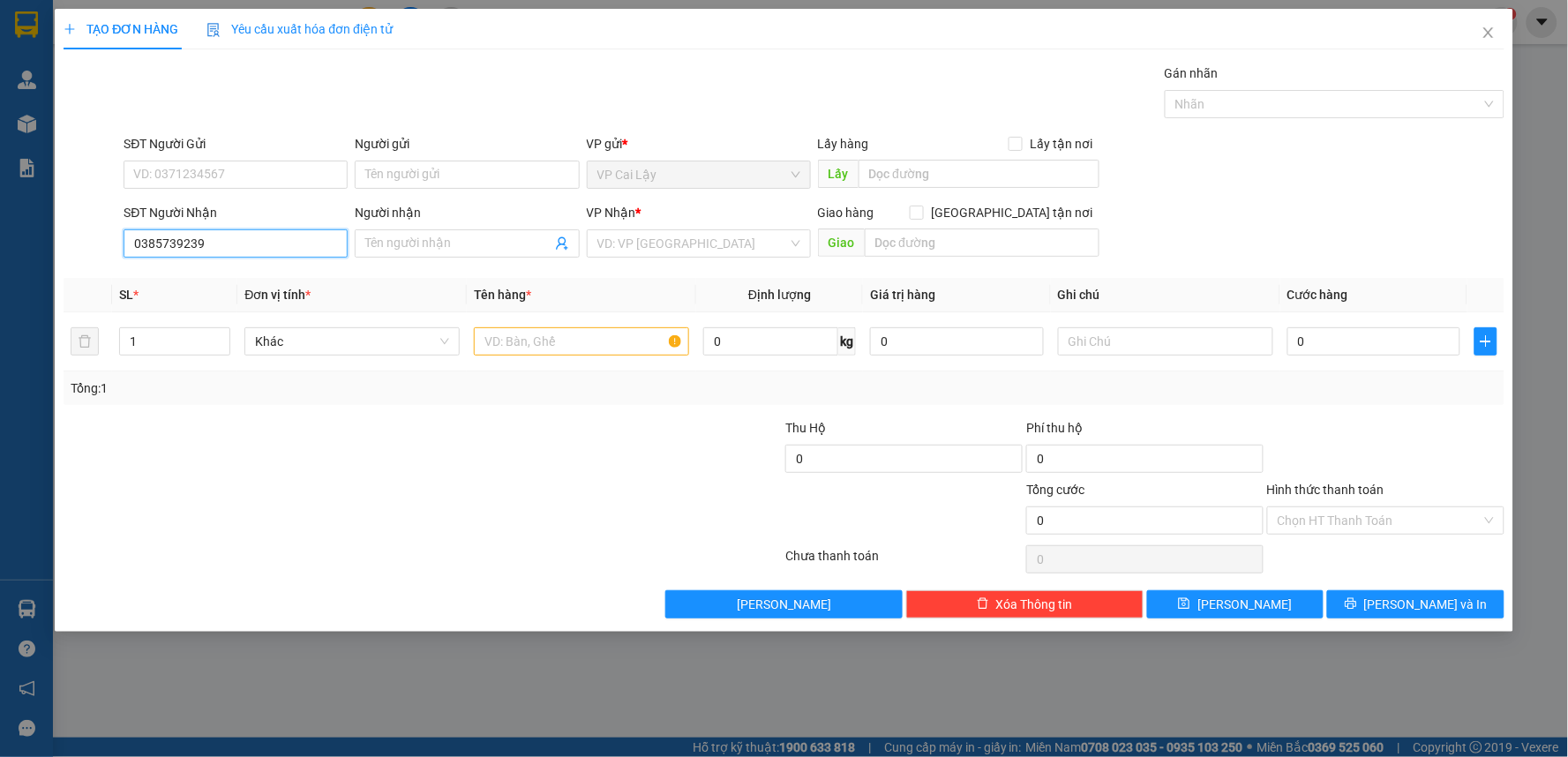
click at [225, 245] on input "0385739239" at bounding box center [235, 243] width 224 height 28
type input "0385739239"
click at [482, 251] on input "Người nhận" at bounding box center [457, 243] width 186 height 19
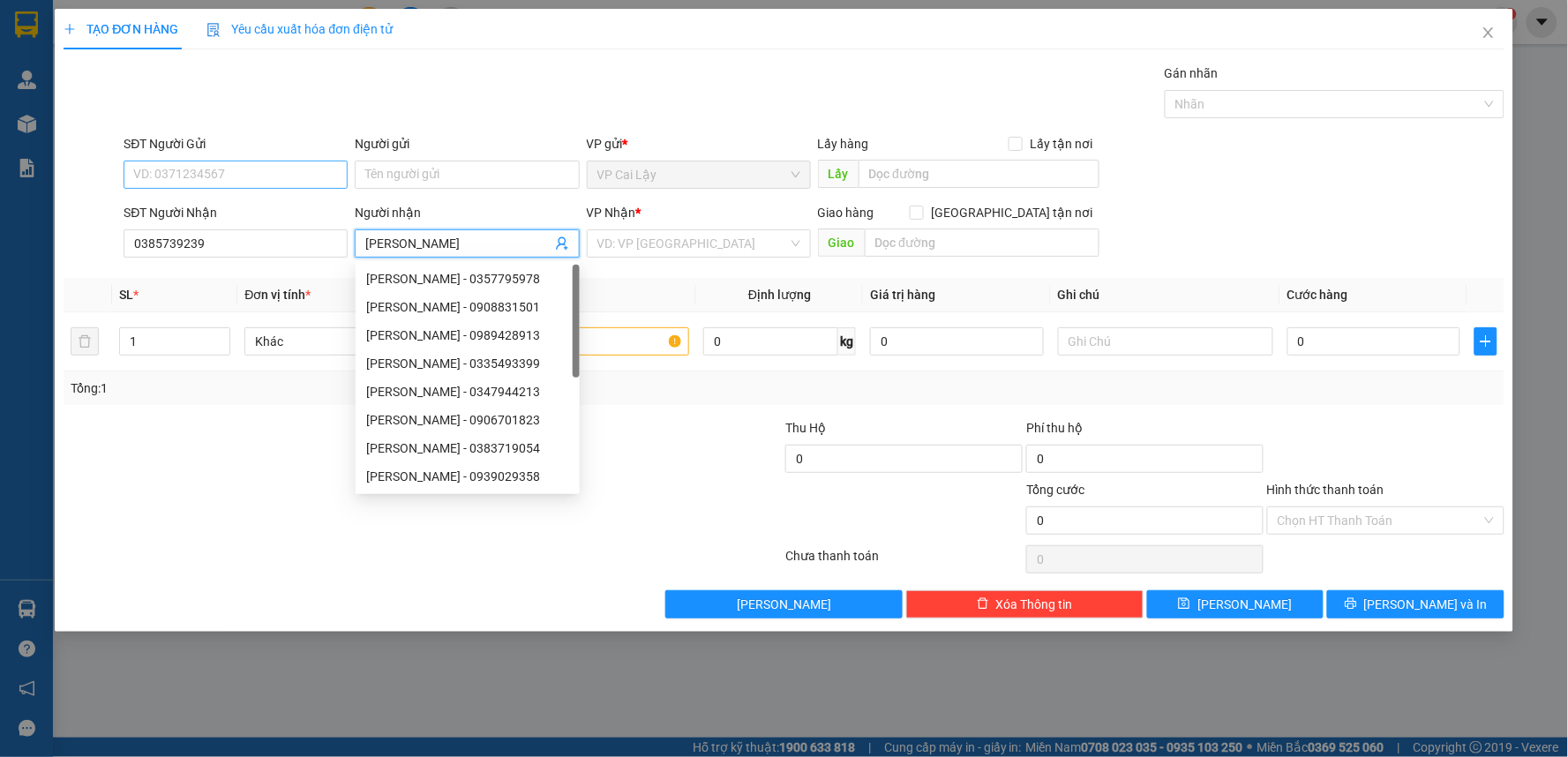
type input "NGỌC HÂN"
click at [276, 177] on input "SĐT Người Gửi" at bounding box center [235, 175] width 224 height 28
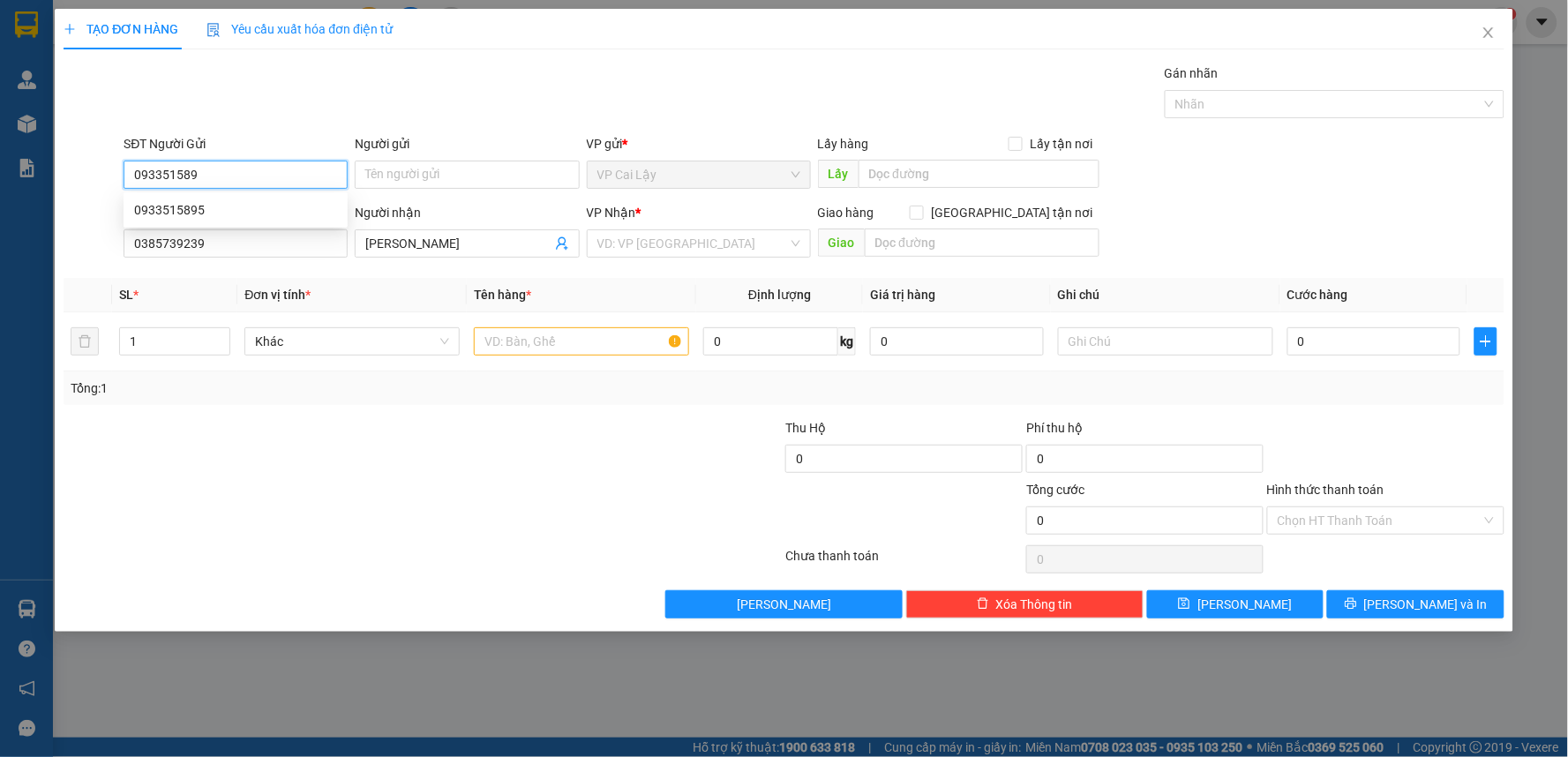
type input "0933515895"
drag, startPoint x: 284, startPoint y: 212, endPoint x: 296, endPoint y: 190, distance: 25.1
click at [285, 210] on div "0933515895" at bounding box center [236, 209] width 203 height 19
type input "bvcl"
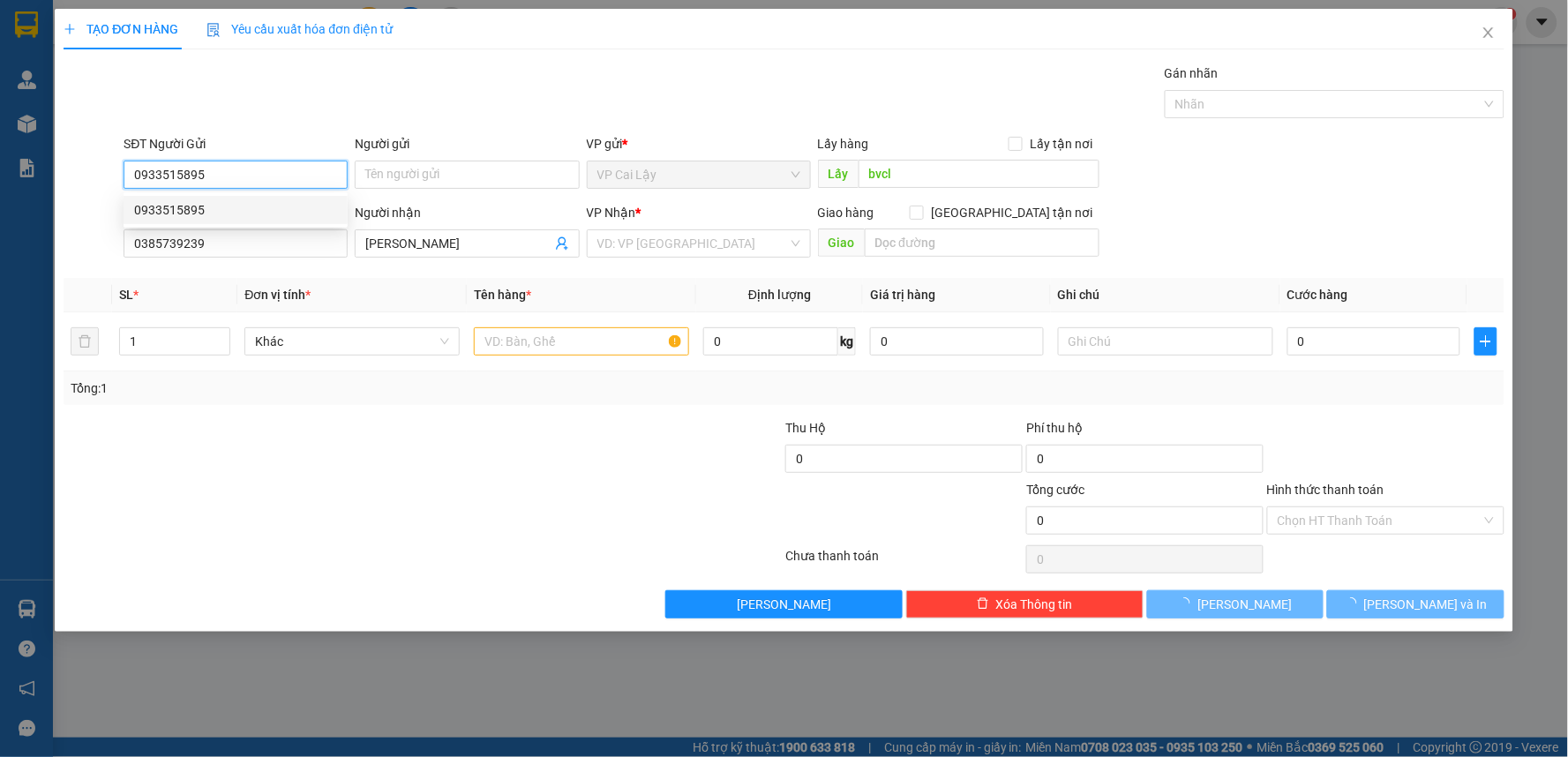
type input "30.000"
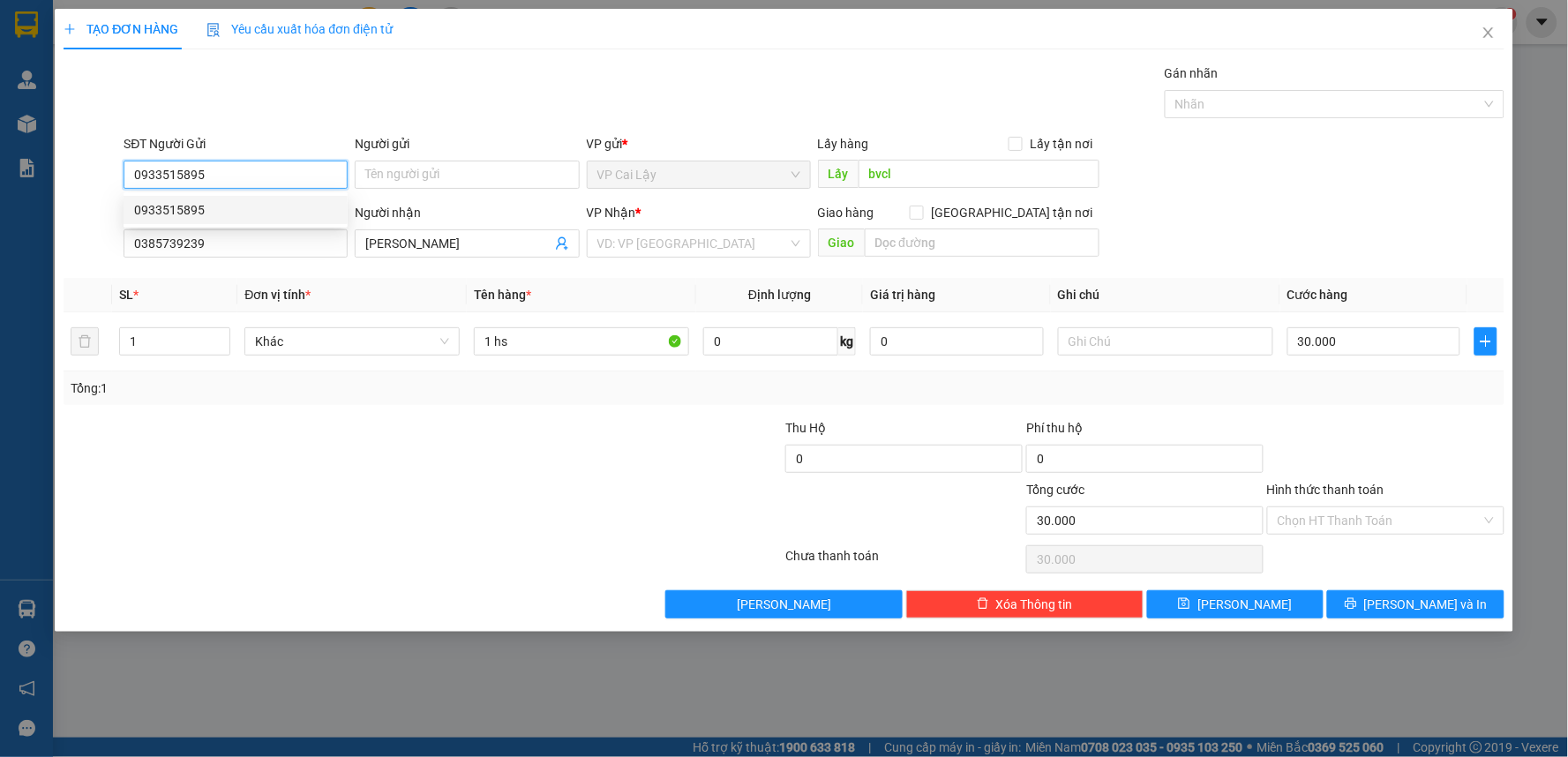
type input "0933515895"
drag, startPoint x: 378, startPoint y: 51, endPoint x: 414, endPoint y: 68, distance: 39.8
click at [381, 51] on div "TẠO ĐƠN HÀNG Yêu cầu xuất hóa đơn điện tử Transit Pickup Surcharge Ids Transit …" at bounding box center [783, 314] width 1441 height 610
click at [663, 248] on input "search" at bounding box center [693, 243] width 190 height 27
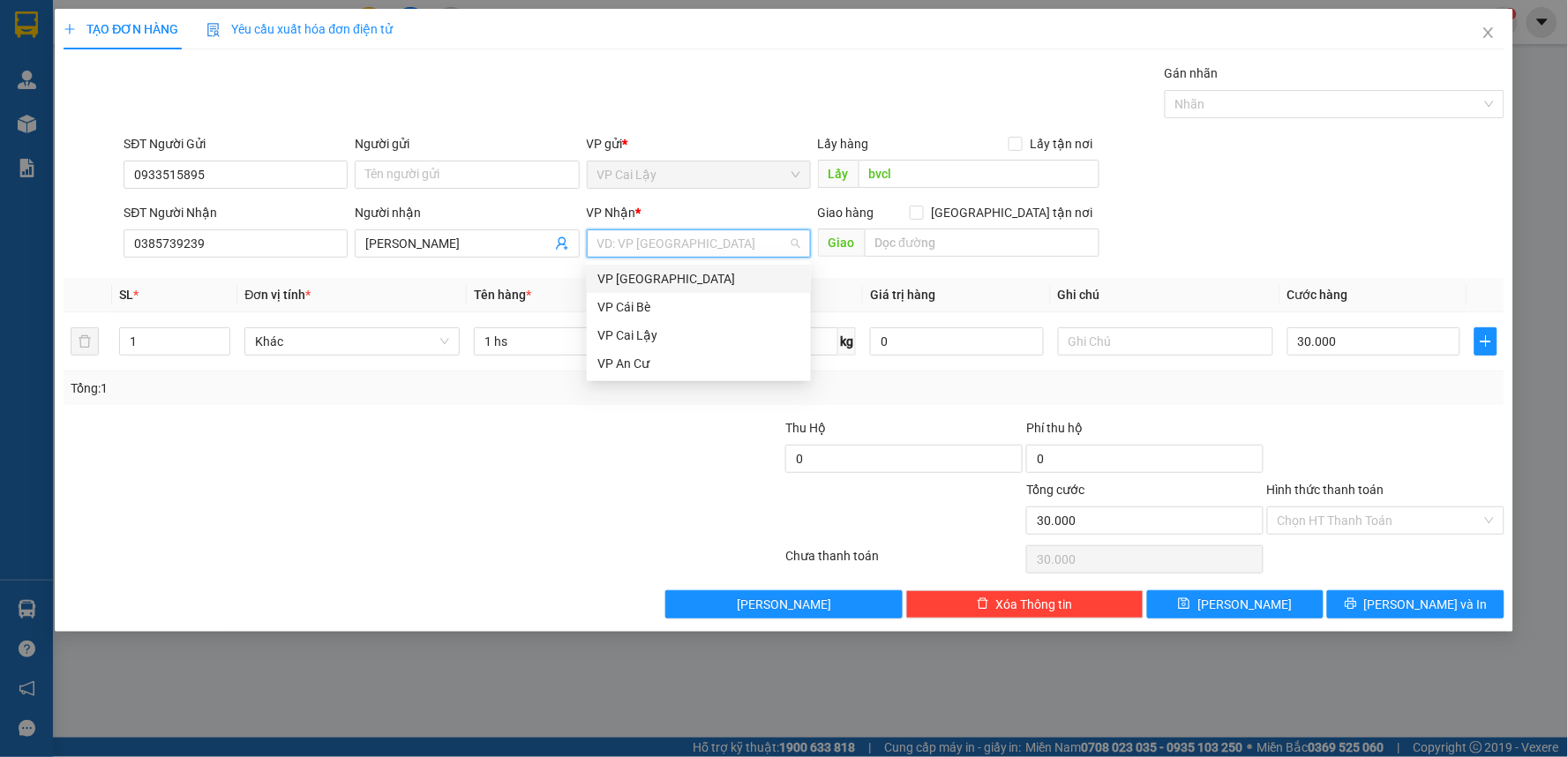
click at [665, 280] on div "VP [GEOGRAPHIC_DATA]" at bounding box center [699, 278] width 203 height 19
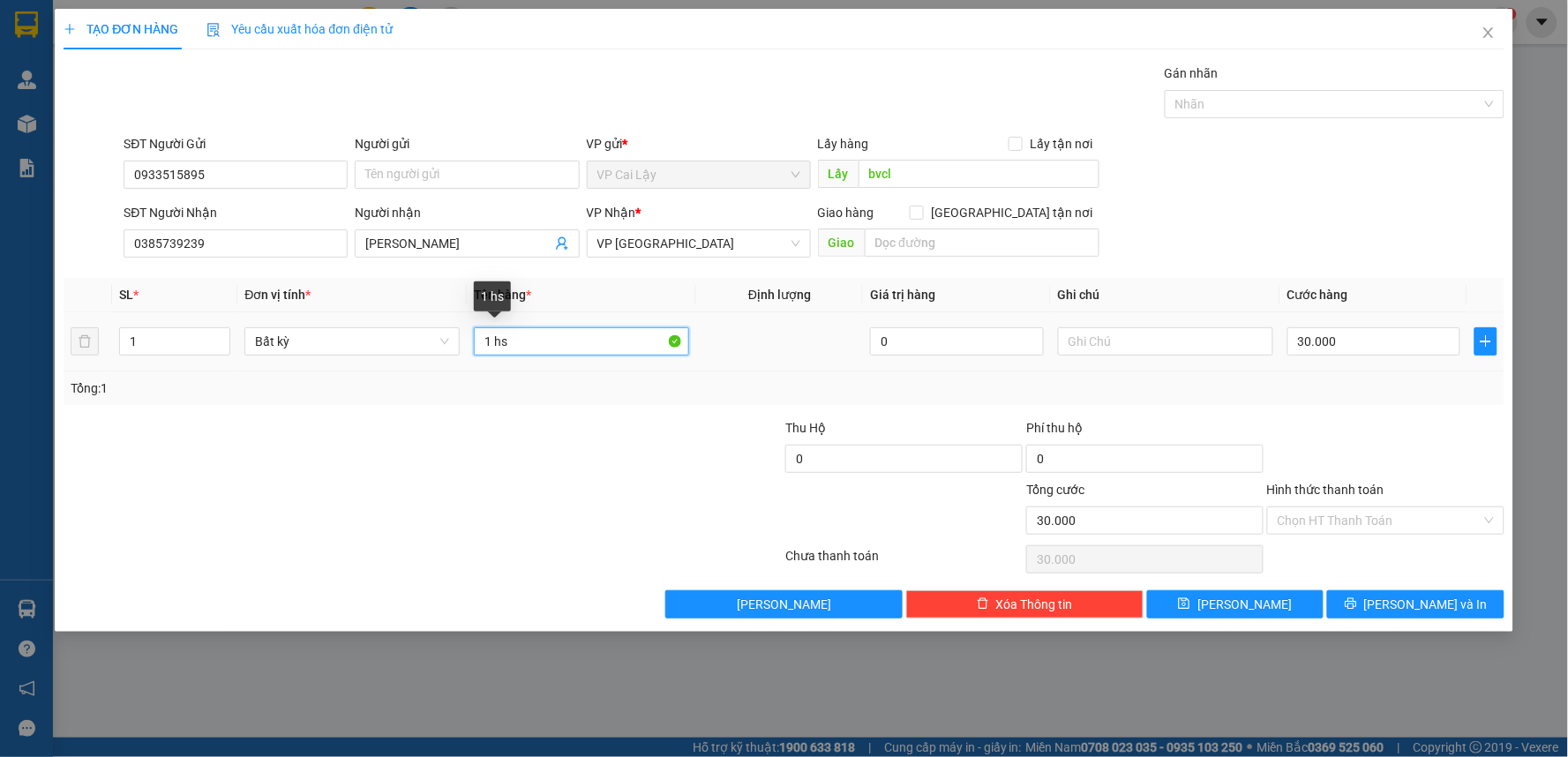
click at [525, 344] on input "1 hs" at bounding box center [581, 341] width 215 height 28
type input "1 TÉP TRẮNG"
click at [1334, 362] on td "30.000" at bounding box center [1374, 341] width 188 height 59
click at [1351, 332] on input "30.000" at bounding box center [1374, 341] width 174 height 28
type input "0"
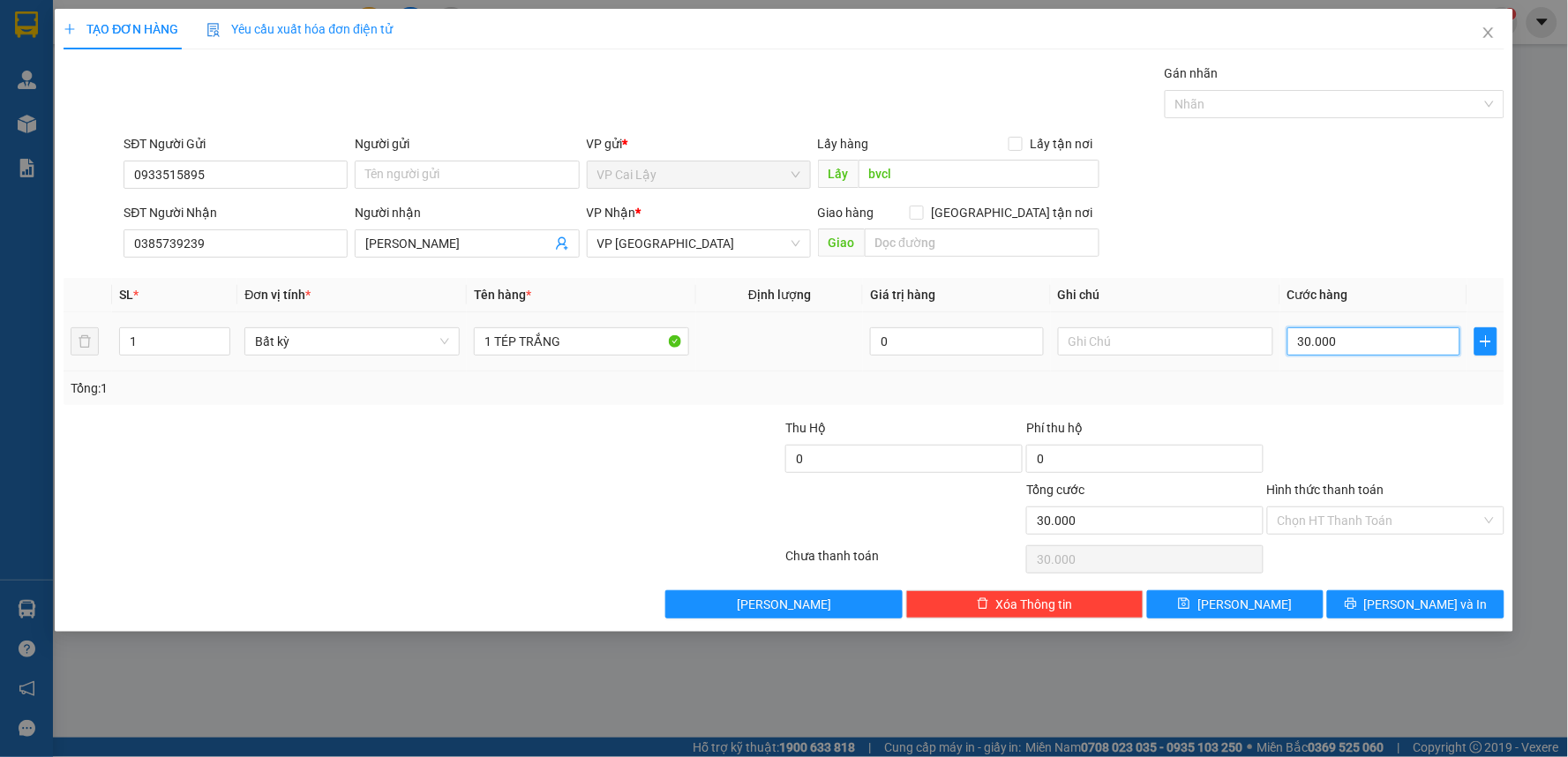
type input "0"
type input "2"
type input "020"
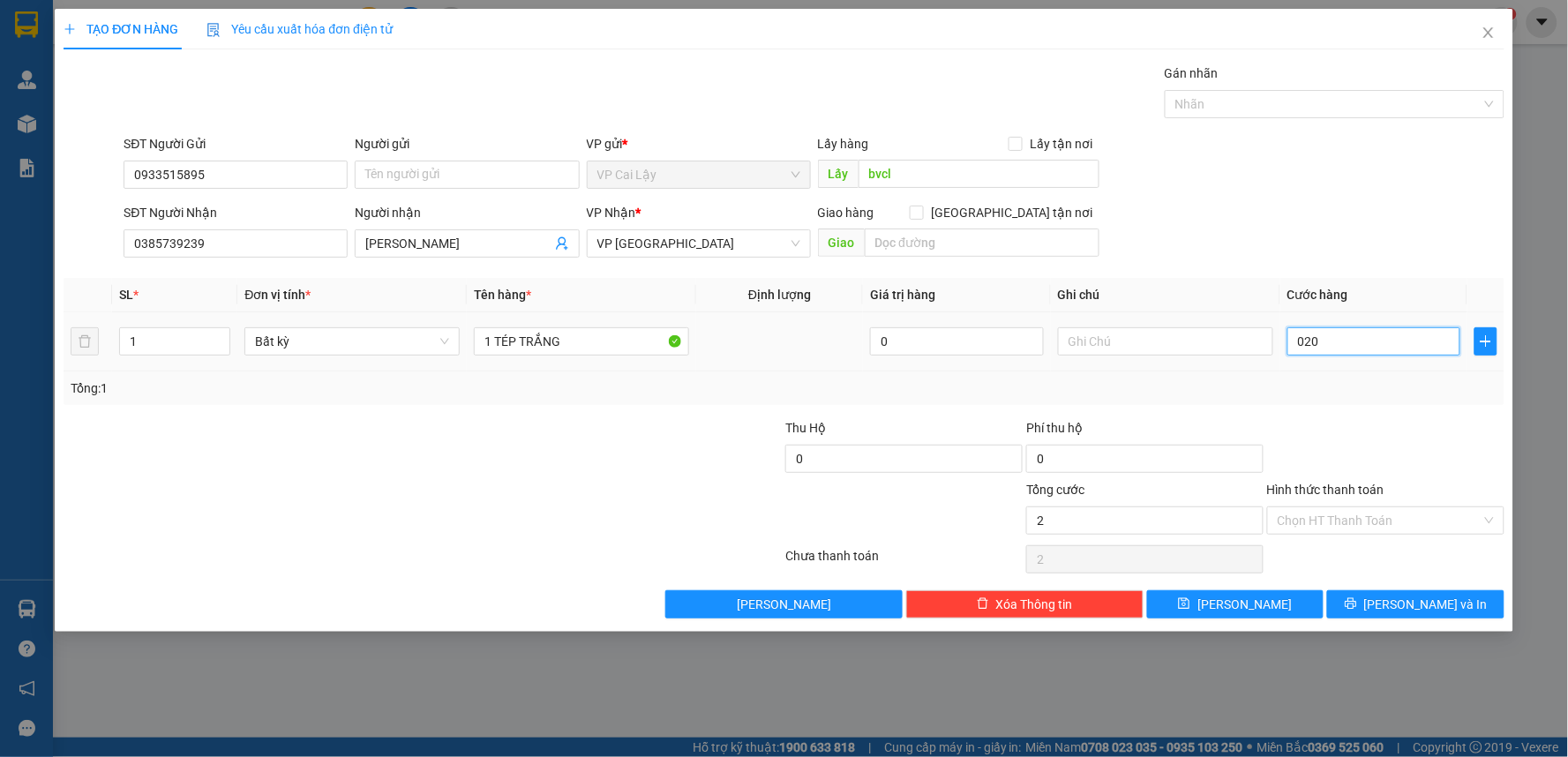
type input "20"
type input "020"
type input "20.000"
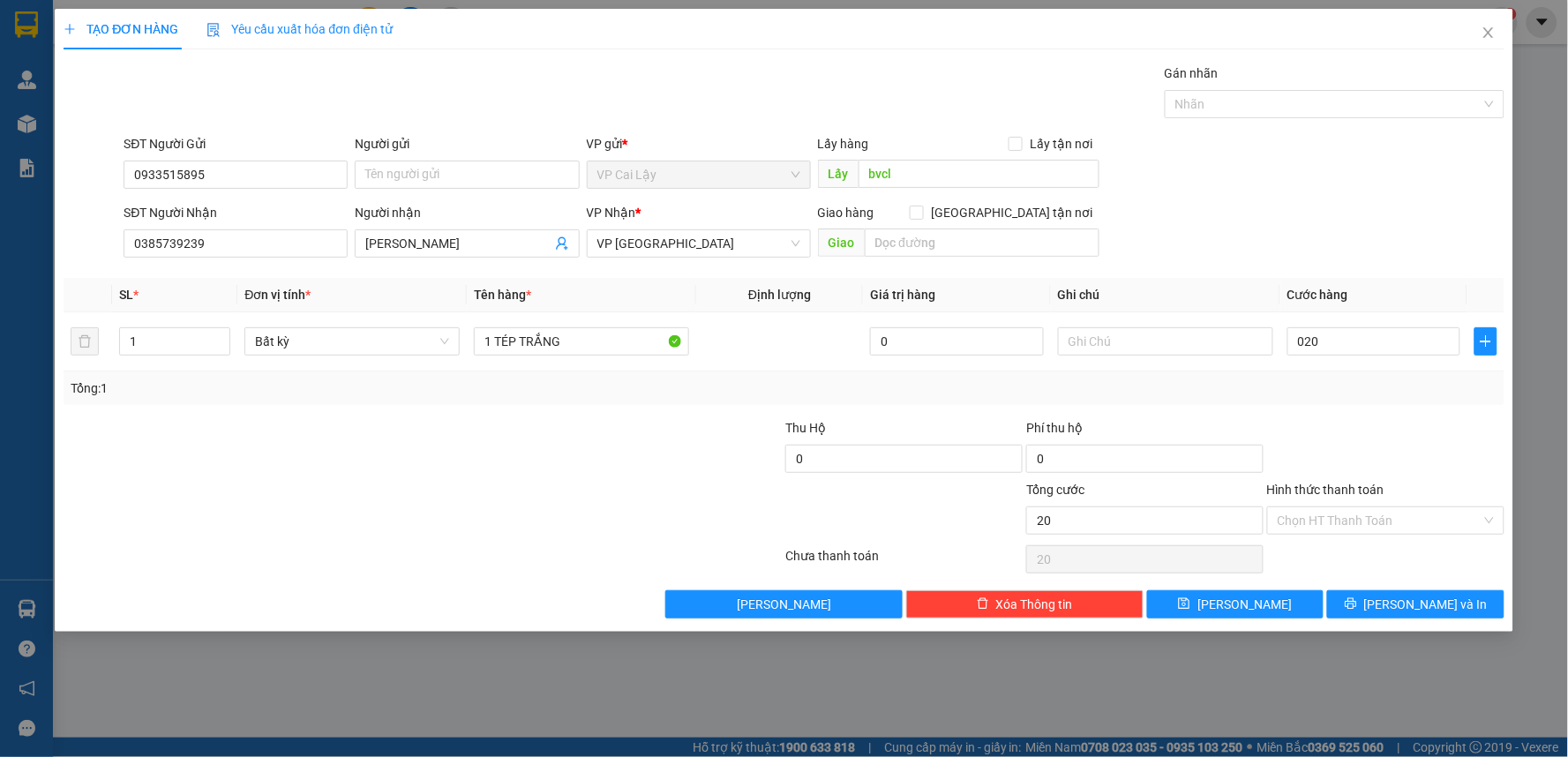
type input "20.000"
click at [1410, 452] on div at bounding box center [1385, 449] width 241 height 62
click at [1370, 523] on input "Hình thức thanh toán" at bounding box center [1380, 520] width 204 height 27
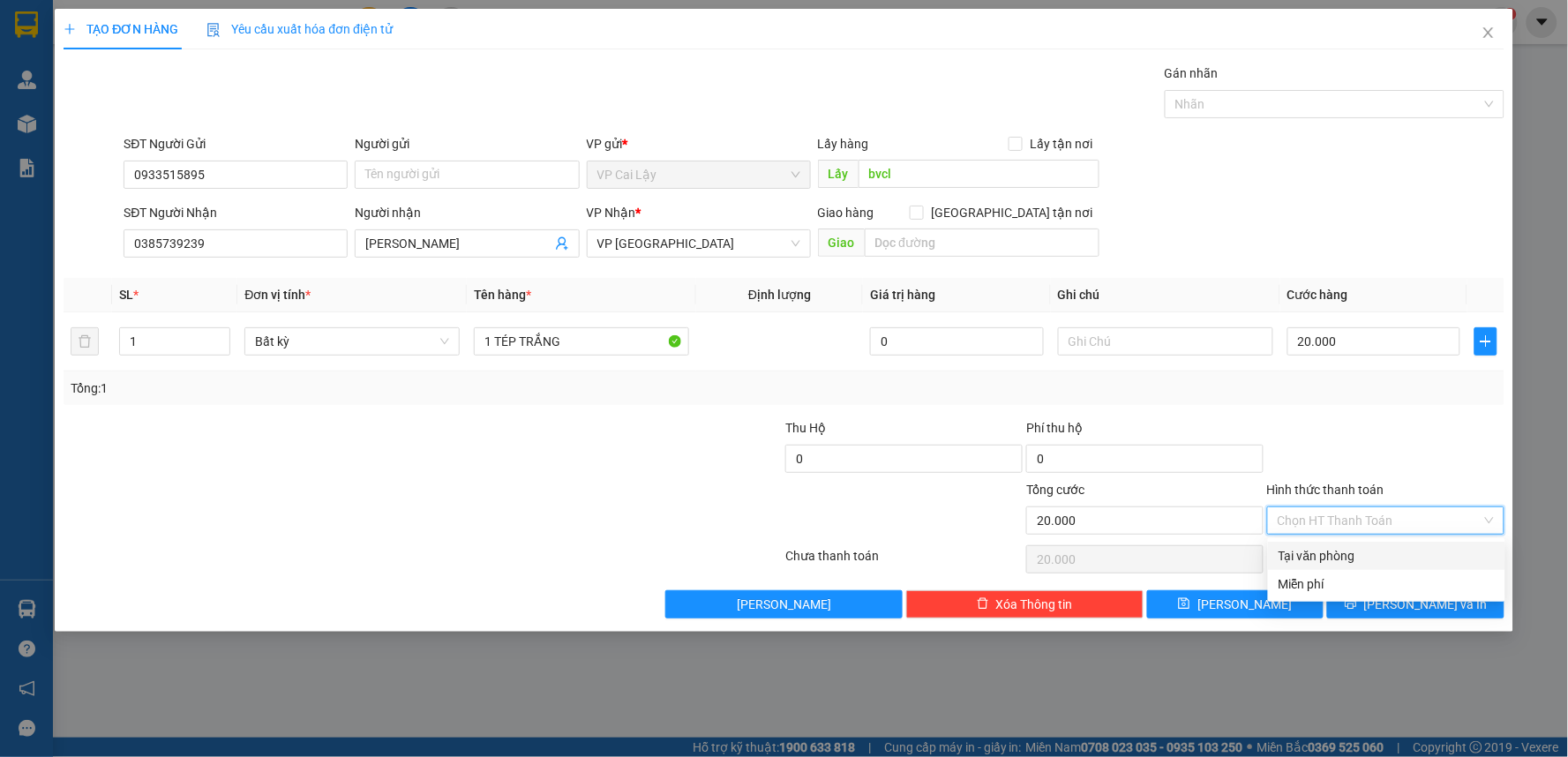
click at [1385, 541] on div "Tại văn phòng" at bounding box center [1386, 555] width 237 height 28
drag, startPoint x: 1433, startPoint y: 430, endPoint x: 1391, endPoint y: 538, distance: 115.9
click at [1432, 430] on div at bounding box center [1385, 449] width 241 height 62
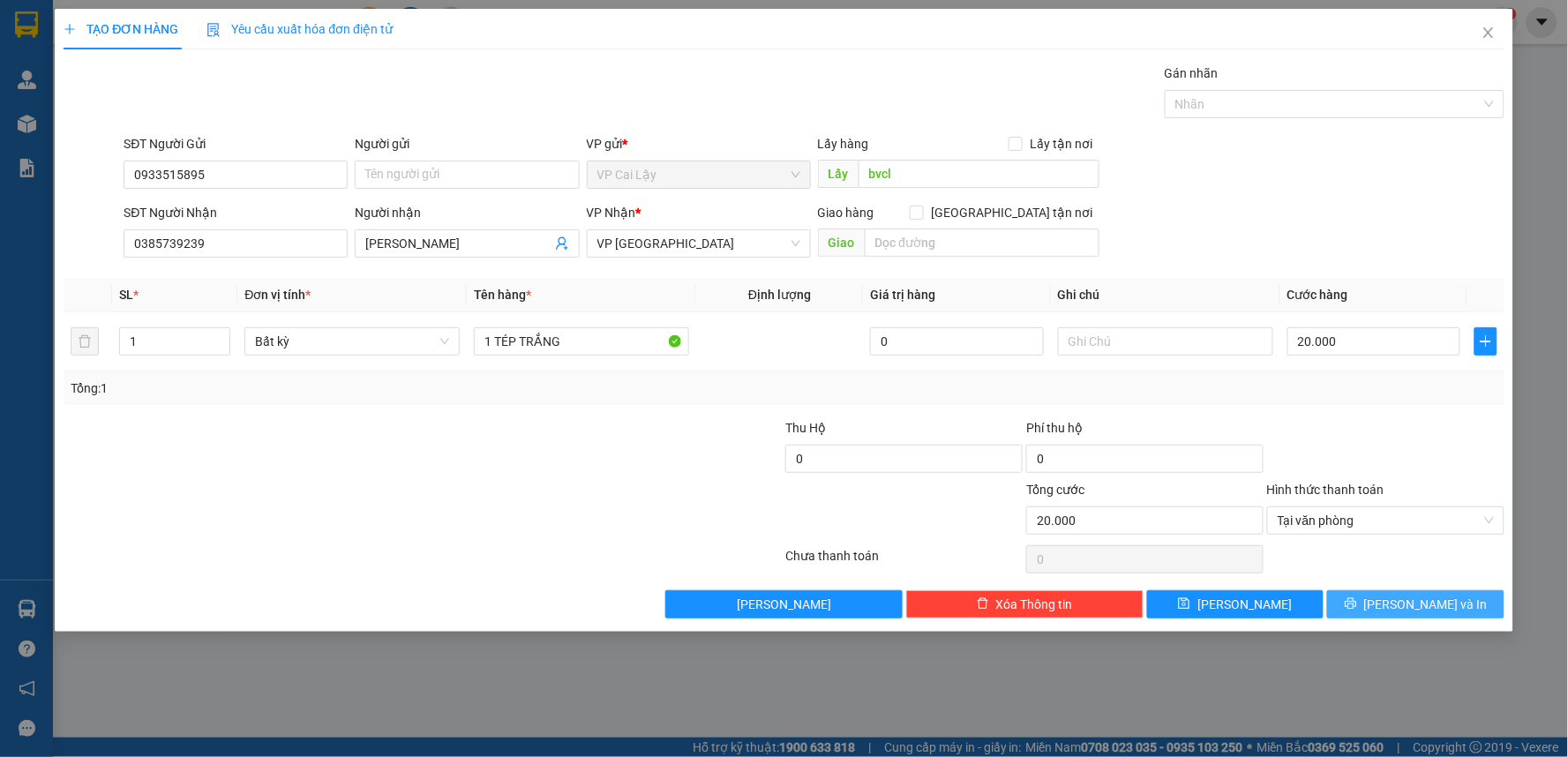
click at [1358, 609] on icon "printer" at bounding box center [1351, 603] width 13 height 13
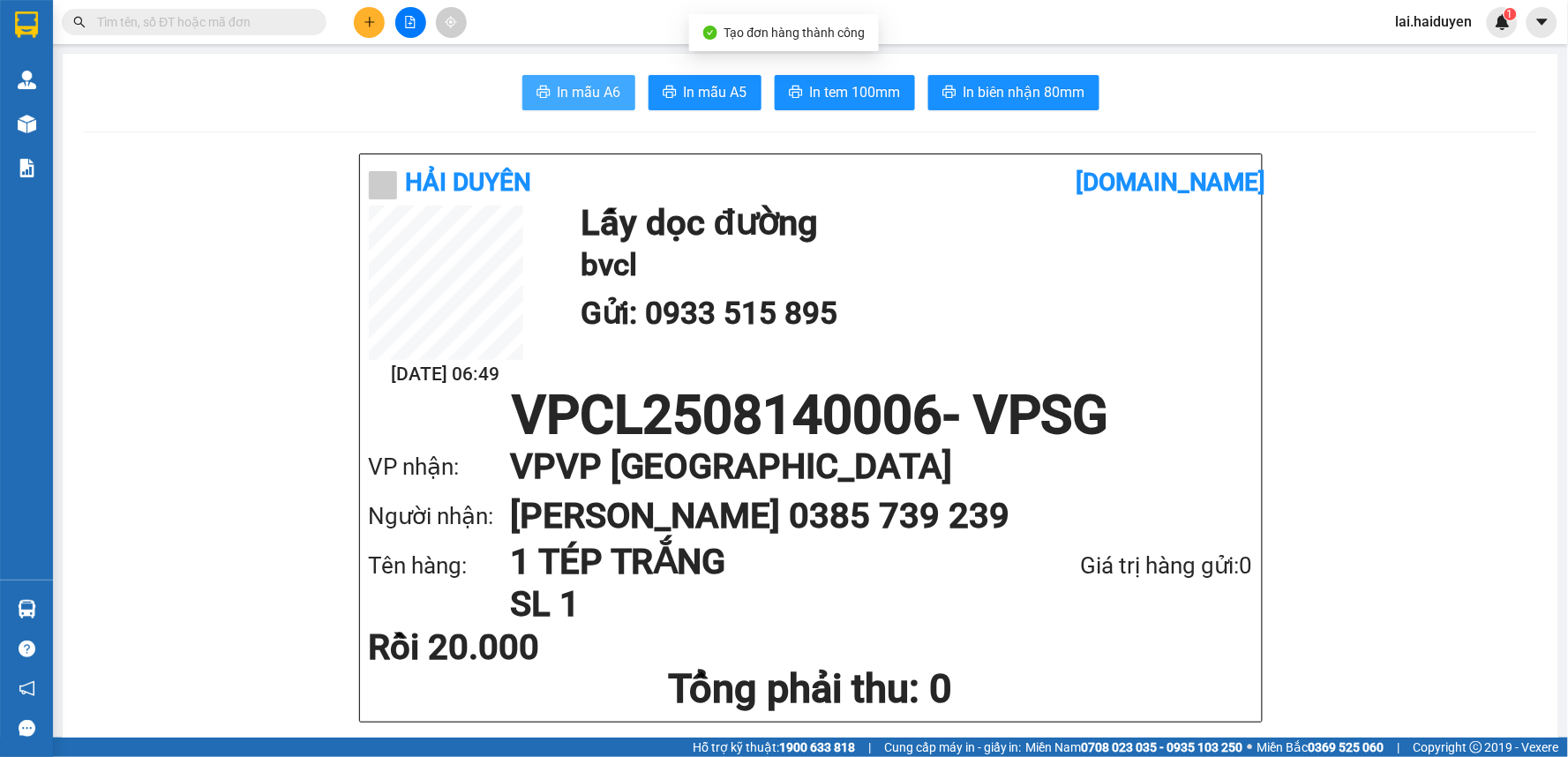
click at [560, 92] on span "In mẫu A6" at bounding box center [589, 92] width 63 height 22
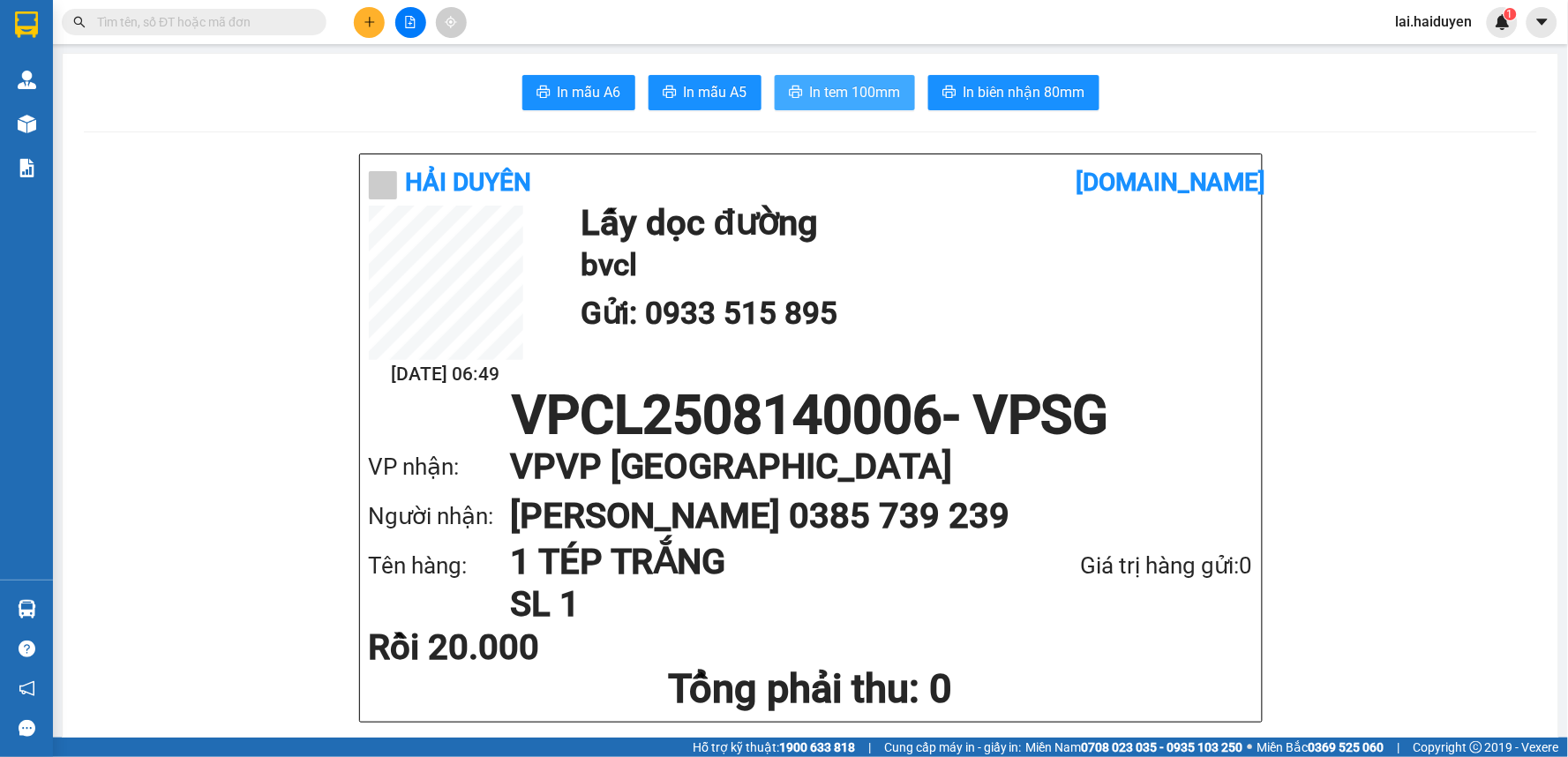
click at [810, 97] on span "In tem 100mm" at bounding box center [854, 92] width 91 height 22
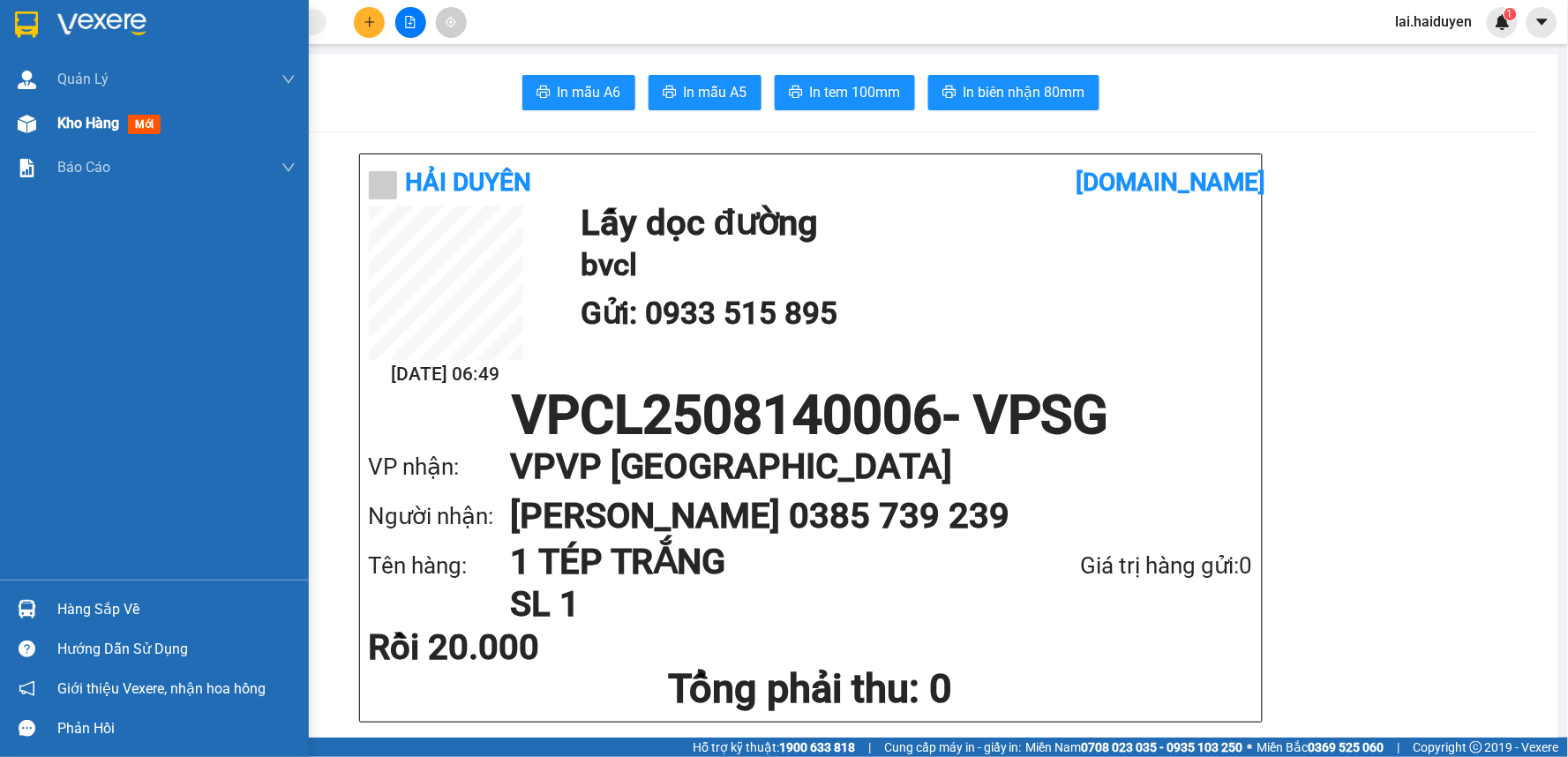
click at [117, 119] on span "Kho hàng" at bounding box center [89, 123] width 62 height 16
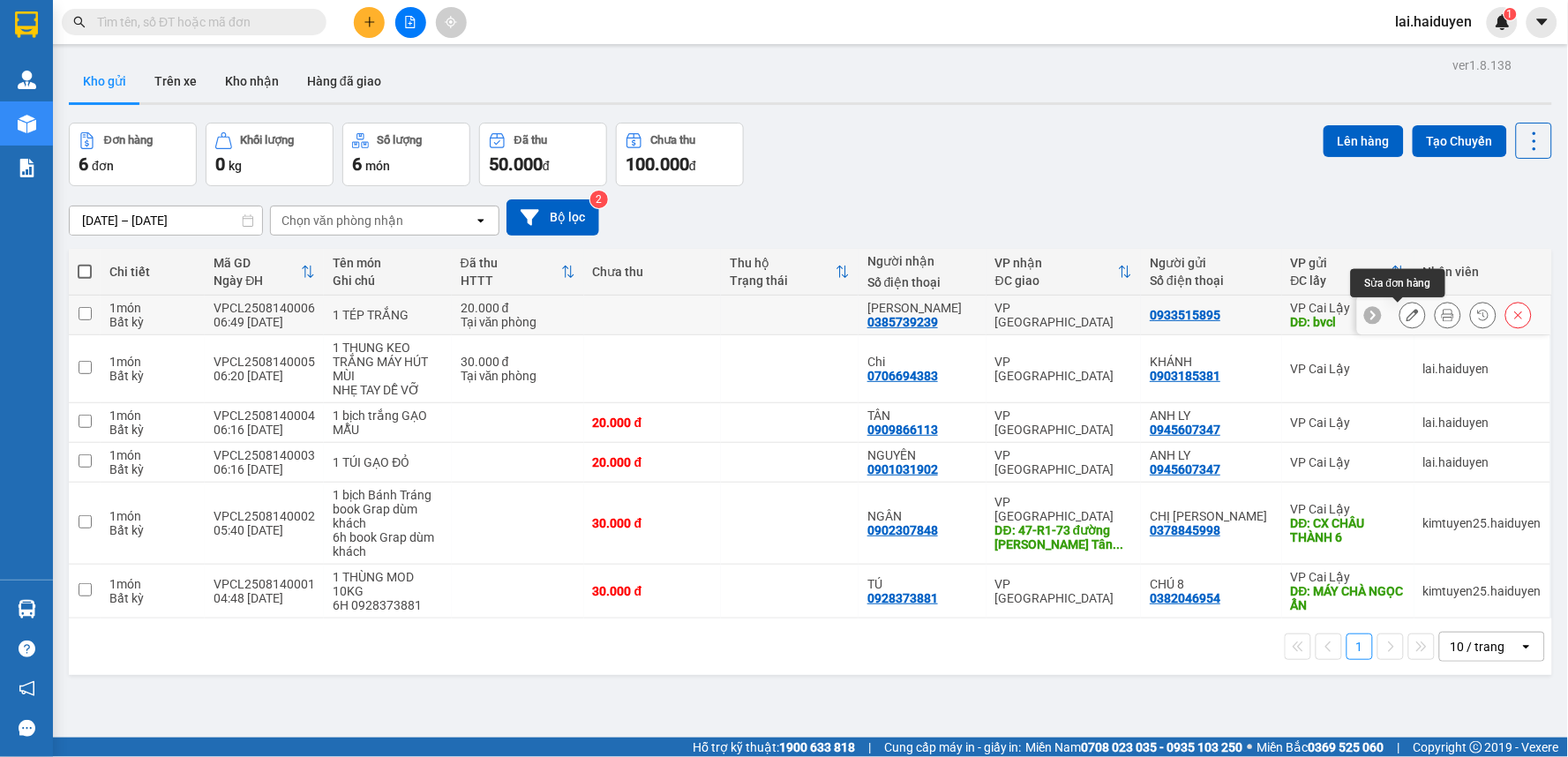
click at [1407, 315] on icon at bounding box center [1413, 315] width 13 height 13
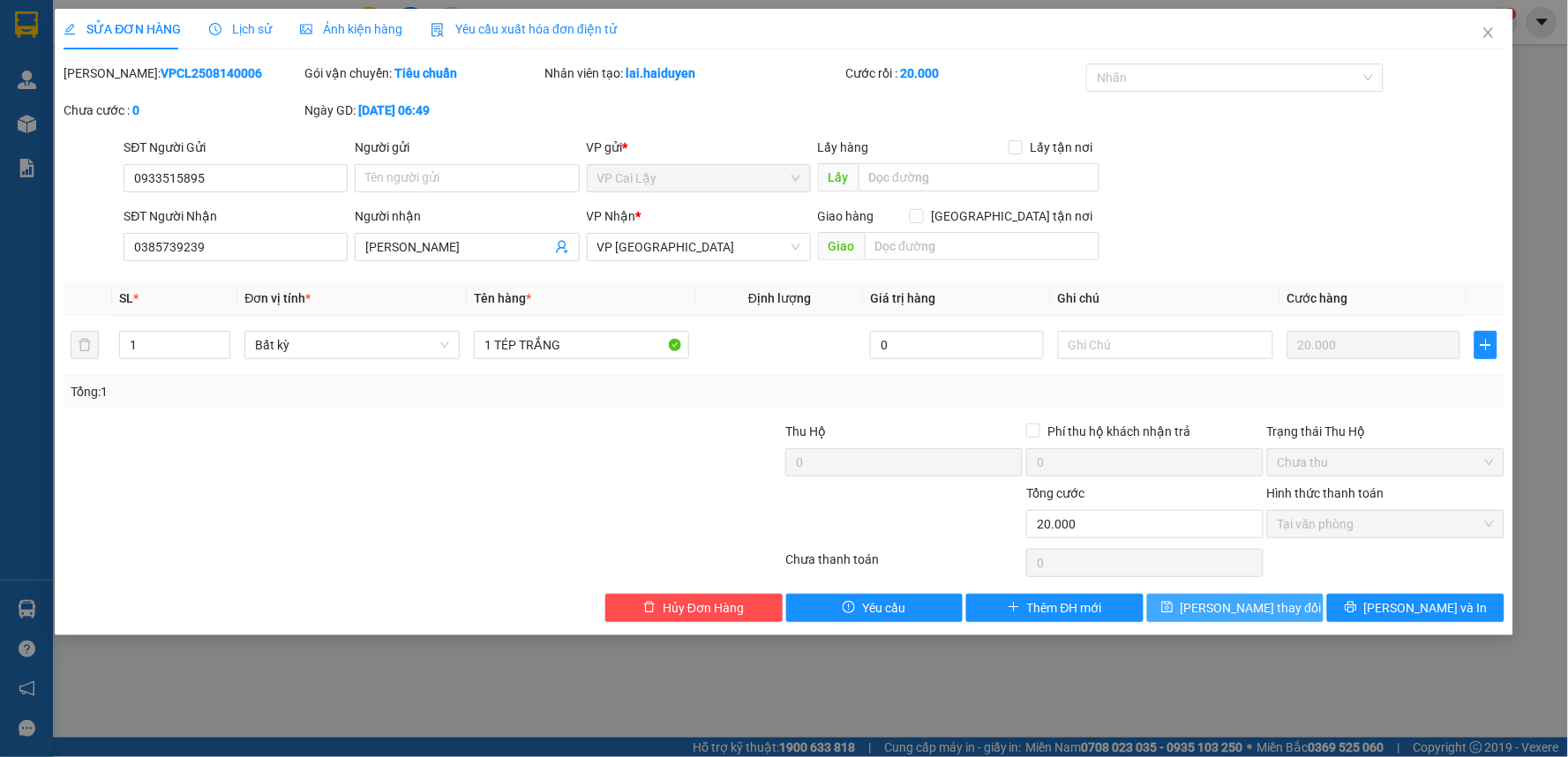
drag, startPoint x: 1210, startPoint y: 612, endPoint x: 939, endPoint y: 706, distance: 286.8
click at [1209, 612] on button "Lưu thay đổi" at bounding box center [1236, 607] width 177 height 28
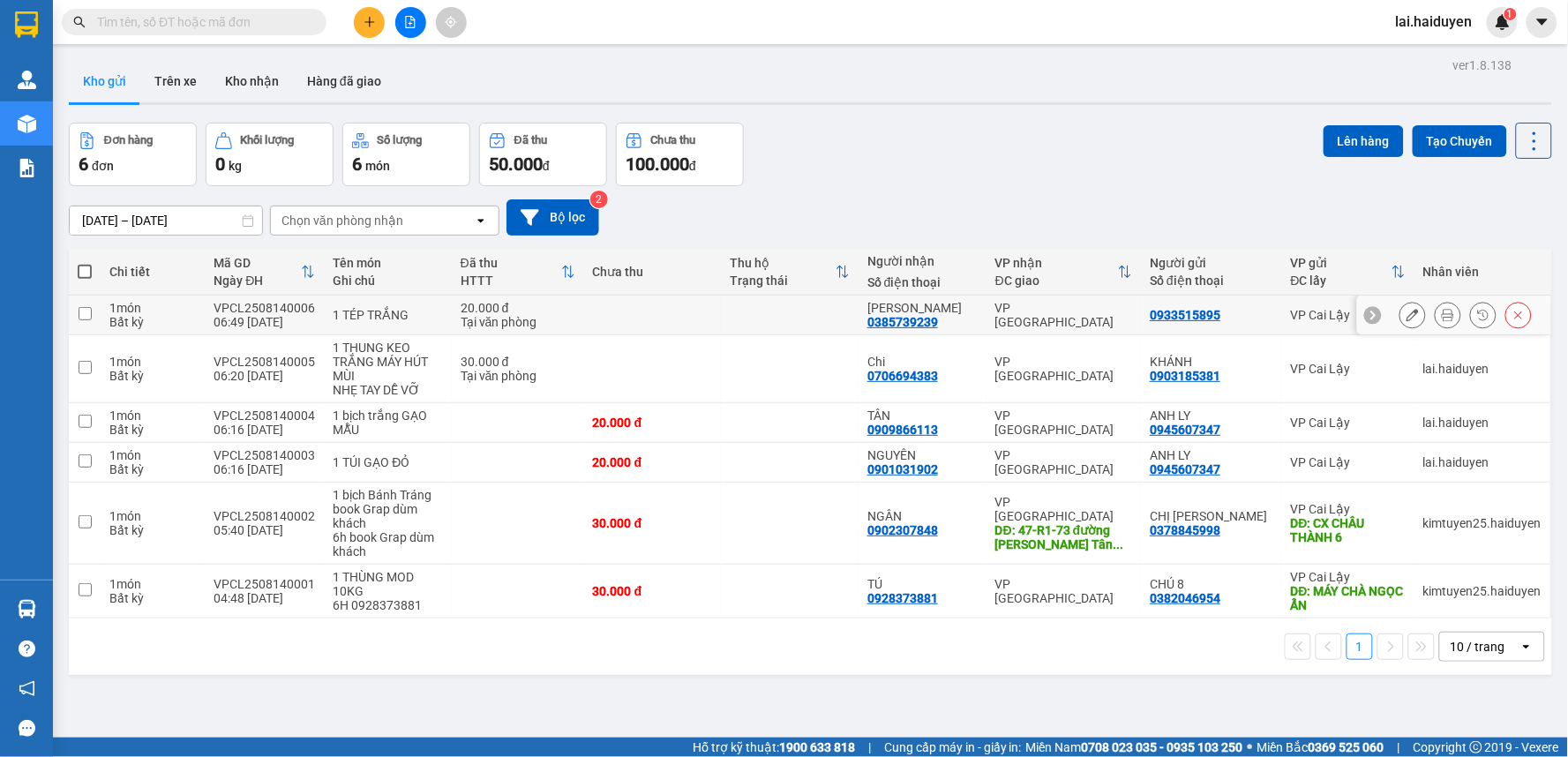
click at [1407, 315] on icon at bounding box center [1413, 315] width 13 height 13
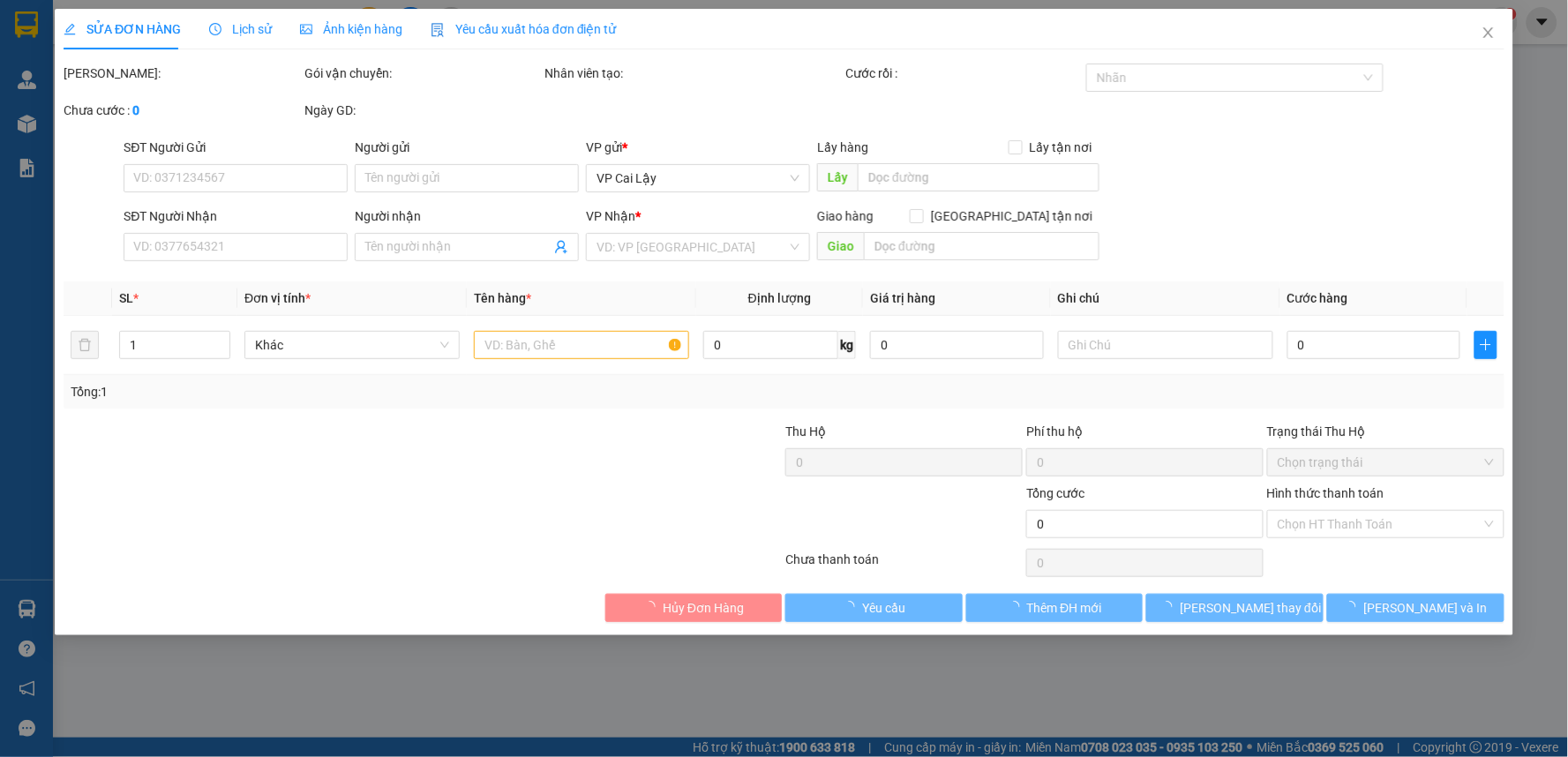
type input "0933515895"
type input "0385739239"
type input "NGỌC HÂN"
type input "20.000"
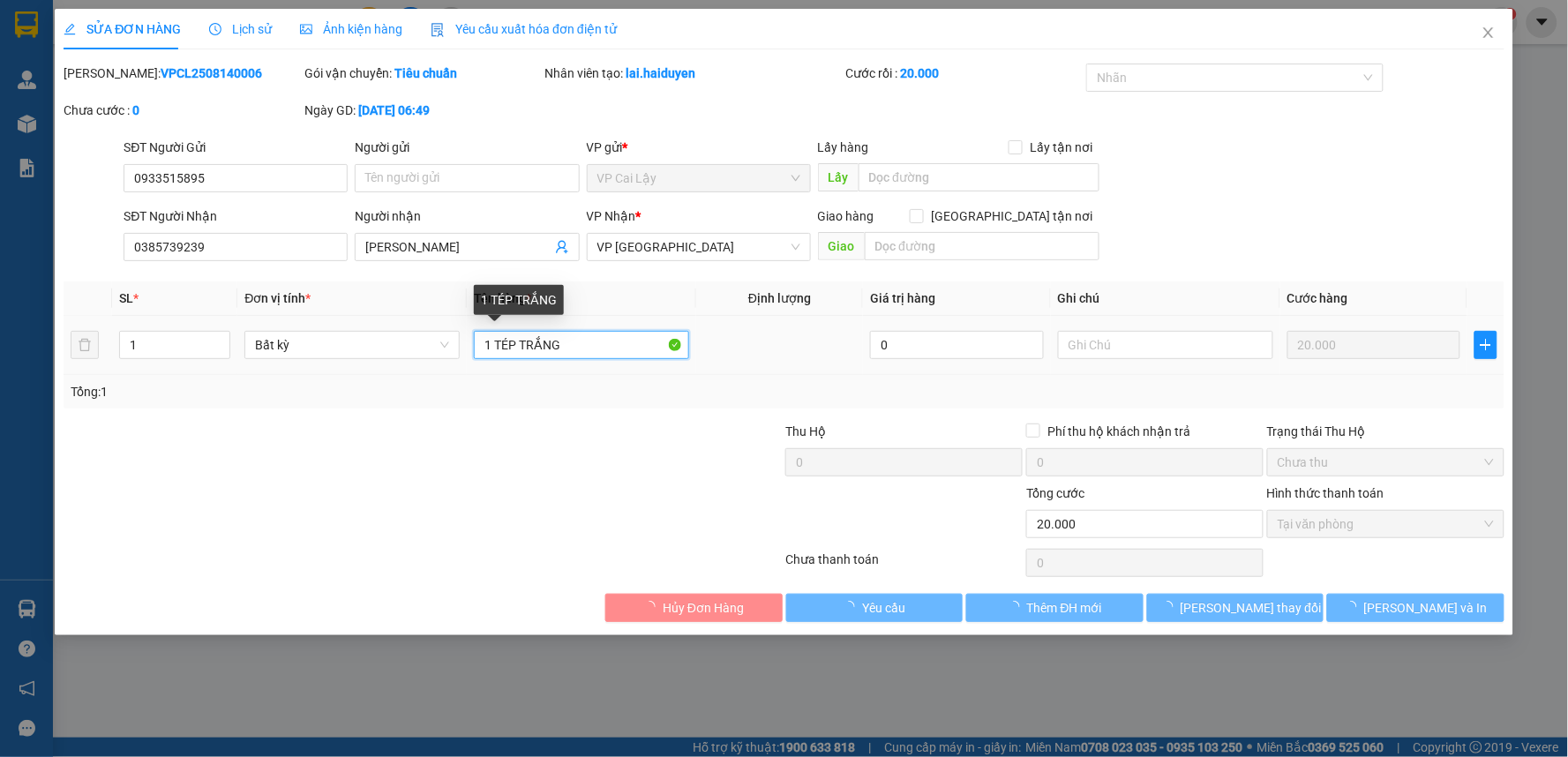
click at [513, 341] on input "1 TÉP TRẮNG" at bounding box center [581, 345] width 215 height 28
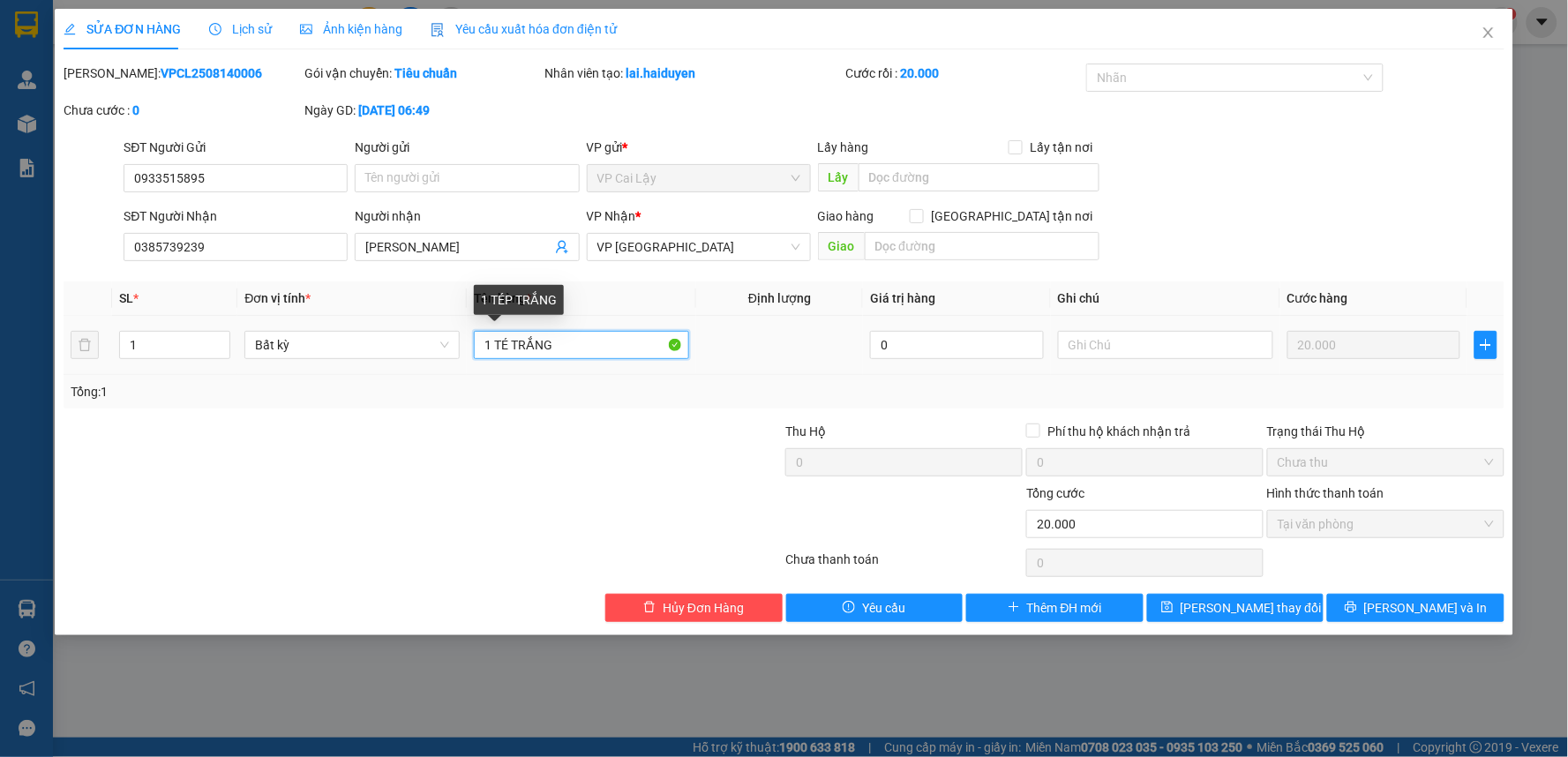
type input "1 T TRẮNG"
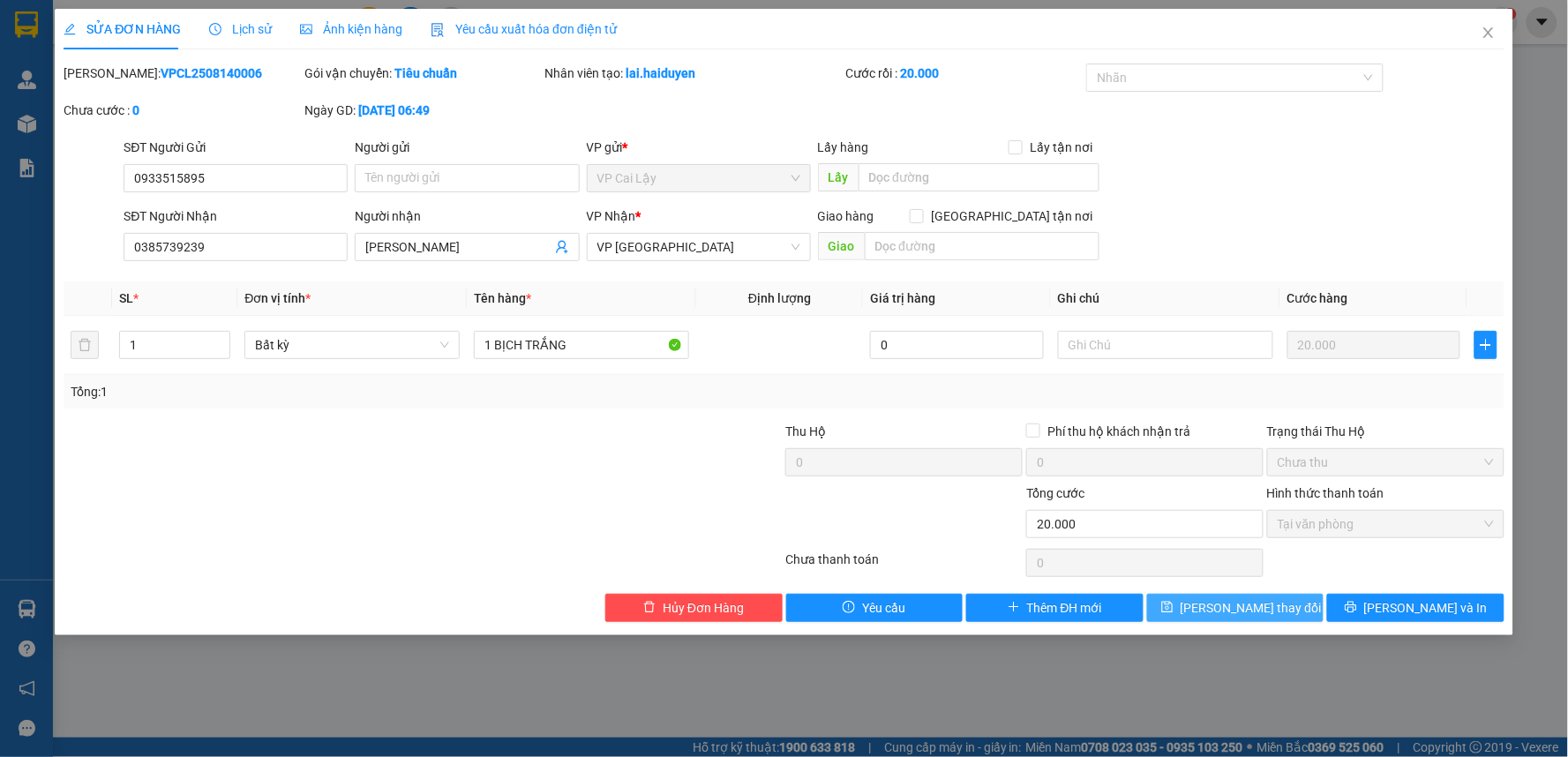
click at [1262, 606] on span "Lưu thay đổi" at bounding box center [1251, 607] width 141 height 19
